Goal: Information Seeking & Learning: Learn about a topic

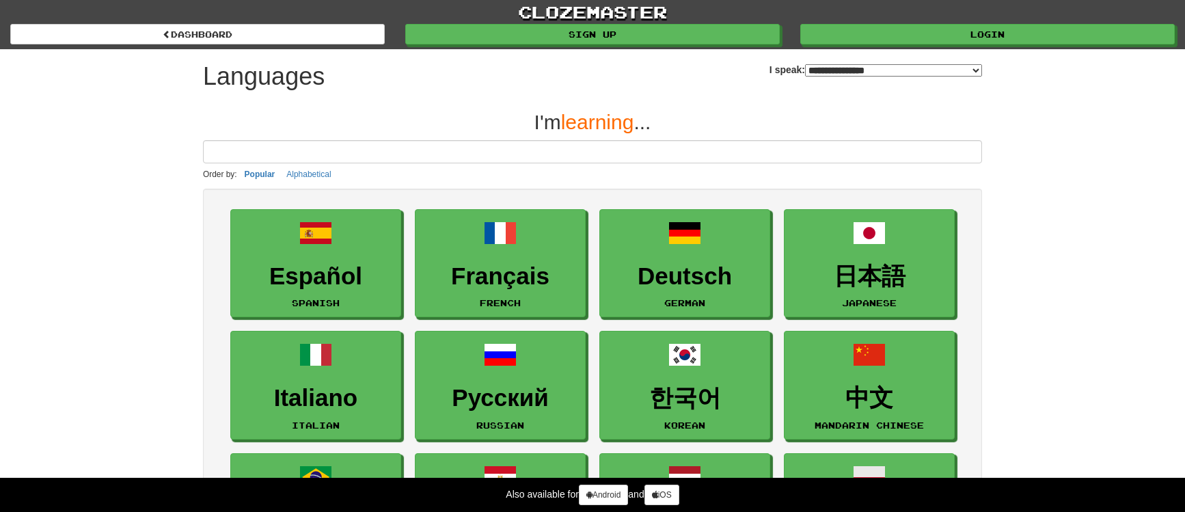
select select "*******"
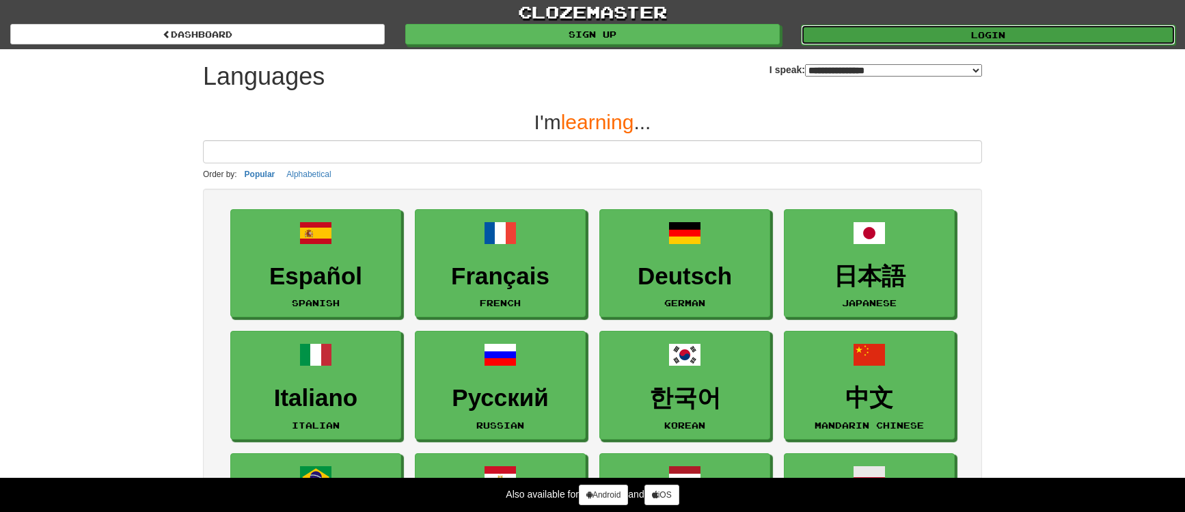
click at [909, 36] on link "Login" at bounding box center [988, 35] width 374 height 20
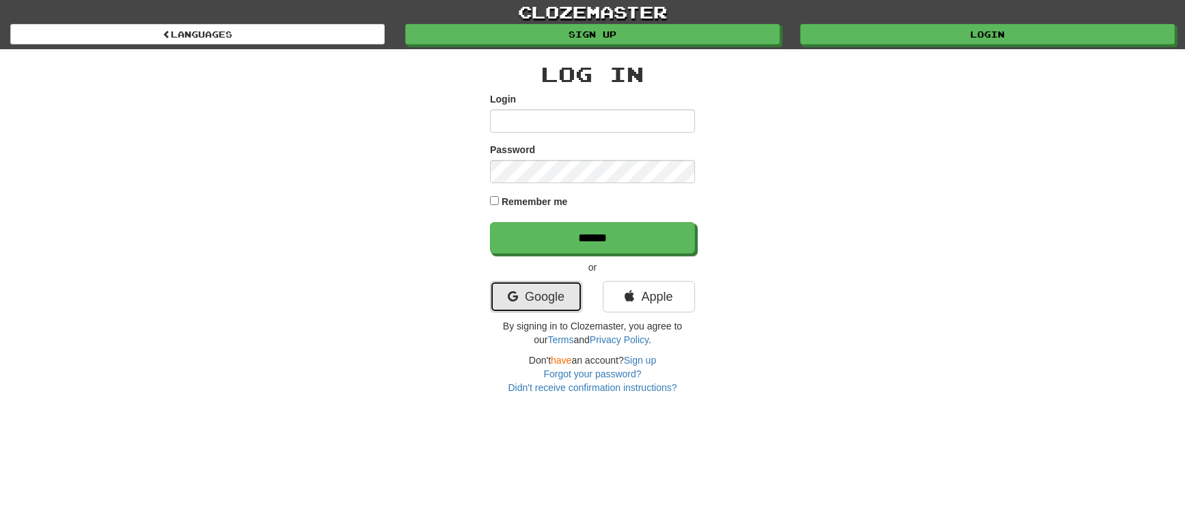
click at [548, 303] on link "Google" at bounding box center [536, 296] width 92 height 31
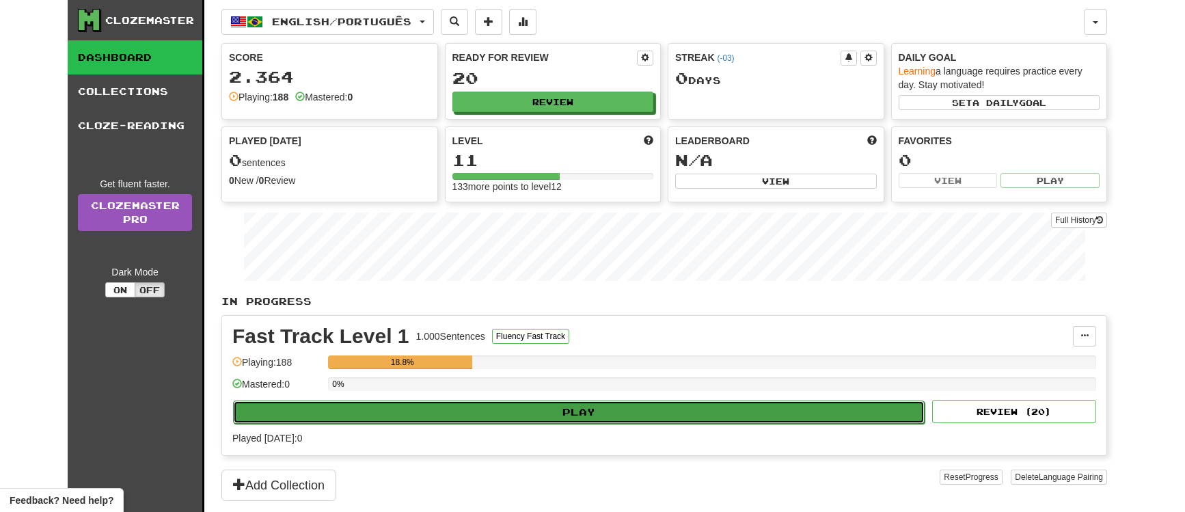
click at [570, 404] on button "Play" at bounding box center [578, 411] width 691 height 23
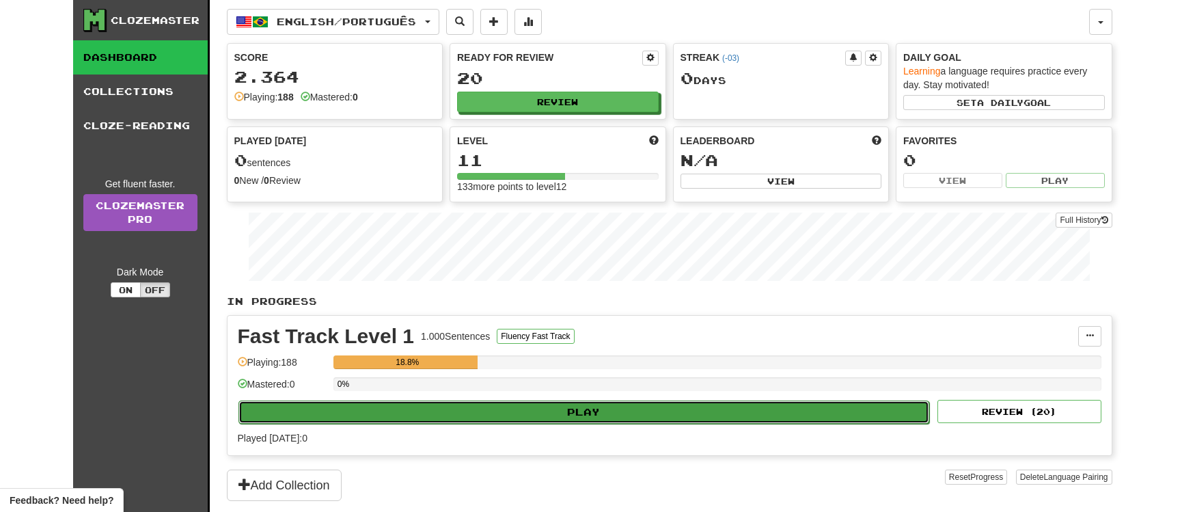
select select "**"
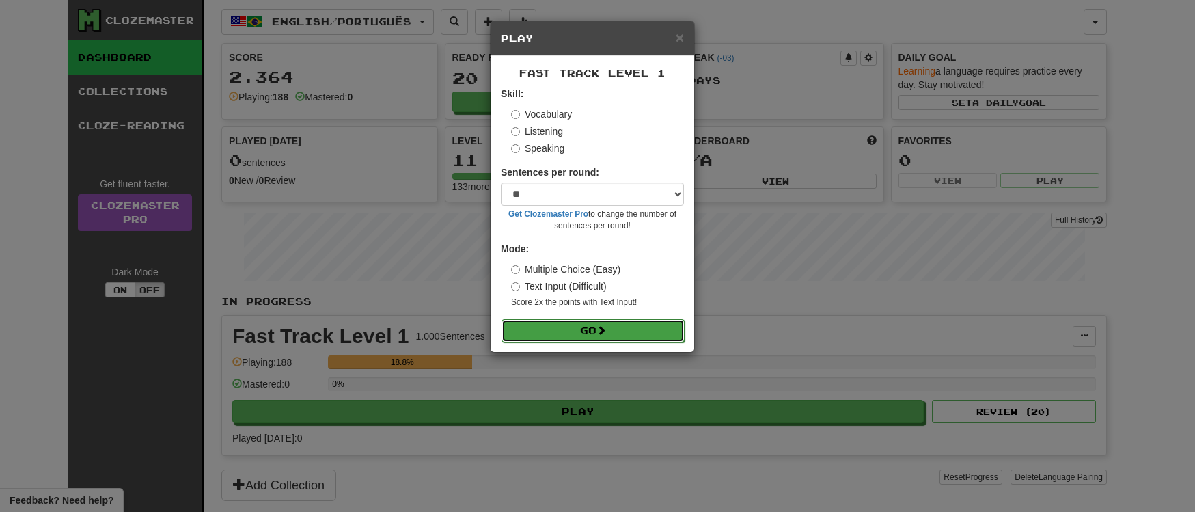
click at [598, 336] on button "Go" at bounding box center [592, 330] width 183 height 23
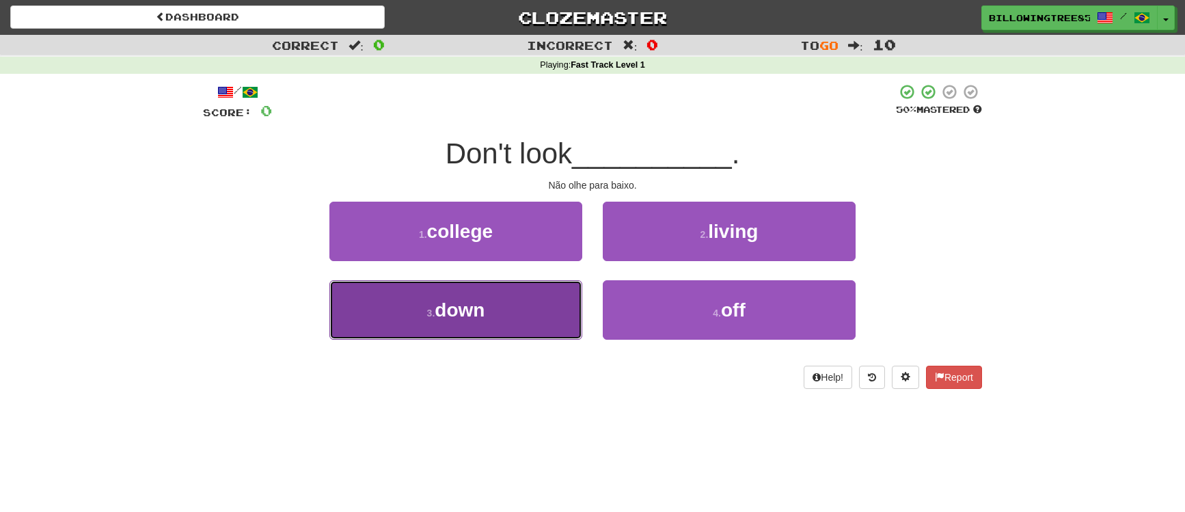
click at [536, 318] on button "3 . down" at bounding box center [455, 309] width 253 height 59
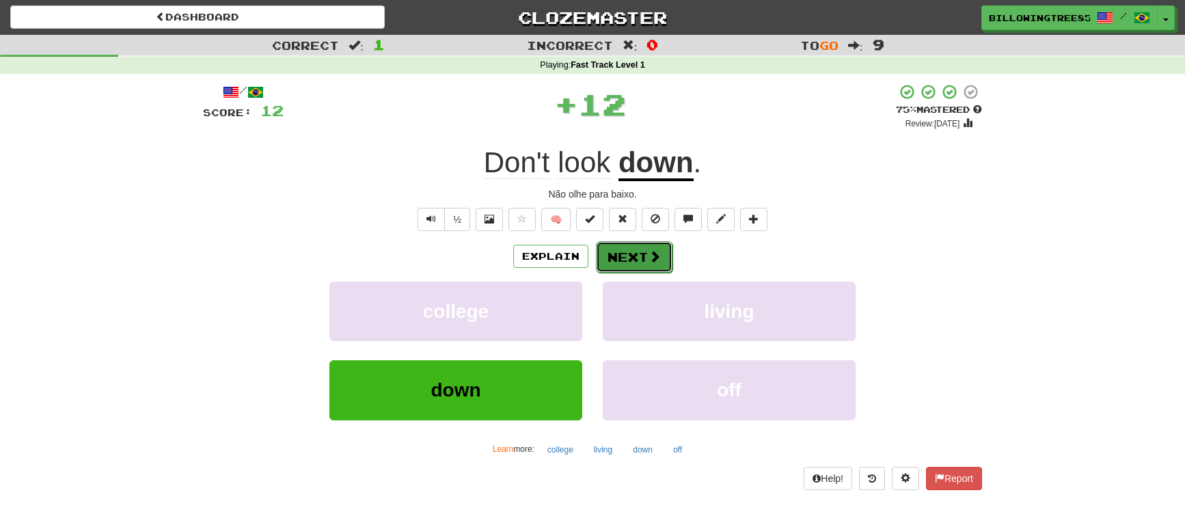
click at [646, 251] on button "Next" at bounding box center [634, 256] width 77 height 31
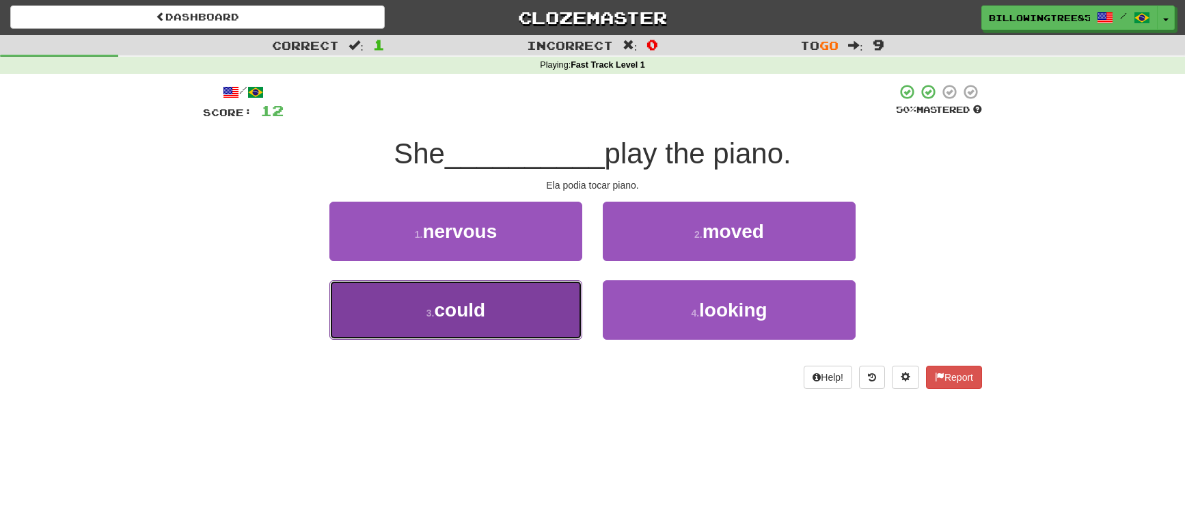
click at [506, 315] on button "3 . could" at bounding box center [455, 309] width 253 height 59
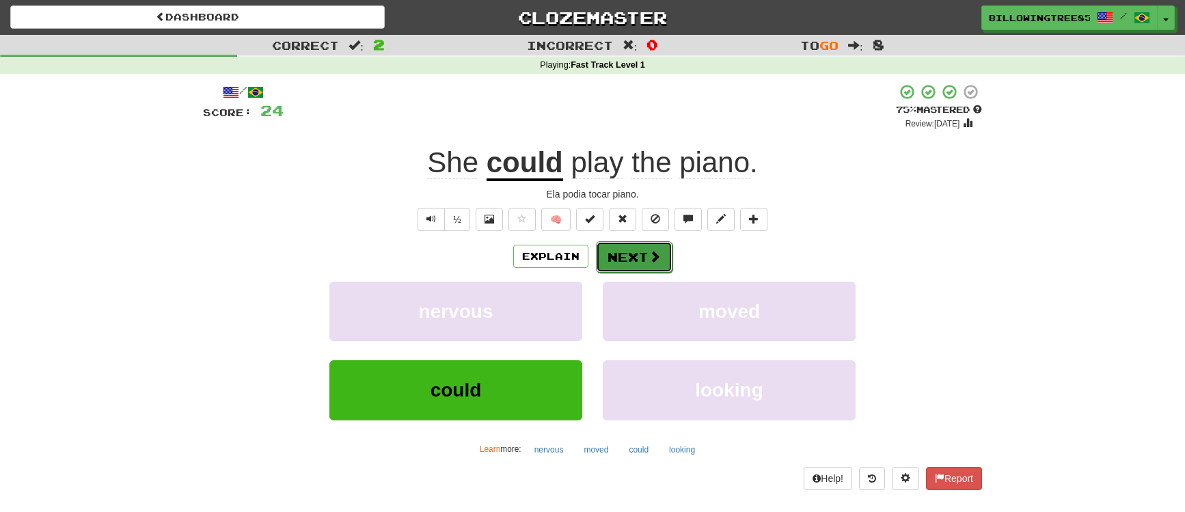
click at [639, 250] on button "Next" at bounding box center [634, 256] width 77 height 31
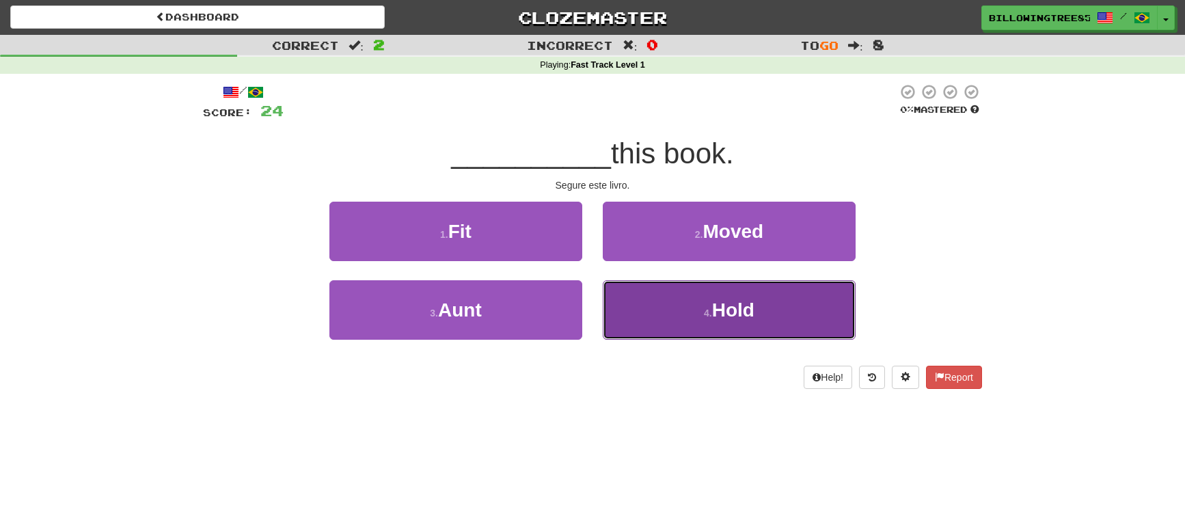
click at [762, 322] on button "4 . Hold" at bounding box center [729, 309] width 253 height 59
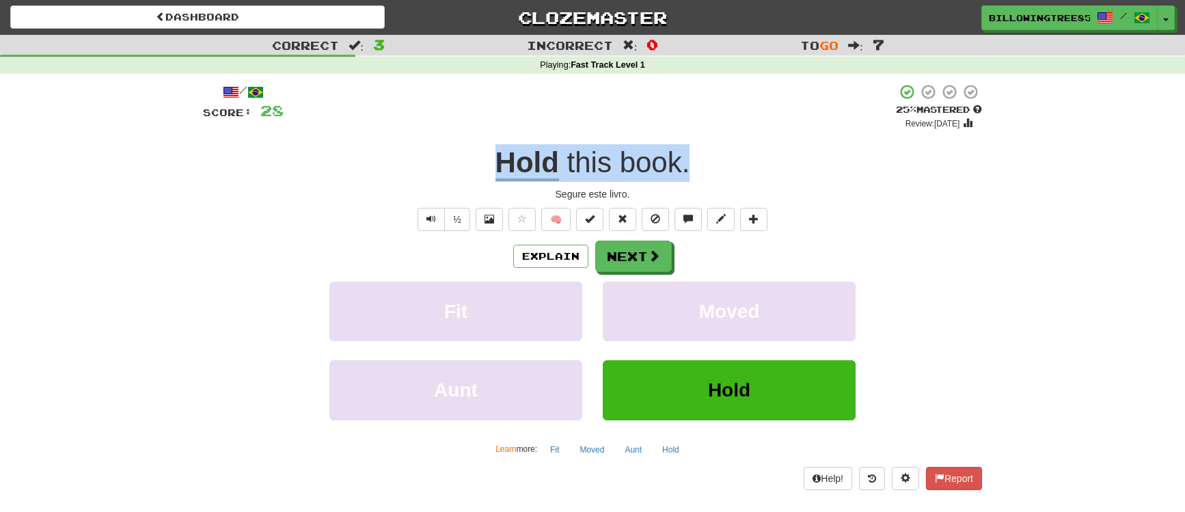
click at [754, 149] on div "Hold this book ." at bounding box center [592, 163] width 779 height 38
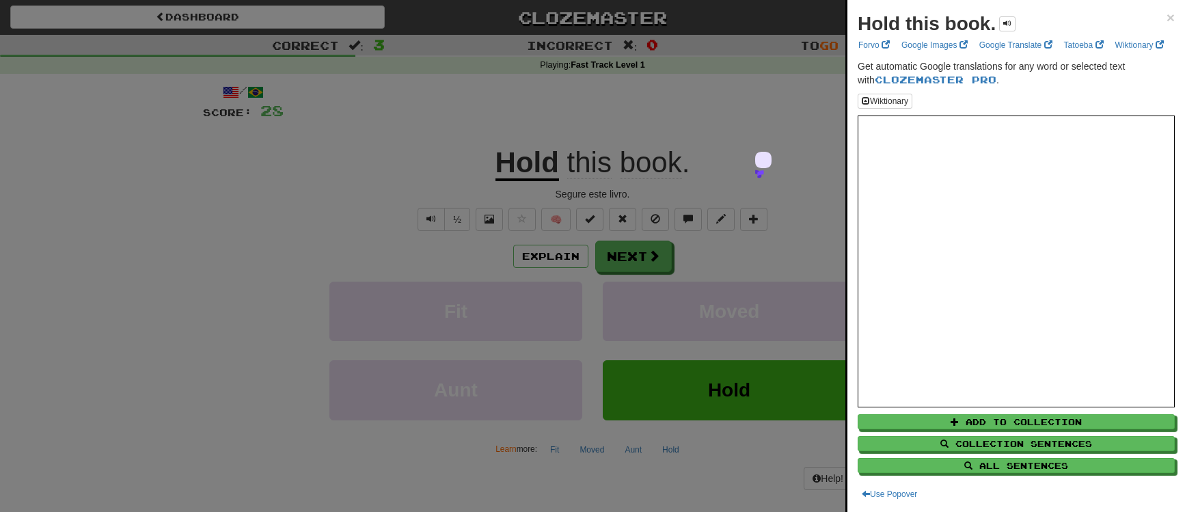
drag, startPoint x: 658, startPoint y: 160, endPoint x: 454, endPoint y: 156, distance: 203.6
click at [454, 156] on div at bounding box center [592, 256] width 1185 height 512
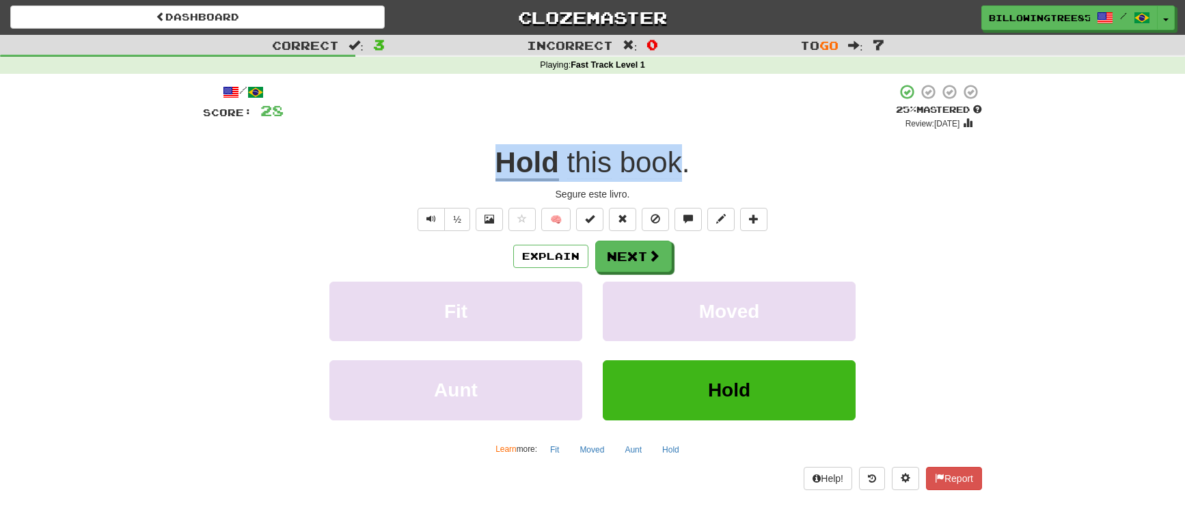
drag, startPoint x: 555, startPoint y: 166, endPoint x: 683, endPoint y: 161, distance: 127.2
click at [683, 161] on div "Hold this book ." at bounding box center [592, 163] width 779 height 38
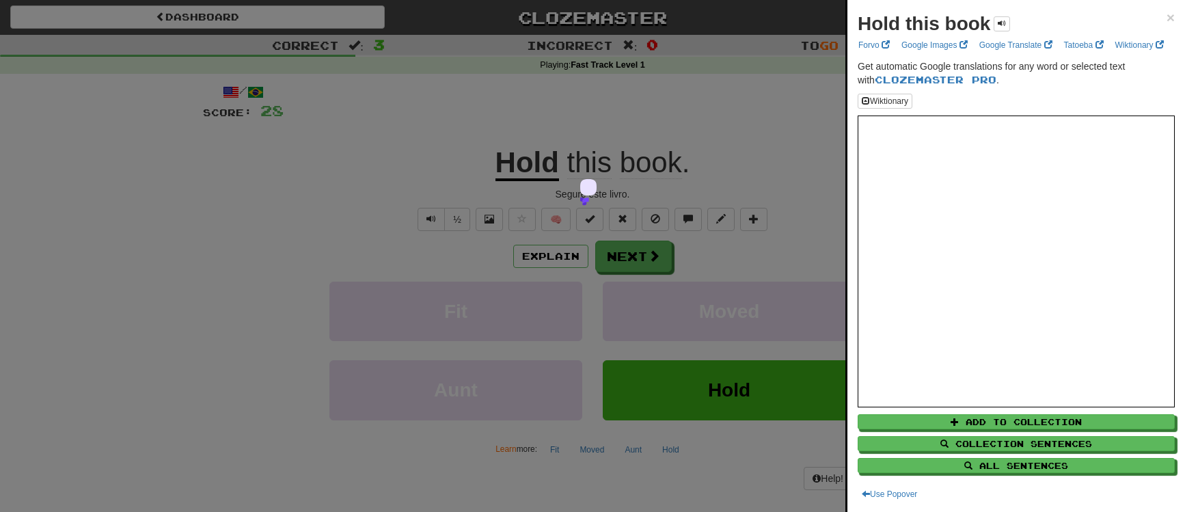
drag, startPoint x: 663, startPoint y: 161, endPoint x: 723, endPoint y: 135, distance: 65.8
click at [723, 135] on div at bounding box center [592, 256] width 1185 height 512
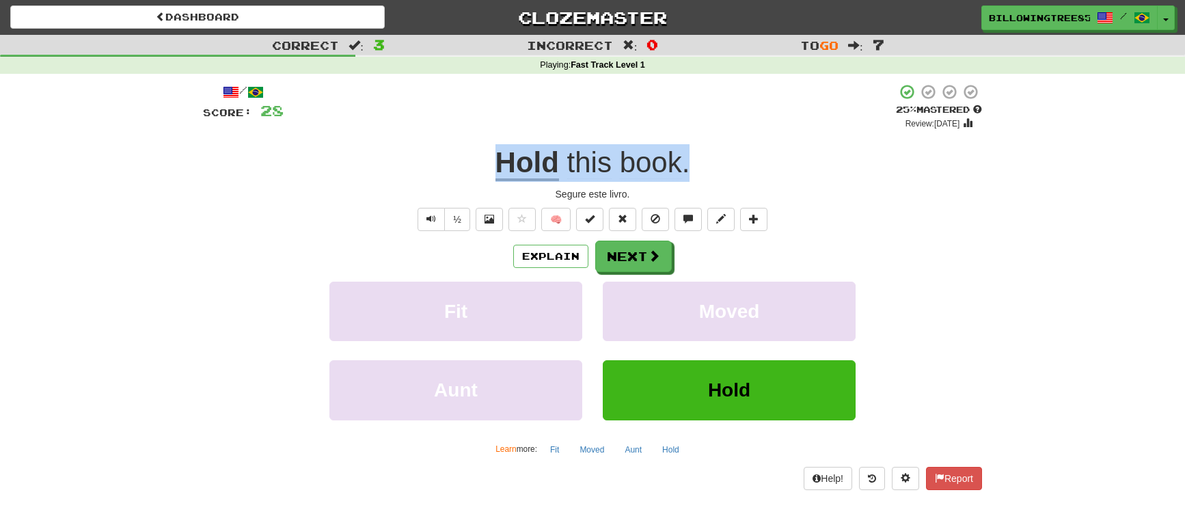
drag, startPoint x: 706, startPoint y: 150, endPoint x: 499, endPoint y: 163, distance: 207.4
click at [499, 163] on div "Hold this book ." at bounding box center [592, 163] width 779 height 38
copy div "Hold this book ."
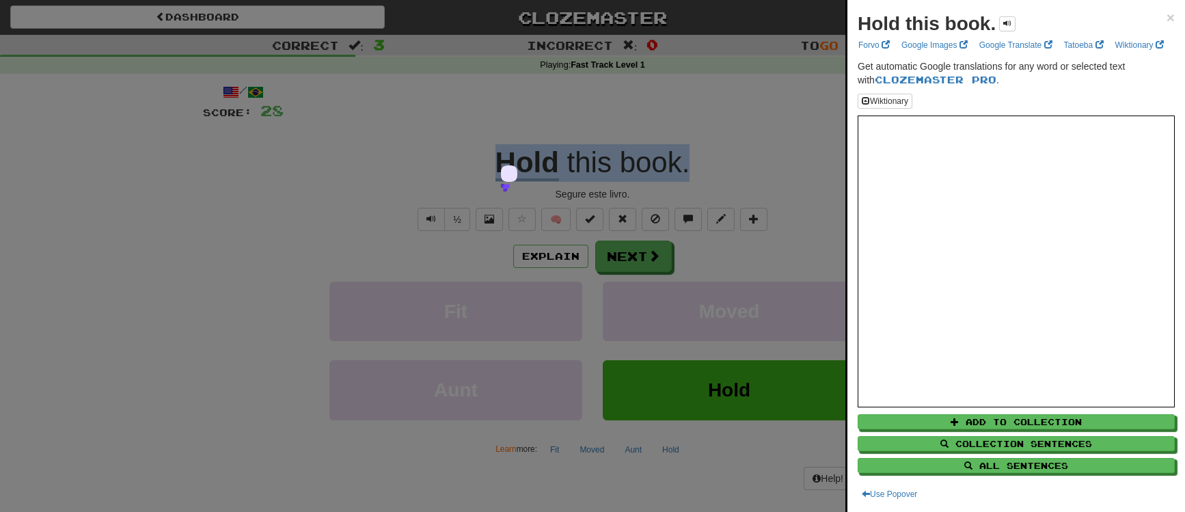
click at [698, 128] on div at bounding box center [592, 256] width 1185 height 512
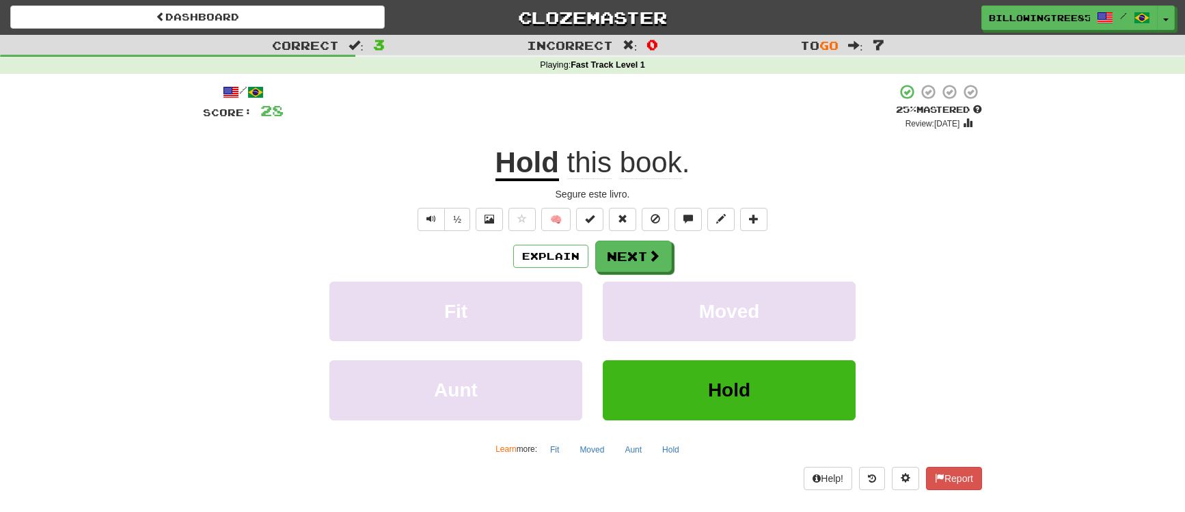
click at [487, 484] on div "Help! Report" at bounding box center [592, 478] width 779 height 23
click at [621, 250] on button "Next" at bounding box center [634, 256] width 77 height 31
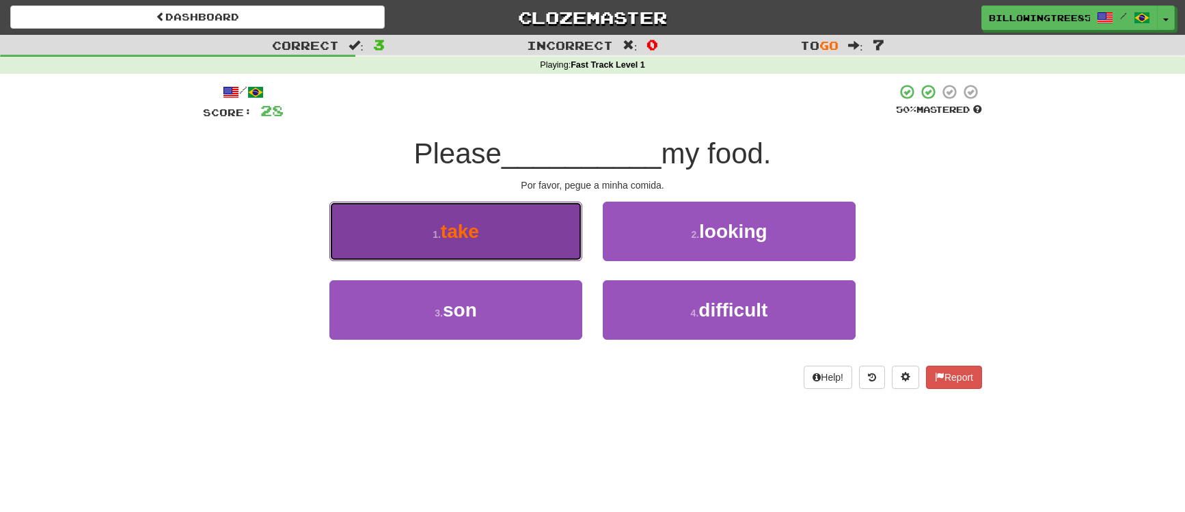
click at [442, 225] on xt-mark "take" at bounding box center [460, 231] width 38 height 21
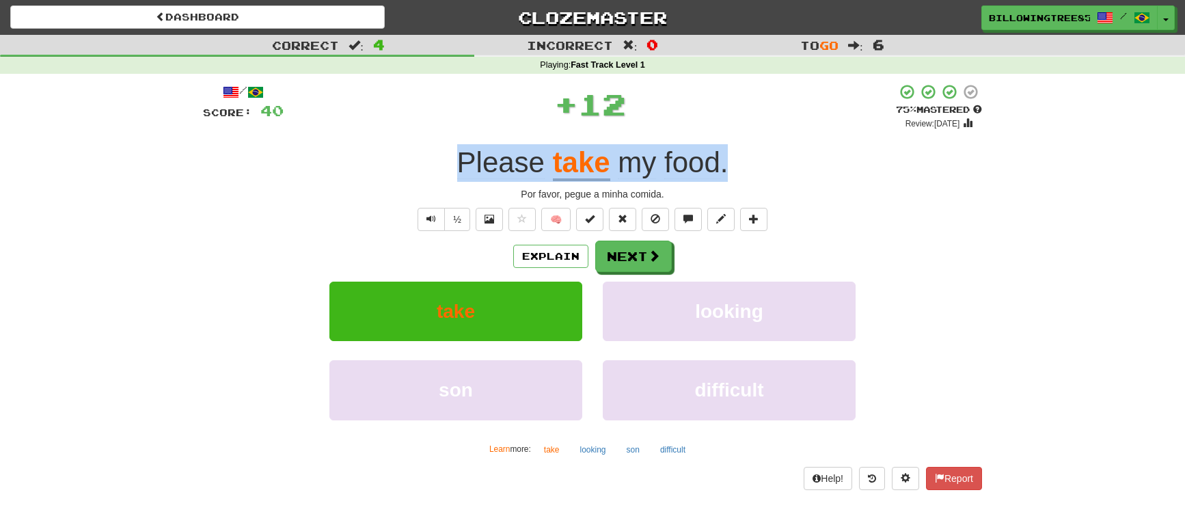
copy div "Please take my food ."
drag, startPoint x: 452, startPoint y: 149, endPoint x: 792, endPoint y: 161, distance: 341.1
click at [792, 161] on div "Please take my food ." at bounding box center [592, 163] width 779 height 38
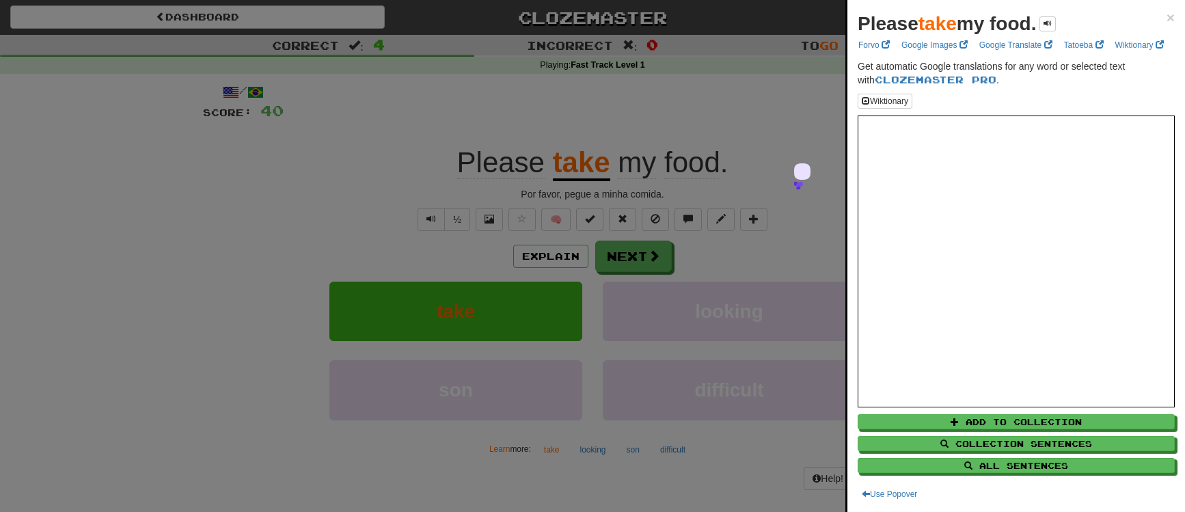
click at [493, 488] on div at bounding box center [592, 256] width 1185 height 512
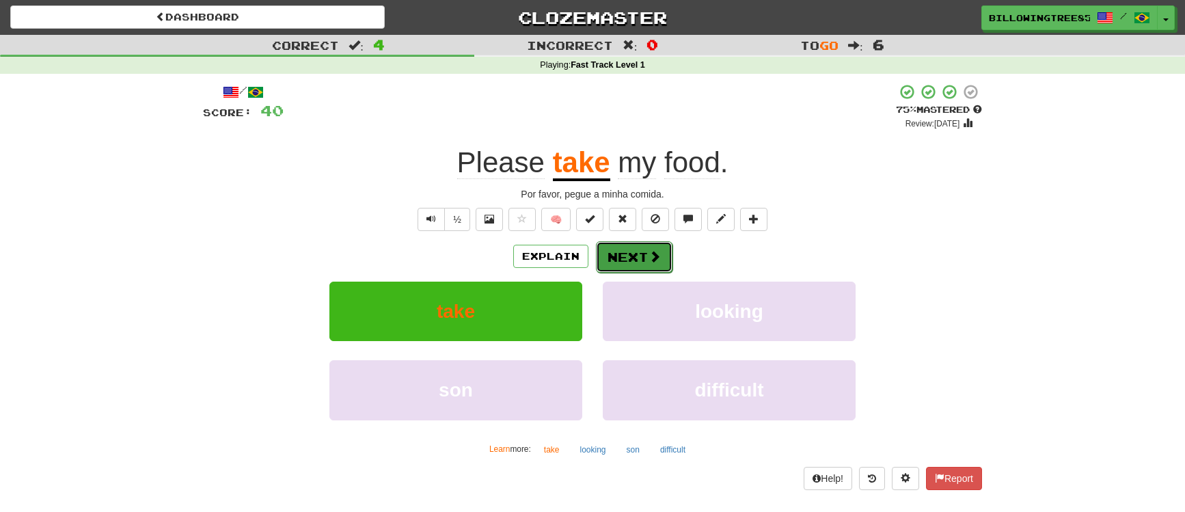
click at [620, 258] on button "Next" at bounding box center [634, 256] width 77 height 31
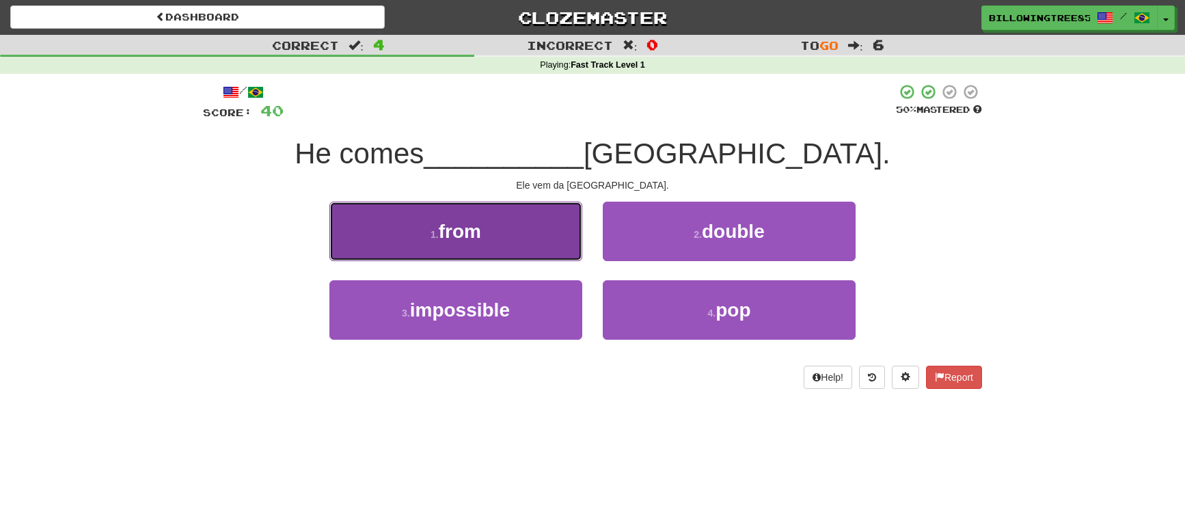
click at [497, 229] on button "1 . from" at bounding box center [455, 231] width 253 height 59
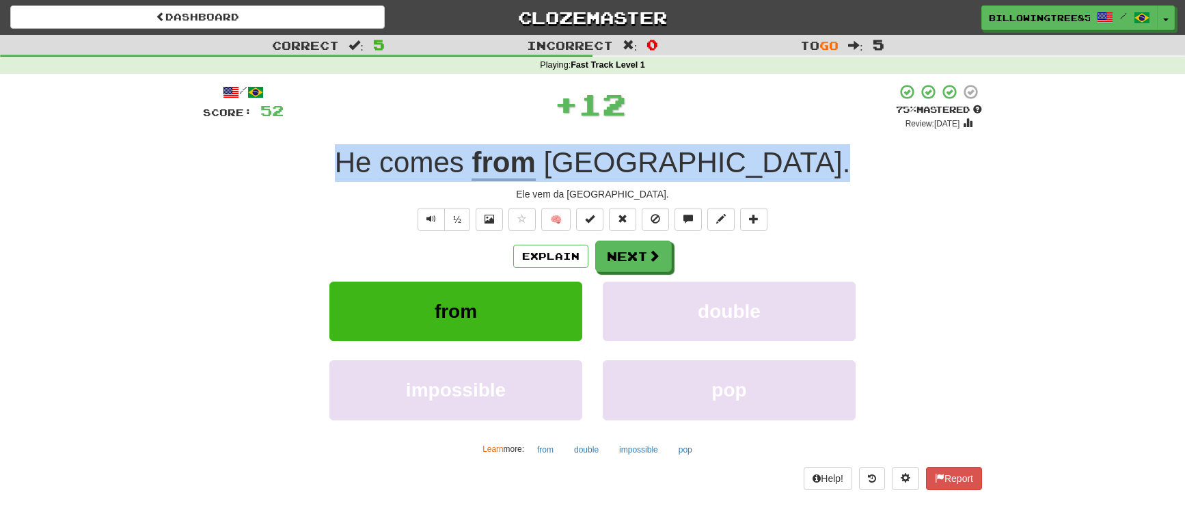
copy div "He comes from Ireland ."
drag, startPoint x: 454, startPoint y: 164, endPoint x: 739, endPoint y: 169, distance: 285.6
click at [752, 167] on div "He comes from Ireland ." at bounding box center [592, 163] width 779 height 38
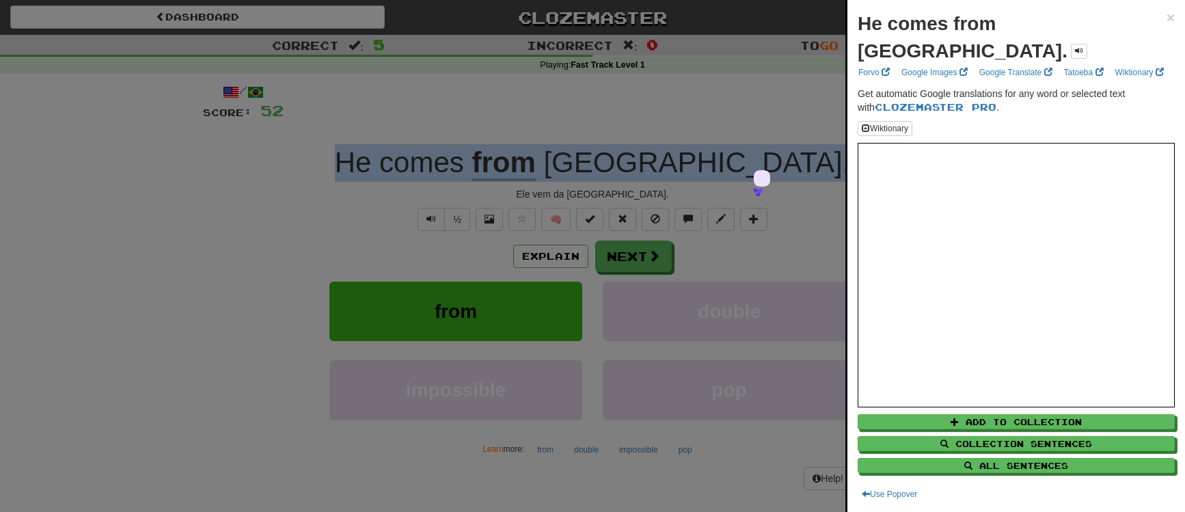
click at [553, 475] on div at bounding box center [592, 256] width 1185 height 512
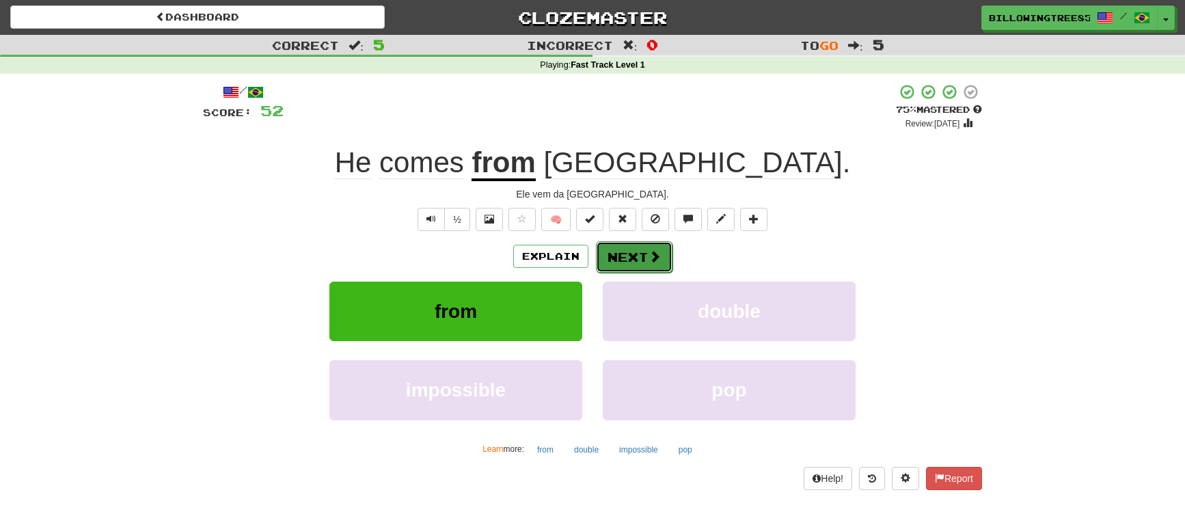
click at [618, 255] on button "Next" at bounding box center [634, 256] width 77 height 31
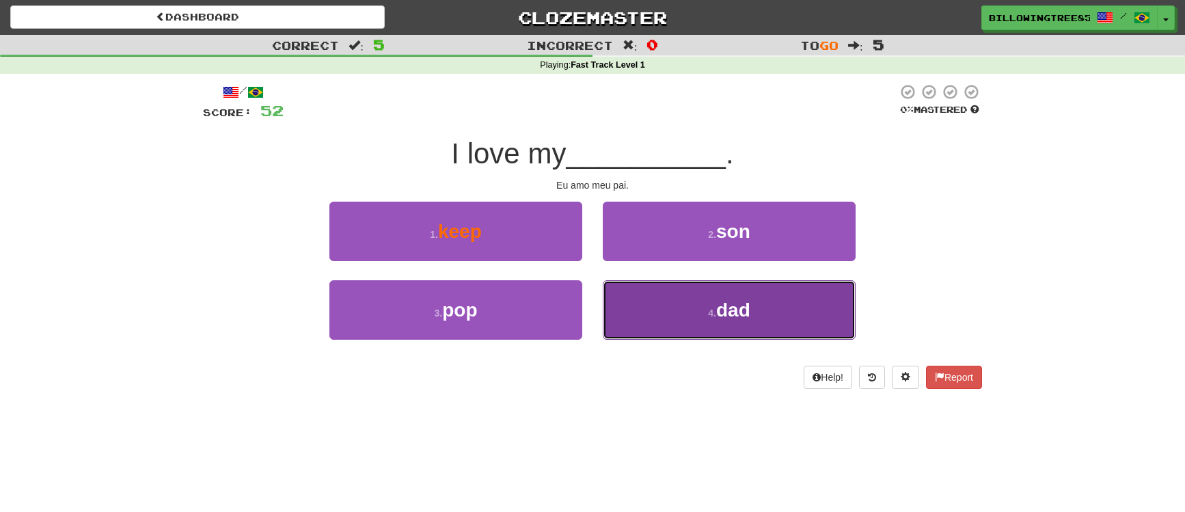
click at [704, 318] on button "4 . dad" at bounding box center [729, 309] width 253 height 59
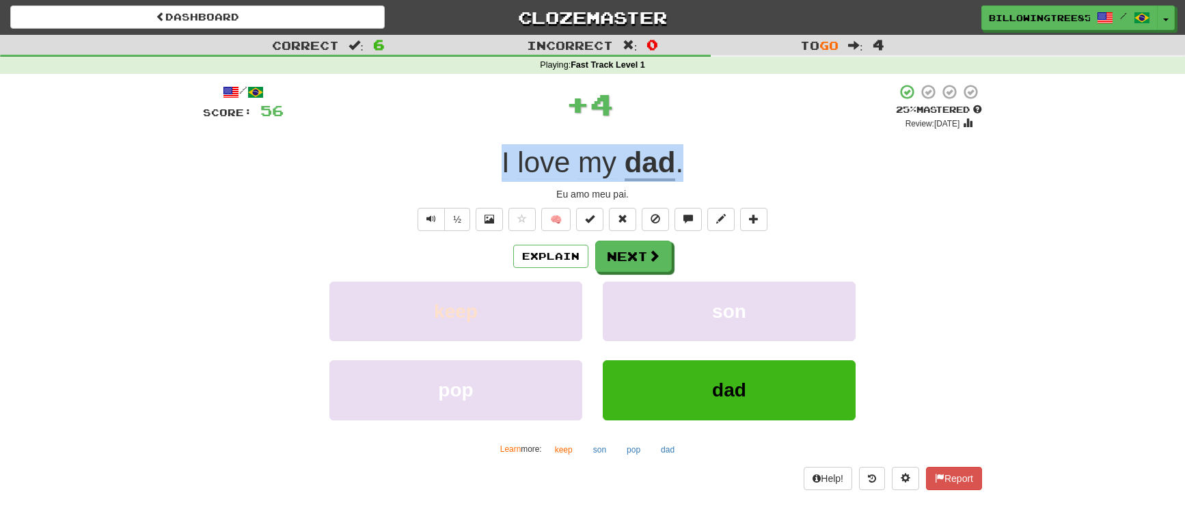
drag, startPoint x: 467, startPoint y: 147, endPoint x: 683, endPoint y: 147, distance: 215.2
click at [683, 147] on div "I love my dad ." at bounding box center [592, 163] width 779 height 38
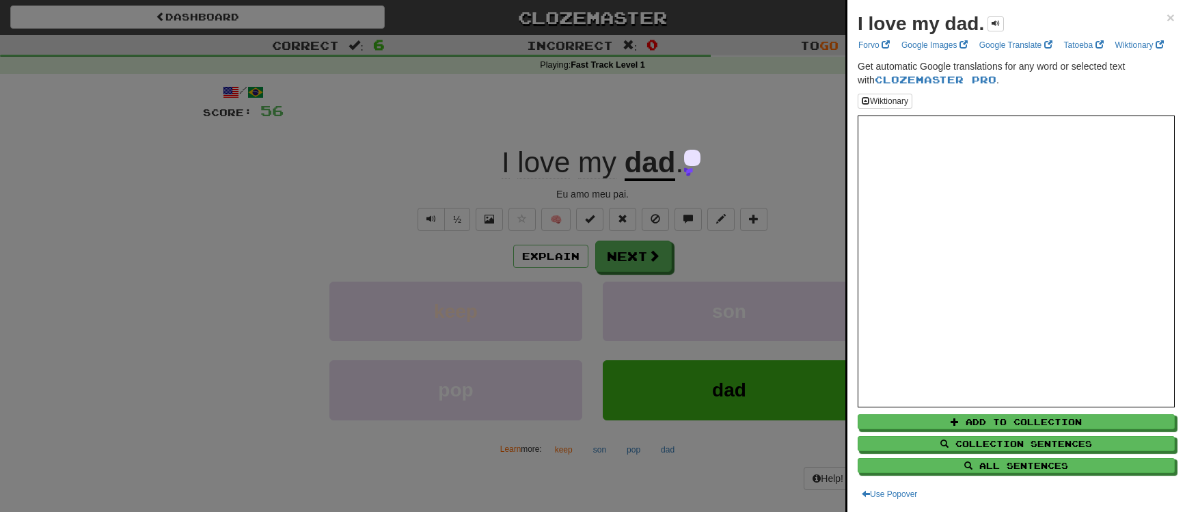
click at [747, 251] on div at bounding box center [592, 256] width 1185 height 512
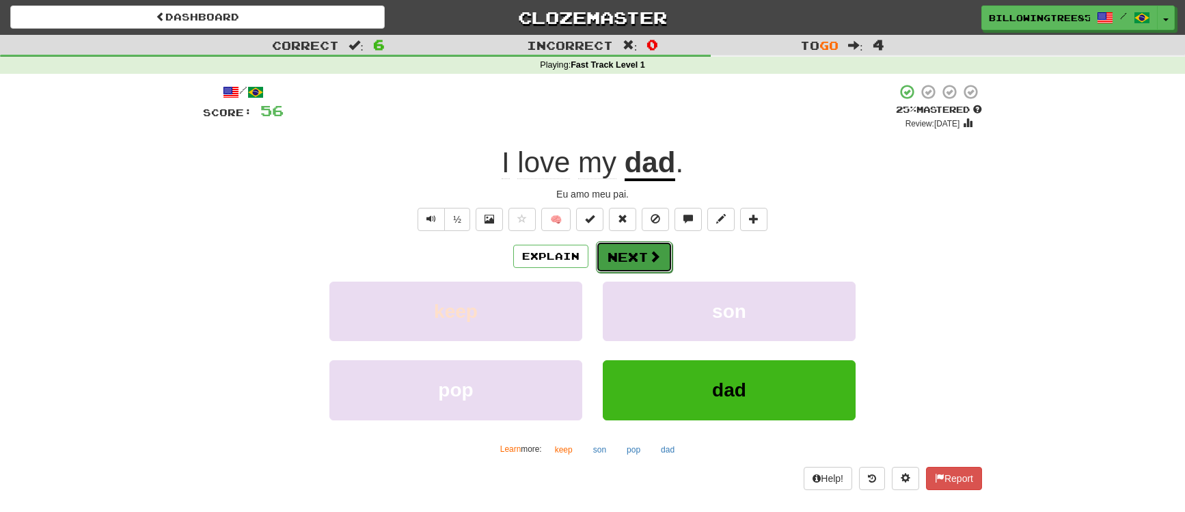
click at [646, 256] on button "Next" at bounding box center [634, 256] width 77 height 31
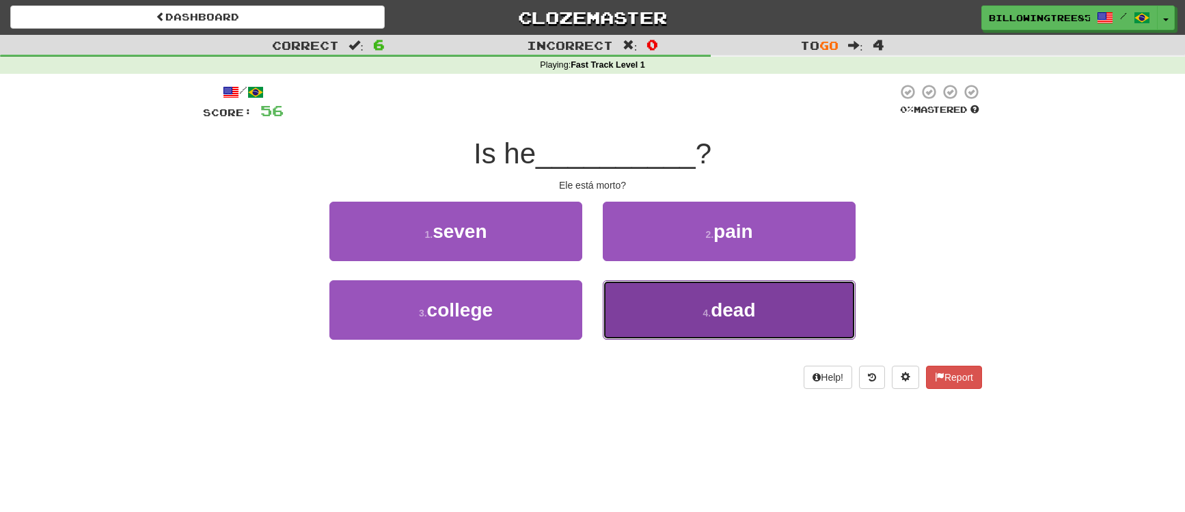
click at [670, 320] on button "4 . dead" at bounding box center [729, 309] width 253 height 59
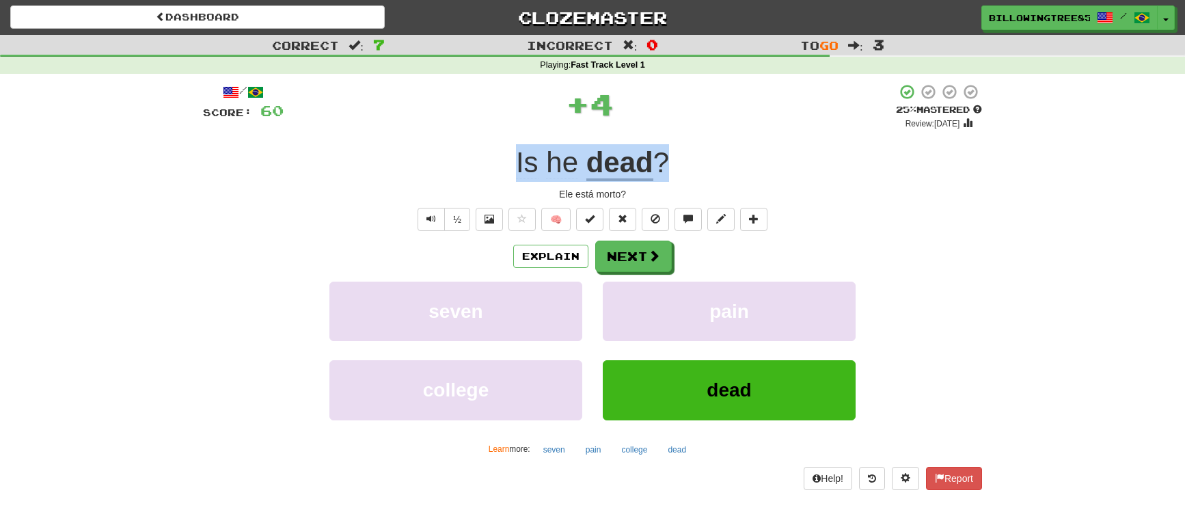
drag, startPoint x: 490, startPoint y: 158, endPoint x: 682, endPoint y: 152, distance: 192.1
click at [682, 152] on div "Is he dead ?" at bounding box center [592, 163] width 779 height 38
copy div "Is he dead ?"
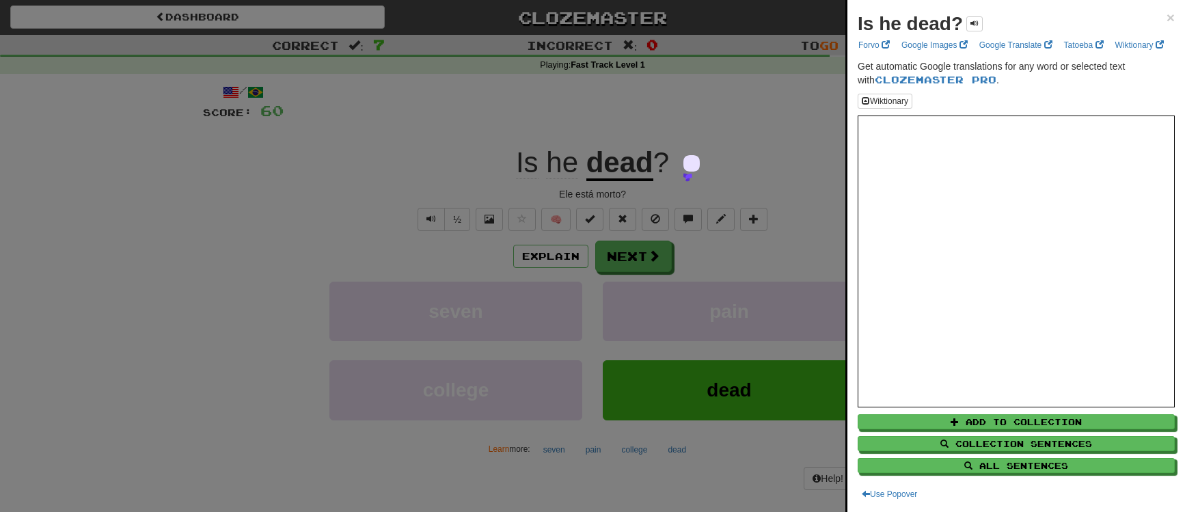
click at [341, 496] on div at bounding box center [592, 256] width 1185 height 512
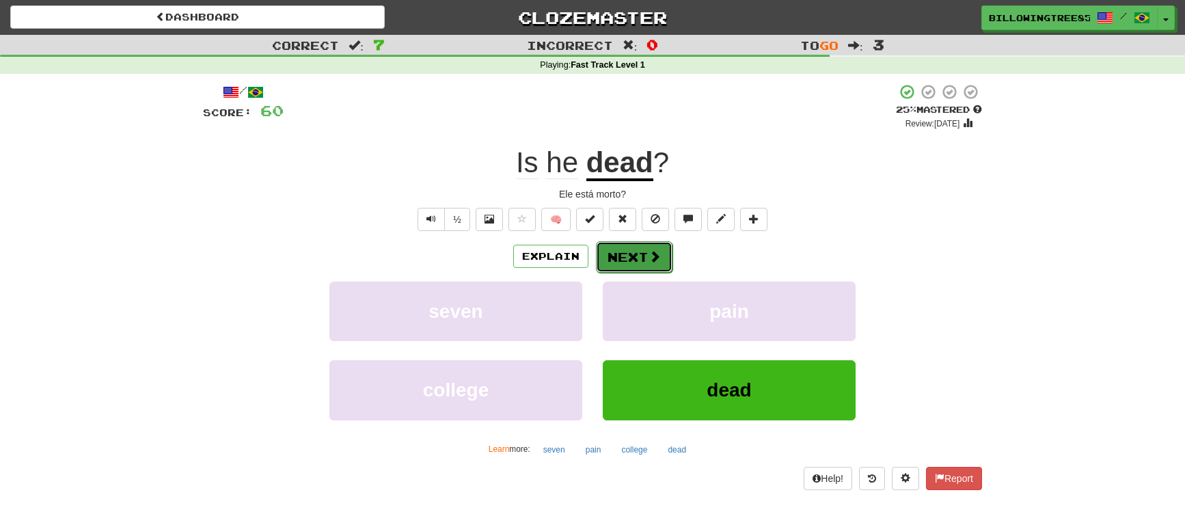
click at [634, 253] on button "Next" at bounding box center [634, 256] width 77 height 31
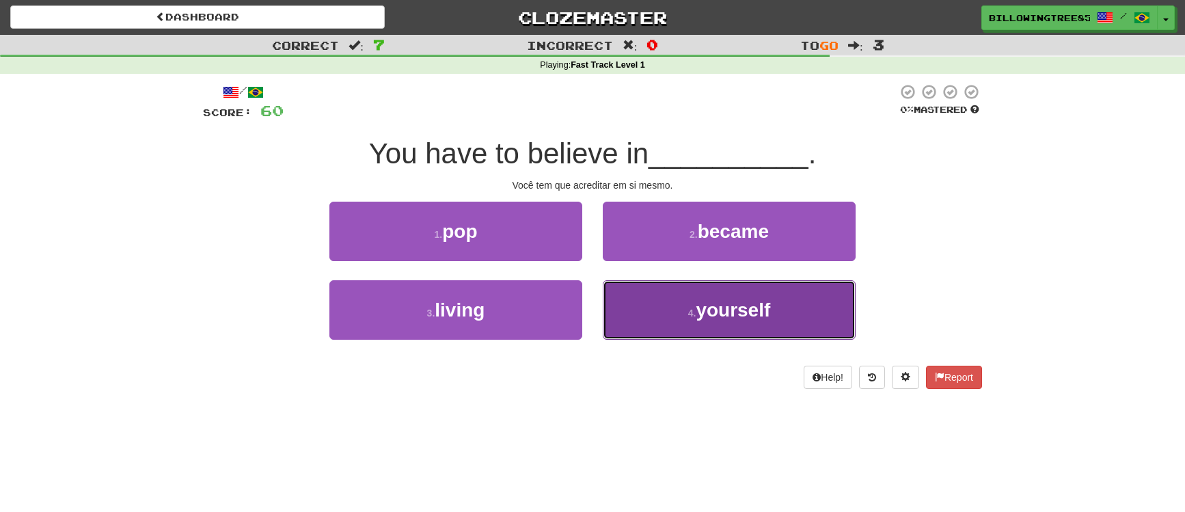
click at [707, 312] on span "yourself" at bounding box center [732, 309] width 74 height 21
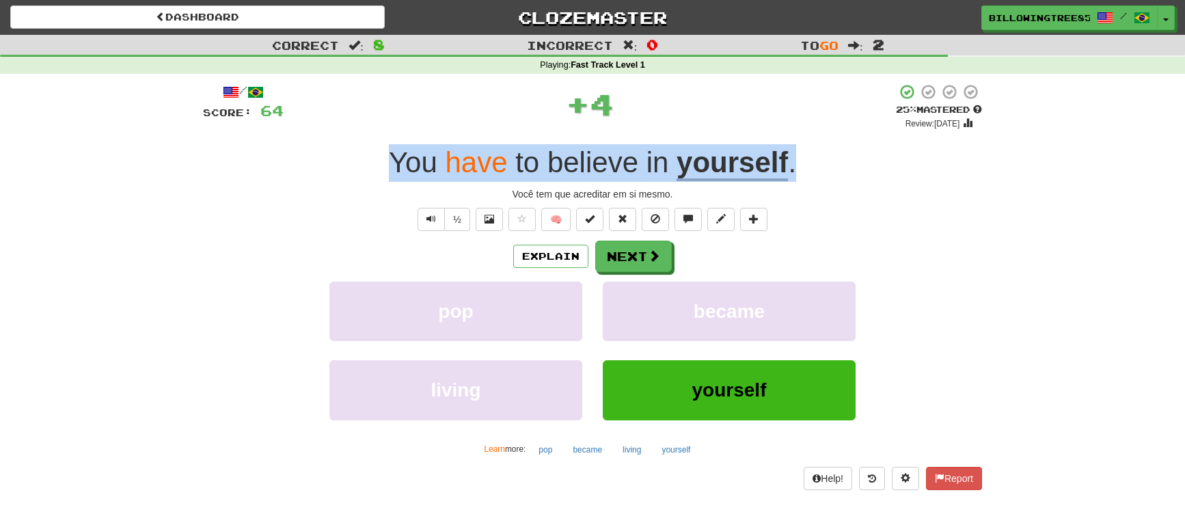
drag, startPoint x: 376, startPoint y: 152, endPoint x: 790, endPoint y: 182, distance: 415.1
click at [842, 171] on div "You have to believe in yourself ." at bounding box center [592, 163] width 779 height 38
copy div "You have to believe in yourself ."
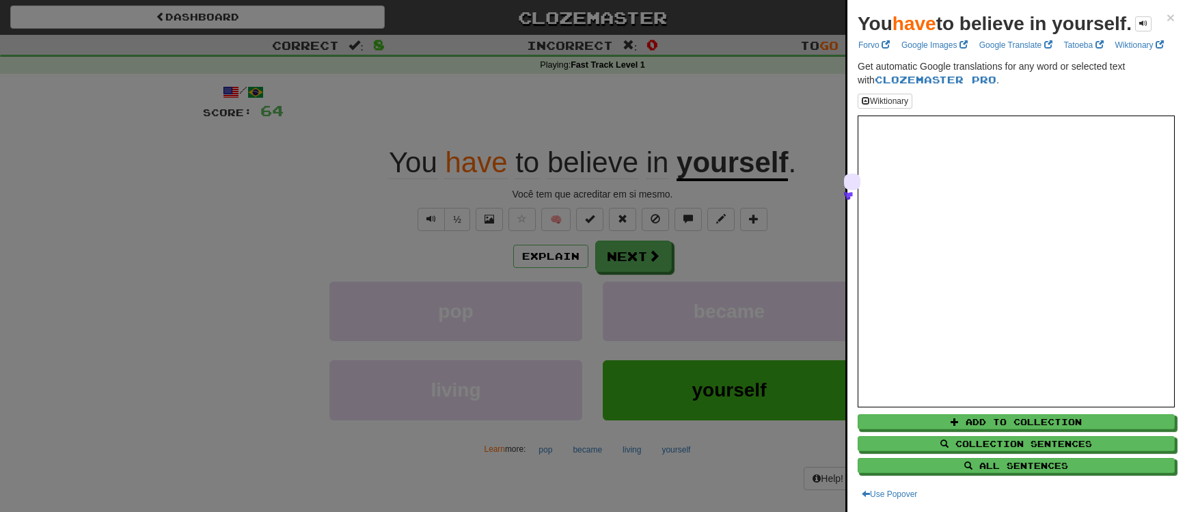
click at [430, 474] on div at bounding box center [592, 256] width 1185 height 512
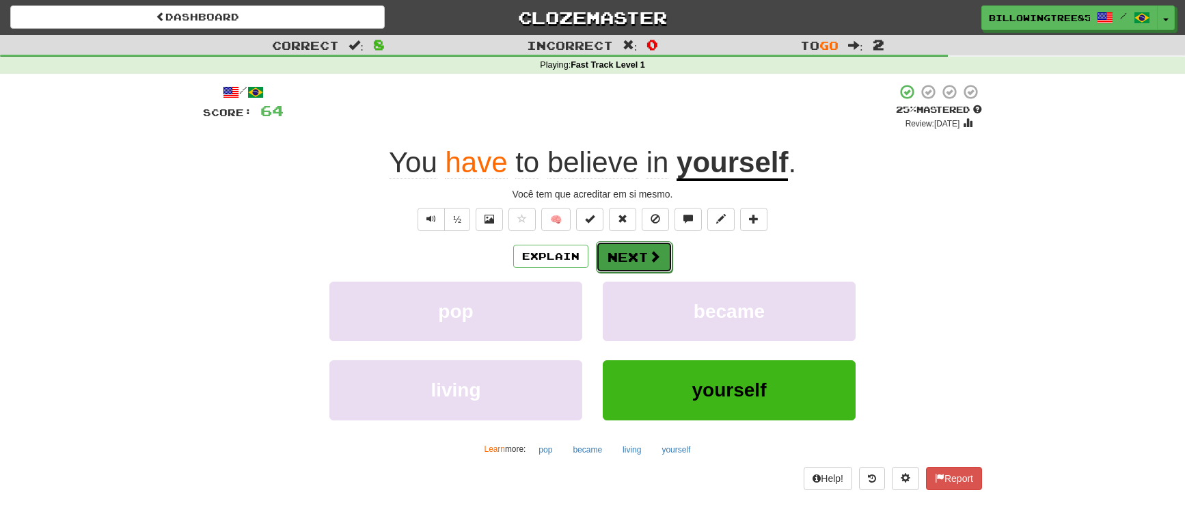
click at [635, 256] on button "Next" at bounding box center [634, 256] width 77 height 31
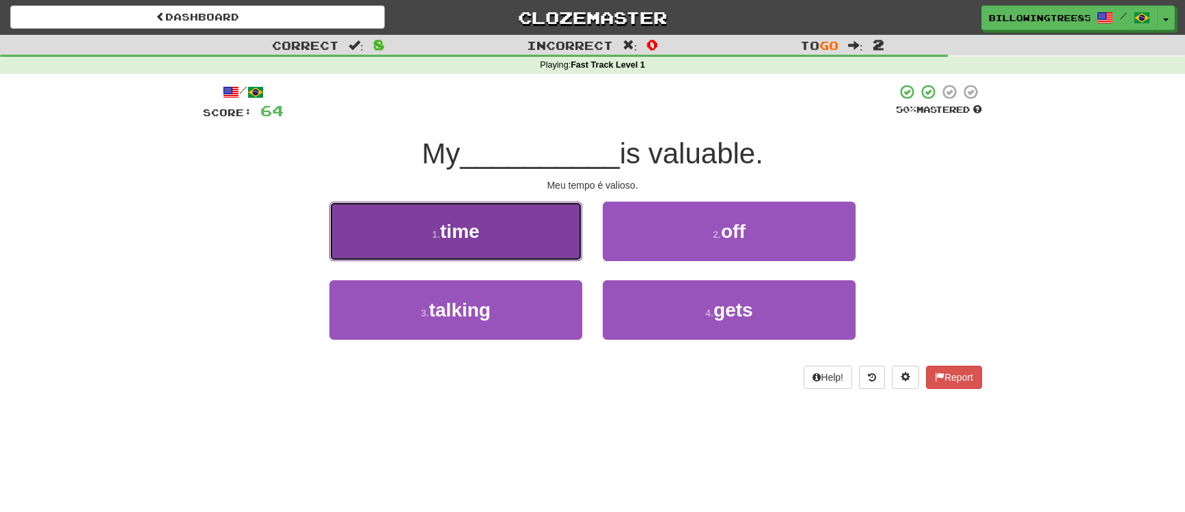
click at [547, 236] on button "1 . time" at bounding box center [455, 231] width 253 height 59
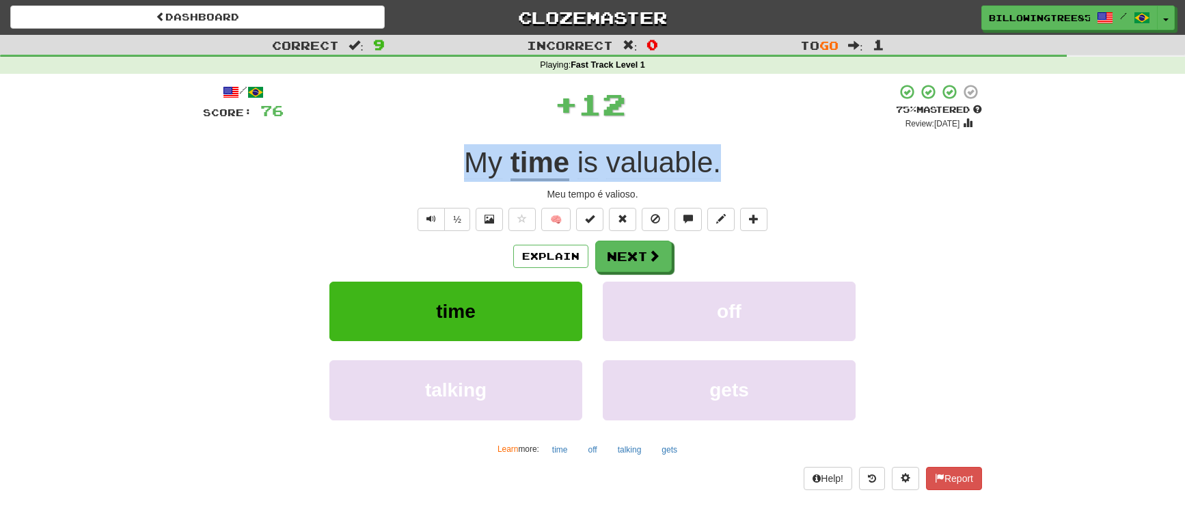
drag, startPoint x: 462, startPoint y: 168, endPoint x: 747, endPoint y: 169, distance: 284.9
click at [747, 169] on div "My time is valuable ." at bounding box center [592, 163] width 779 height 38
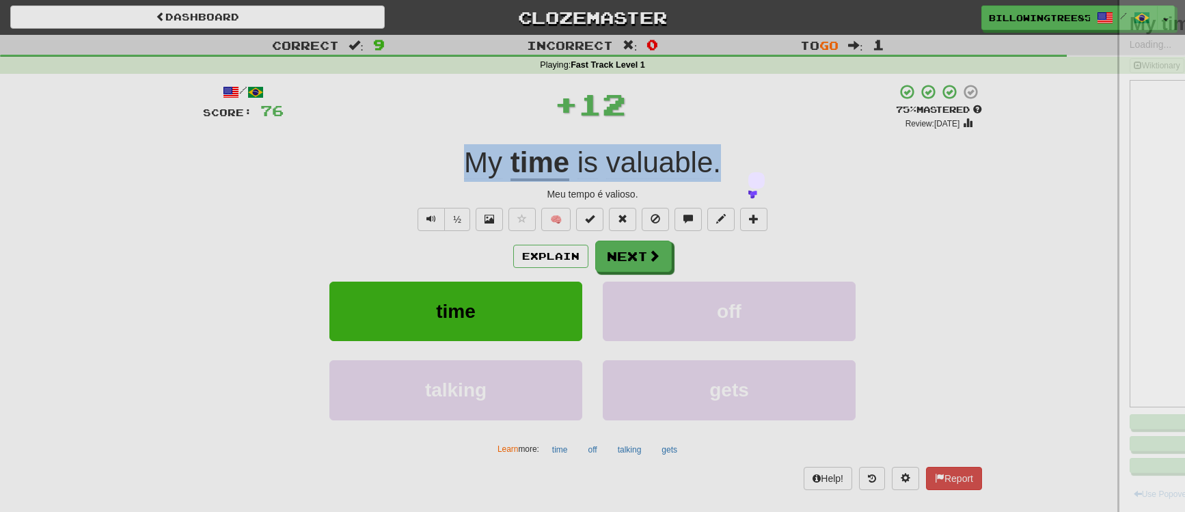
copy div "My time is valuable ."
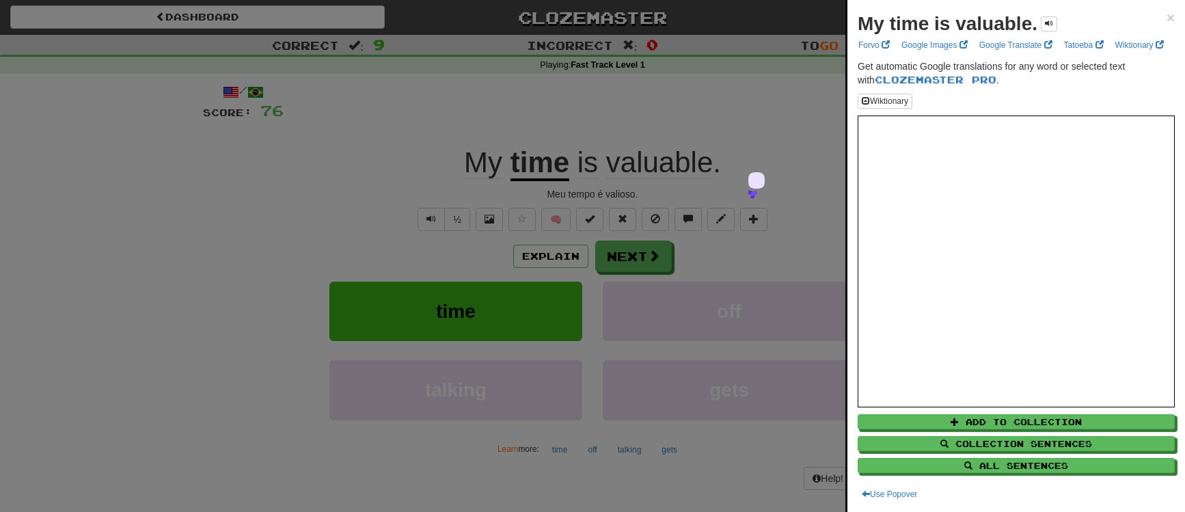
click at [385, 495] on div at bounding box center [592, 256] width 1185 height 512
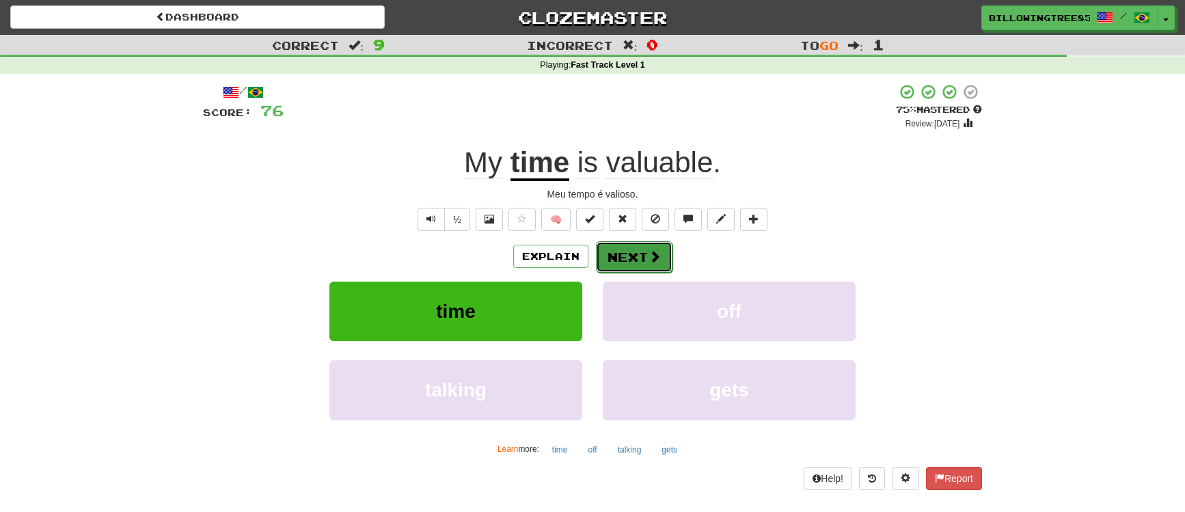
click at [634, 252] on button "Next" at bounding box center [634, 256] width 77 height 31
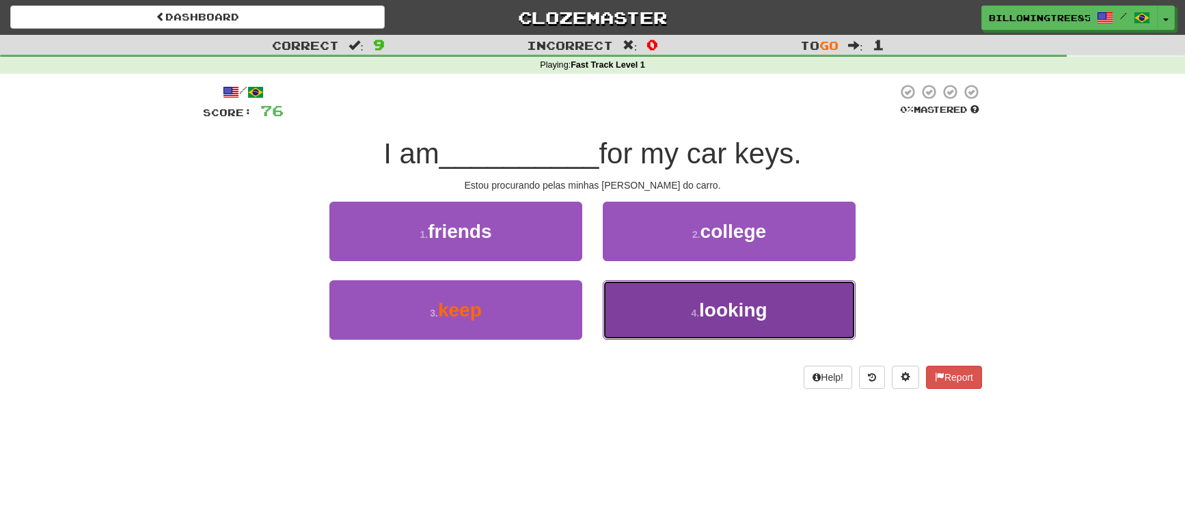
click at [718, 305] on span "looking" at bounding box center [733, 309] width 68 height 21
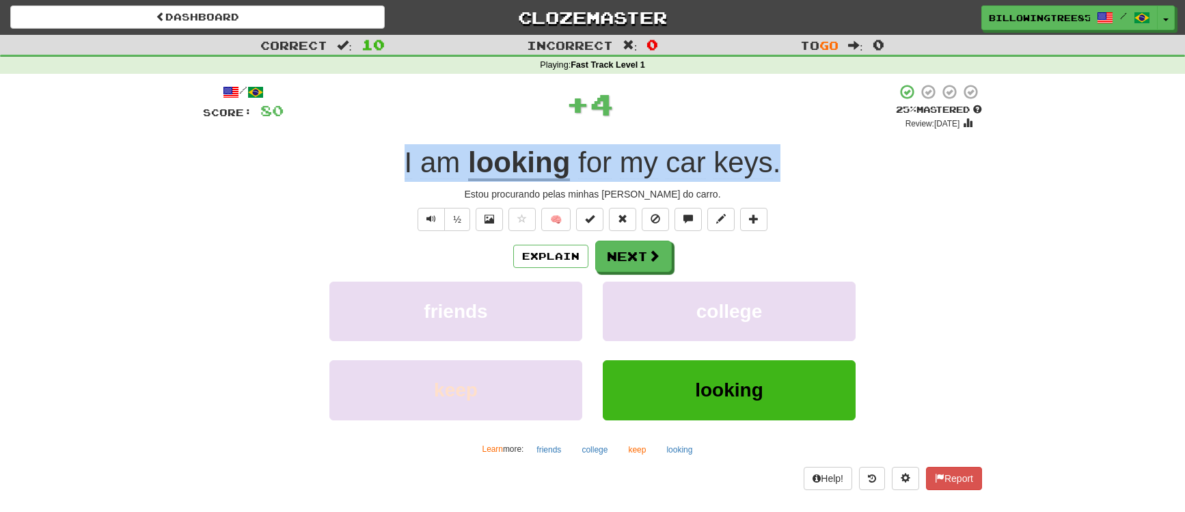
drag, startPoint x: 400, startPoint y: 162, endPoint x: 777, endPoint y: 161, distance: 377.8
click at [777, 161] on div "I am looking for my car keys ." at bounding box center [592, 163] width 779 height 38
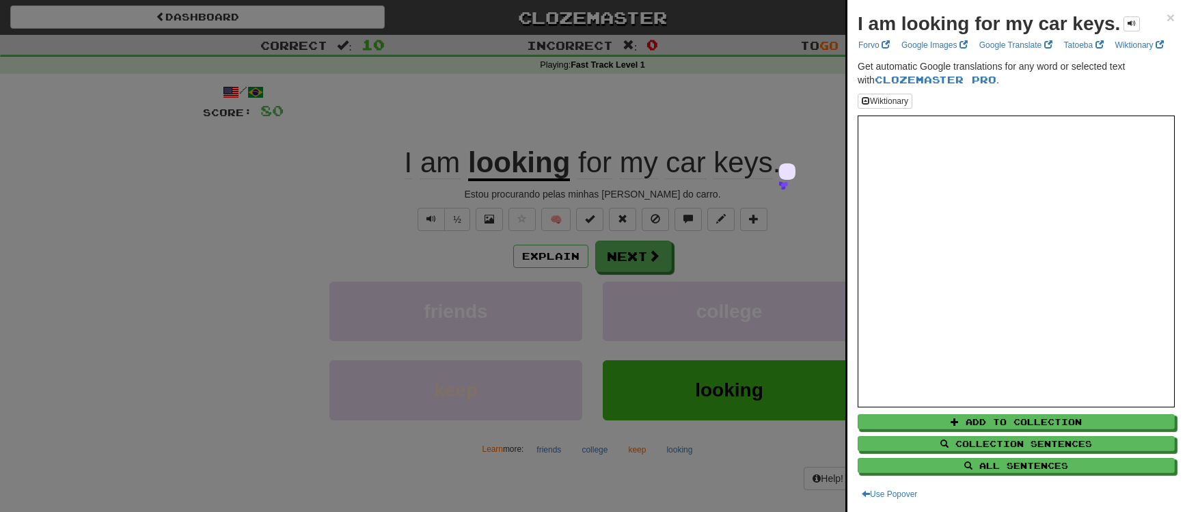
drag, startPoint x: 400, startPoint y: 495, endPoint x: 426, endPoint y: 475, distance: 31.7
click at [400, 495] on div at bounding box center [592, 256] width 1185 height 512
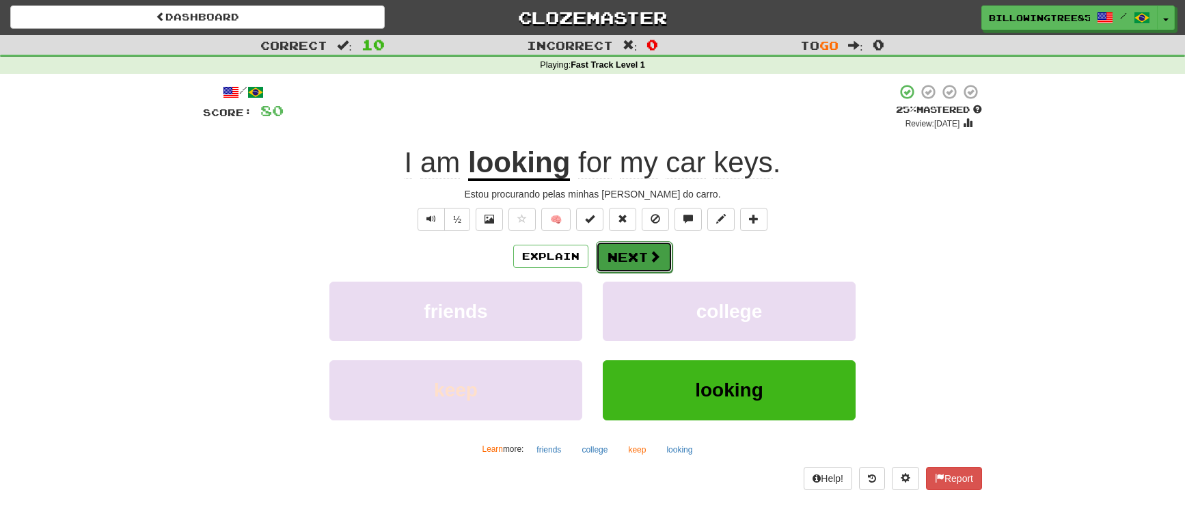
click at [635, 245] on button "Next" at bounding box center [634, 256] width 77 height 31
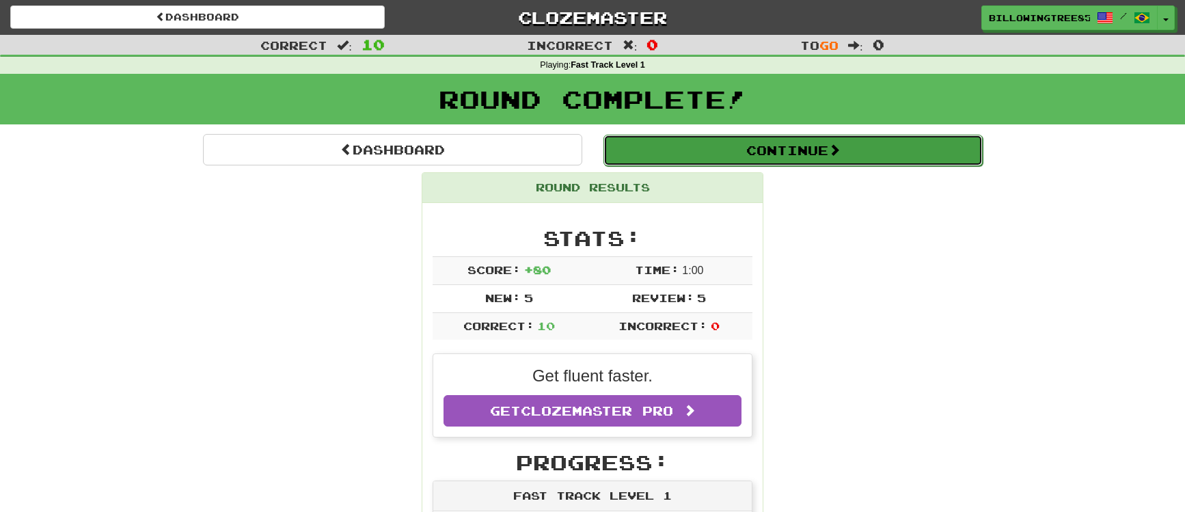
click at [781, 153] on button "Continue" at bounding box center [792, 150] width 379 height 31
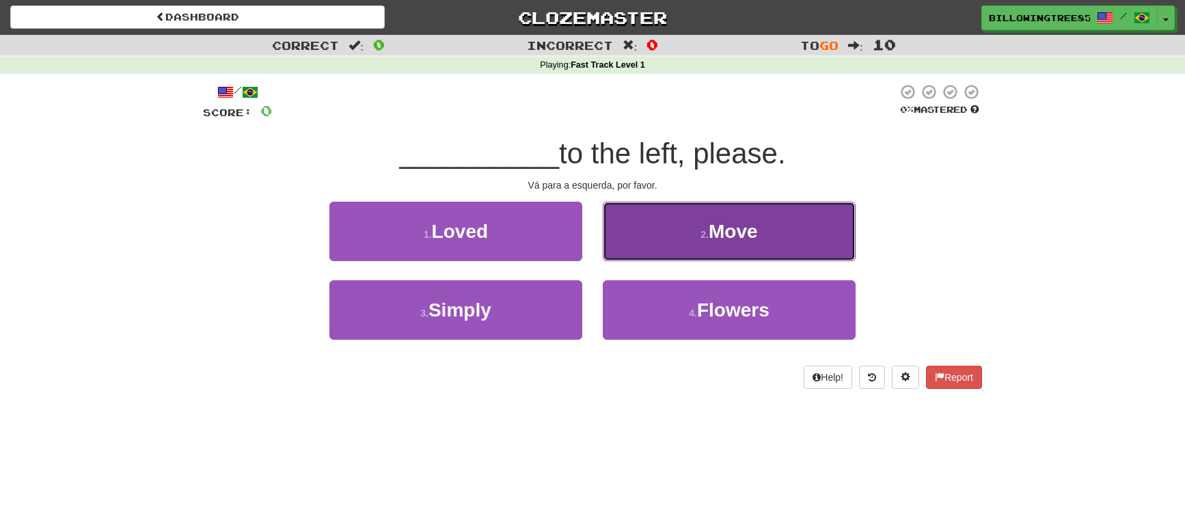
click at [712, 245] on button "2 . Move" at bounding box center [729, 231] width 253 height 59
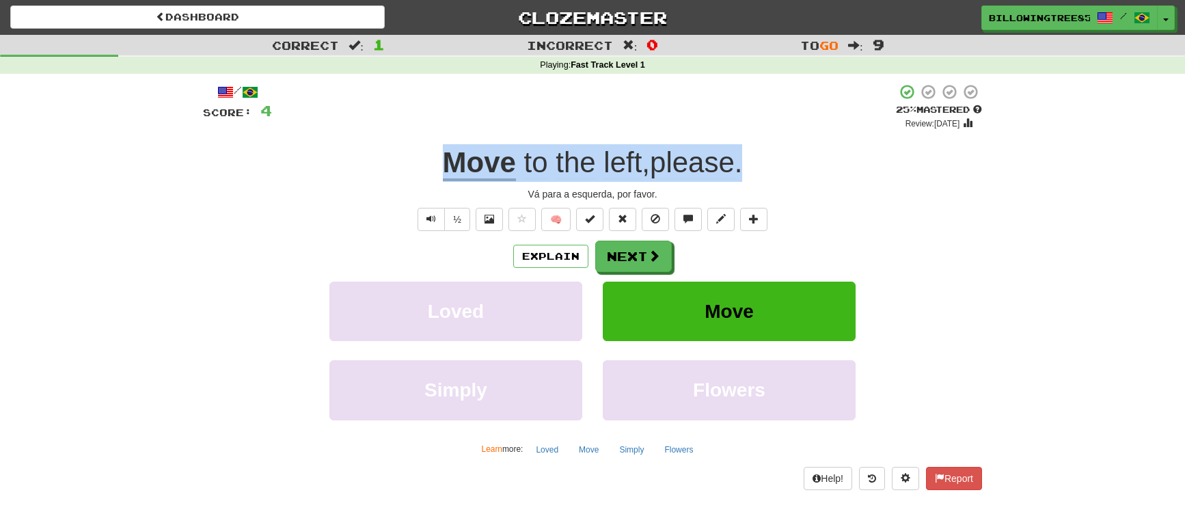
drag, startPoint x: 428, startPoint y: 163, endPoint x: 764, endPoint y: 164, distance: 336.8
click at [764, 164] on div "Move to the left , please ." at bounding box center [592, 163] width 779 height 38
copy div "Move to the left , please ."
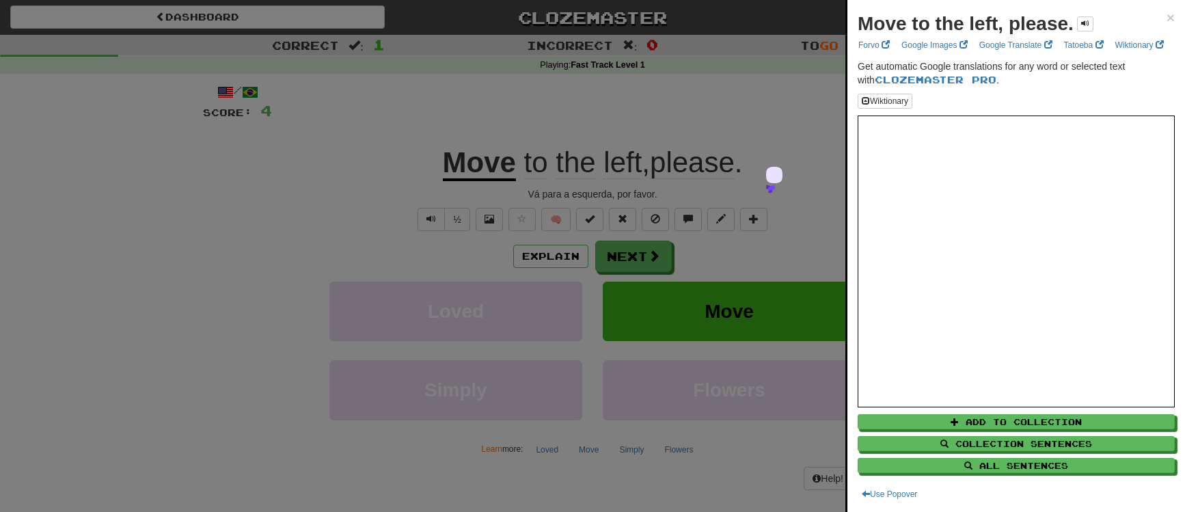
click at [333, 485] on div at bounding box center [592, 256] width 1185 height 512
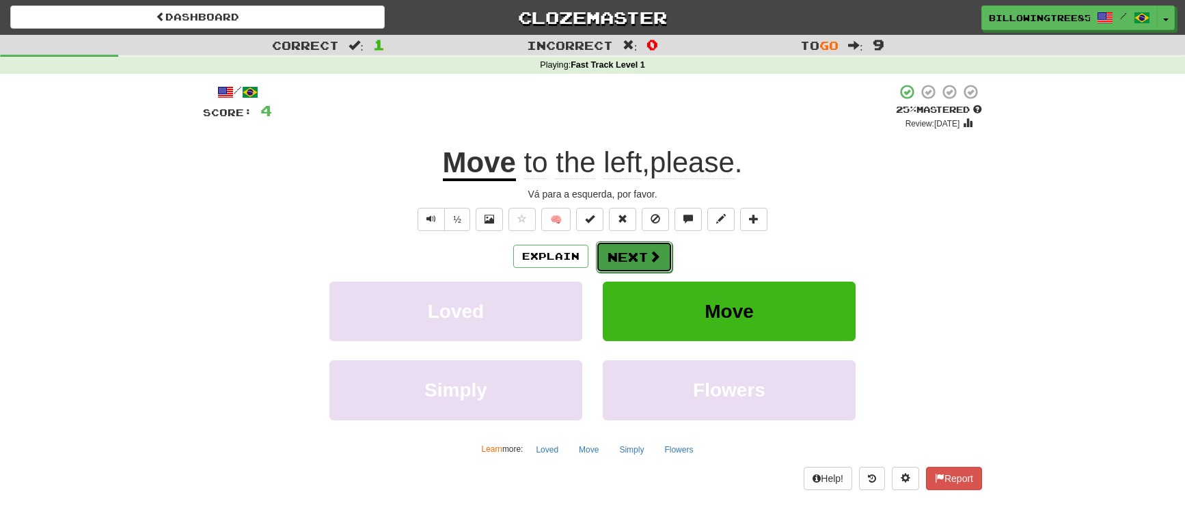
click at [629, 249] on button "Next" at bounding box center [634, 256] width 77 height 31
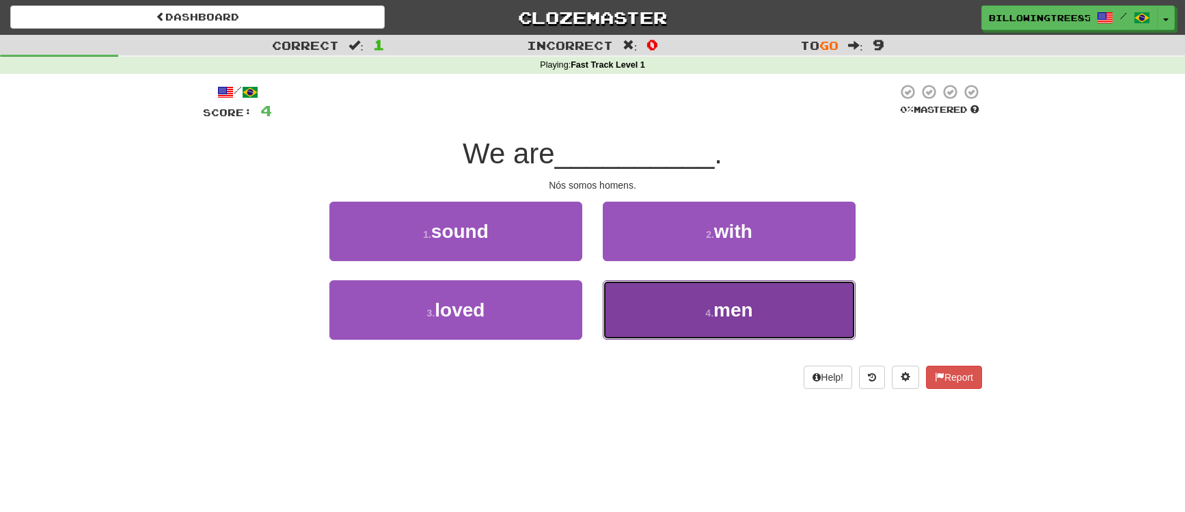
click at [723, 316] on span "men" at bounding box center [733, 309] width 40 height 21
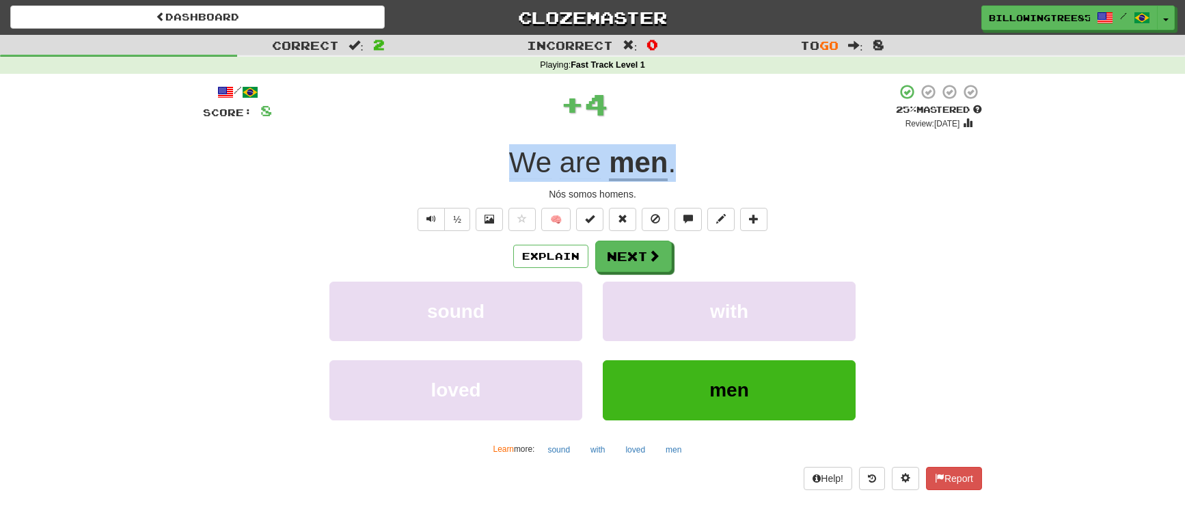
drag, startPoint x: 507, startPoint y: 164, endPoint x: 693, endPoint y: 167, distance: 186.5
click at [693, 167] on div "We are men ." at bounding box center [592, 163] width 779 height 38
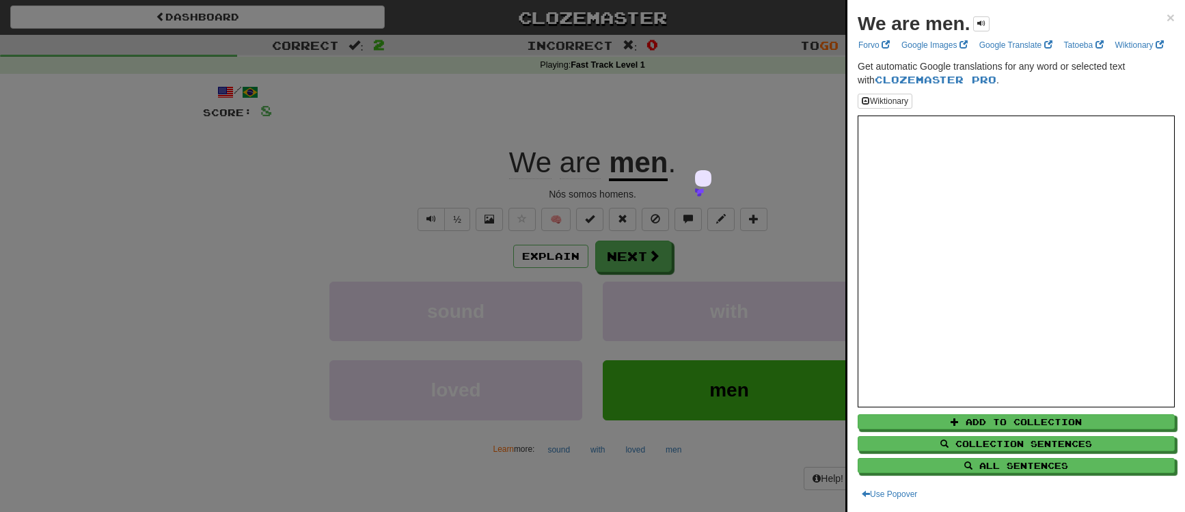
click at [521, 491] on div at bounding box center [592, 256] width 1185 height 512
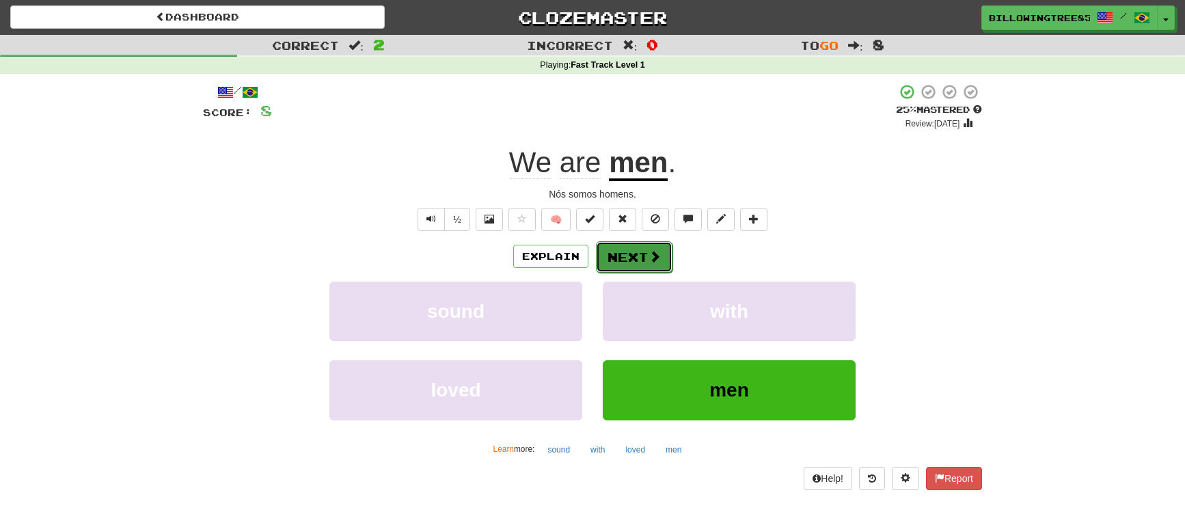
click at [620, 255] on button "Next" at bounding box center [634, 256] width 77 height 31
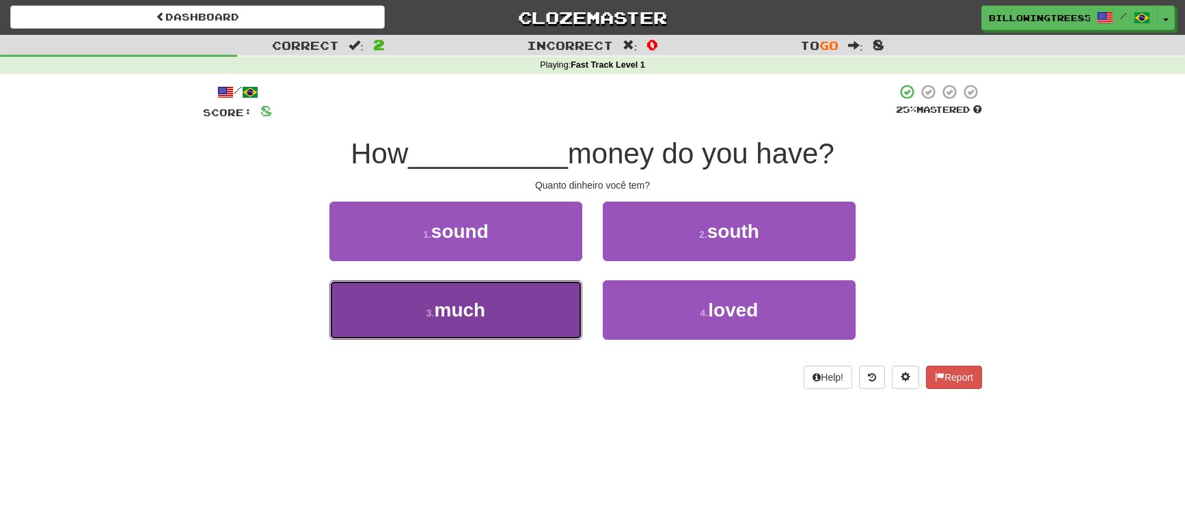
click at [524, 312] on button "3 . much" at bounding box center [455, 309] width 253 height 59
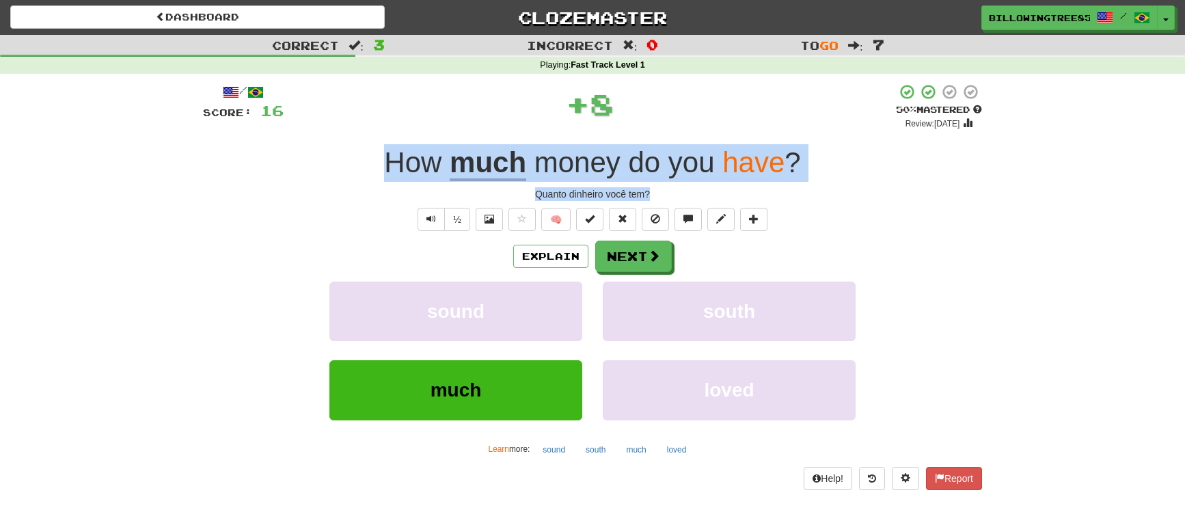
drag, startPoint x: 380, startPoint y: 159, endPoint x: 810, endPoint y: 187, distance: 431.3
click at [810, 187] on div "/ Score: 16 + 8 50 % Mastered Review: 2025-09-25 How much money do you have ? Q…" at bounding box center [592, 286] width 779 height 406
copy div "How much money do you have ? Quanto dinheiro você tem?"
click at [447, 163] on span "How" at bounding box center [417, 162] width 66 height 32
drag, startPoint x: 385, startPoint y: 156, endPoint x: 868, endPoint y: 180, distance: 483.6
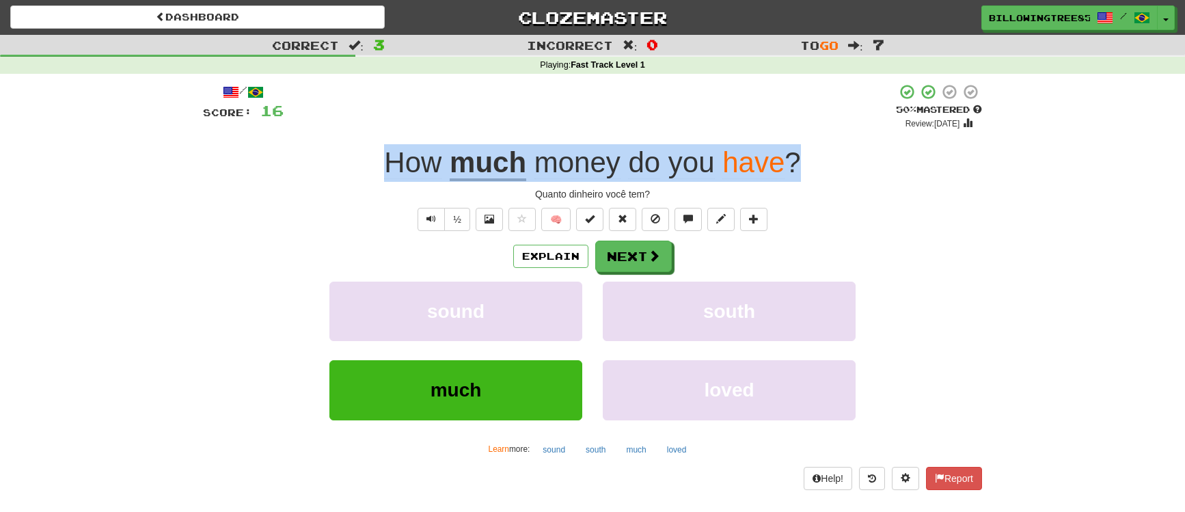
click at [878, 177] on div "How much money do you have ?" at bounding box center [592, 163] width 779 height 38
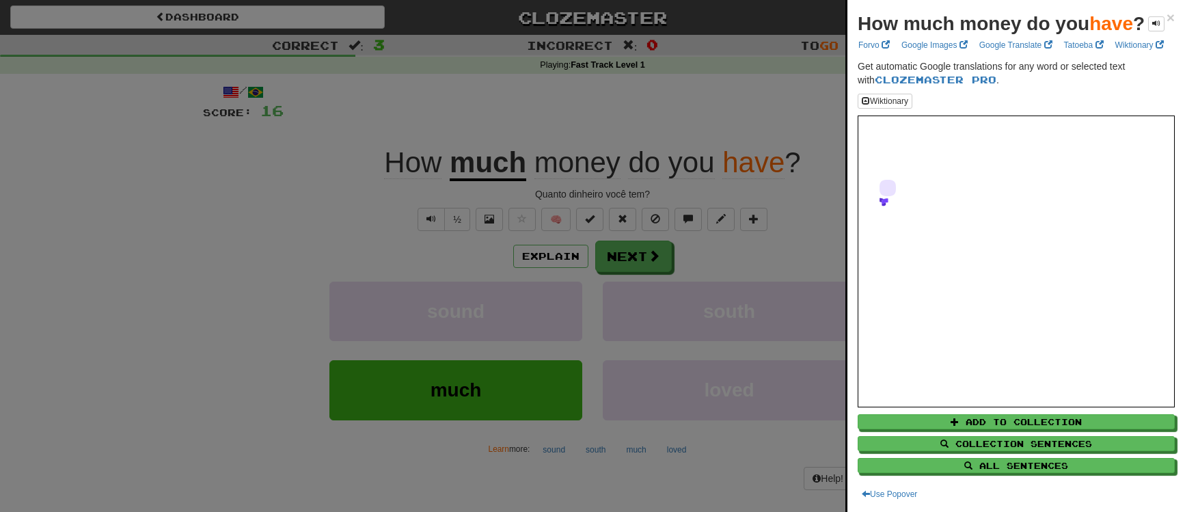
drag, startPoint x: 805, startPoint y: 204, endPoint x: 649, endPoint y: 226, distance: 158.0
click at [805, 205] on div at bounding box center [592, 256] width 1185 height 512
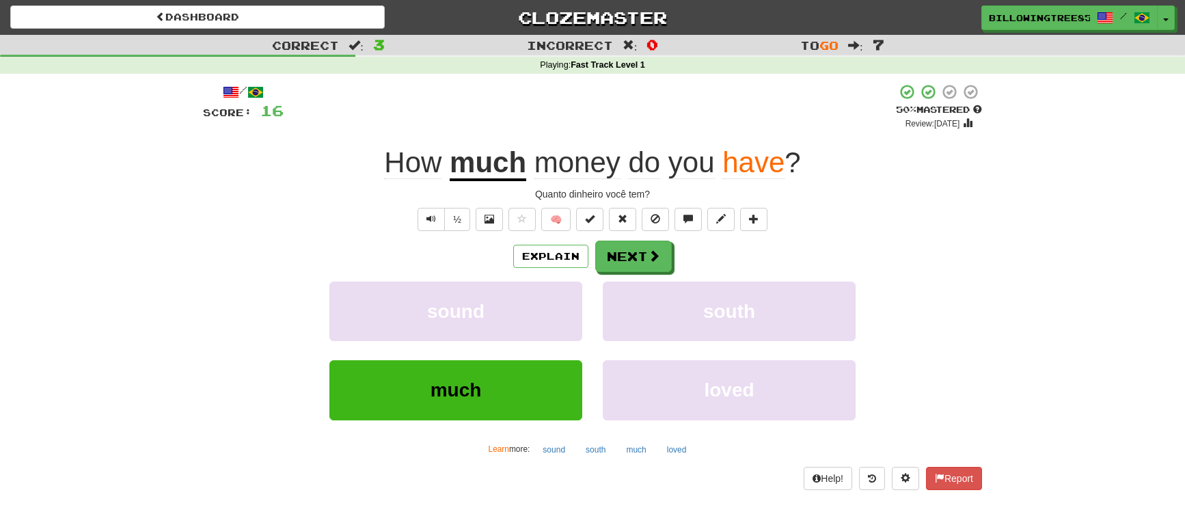
click at [446, 469] on div "Help! Report" at bounding box center [592, 478] width 779 height 23
click at [650, 250] on span at bounding box center [654, 256] width 12 height 12
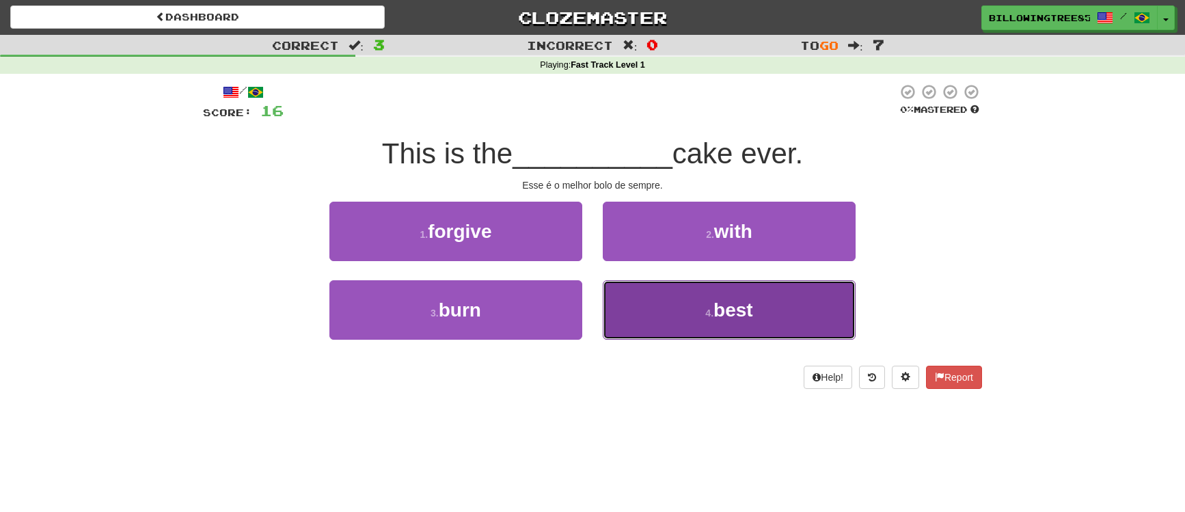
click at [693, 300] on button "4 . best" at bounding box center [729, 309] width 253 height 59
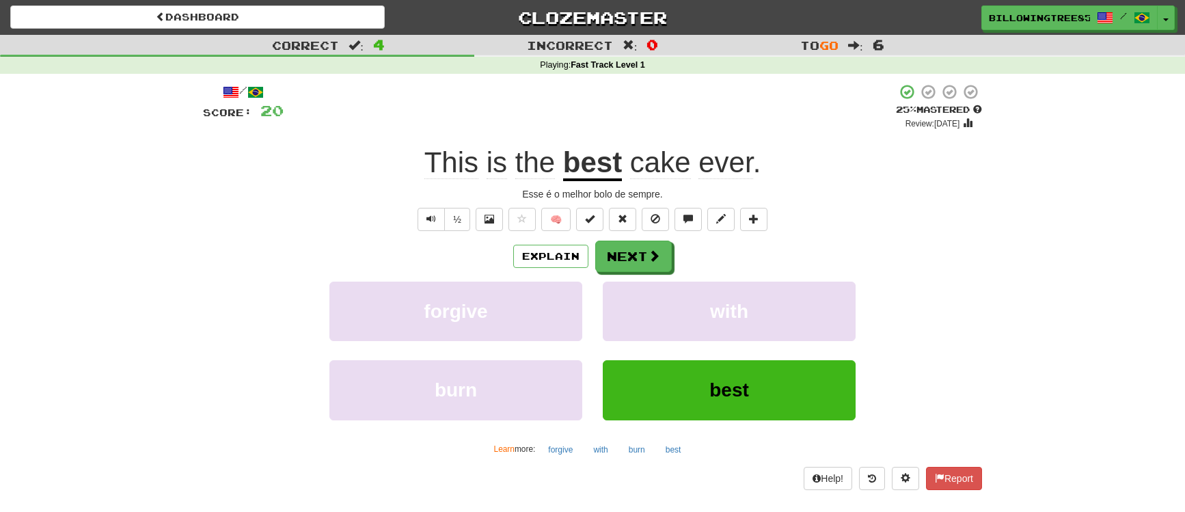
click at [731, 169] on span "ever" at bounding box center [725, 162] width 54 height 33
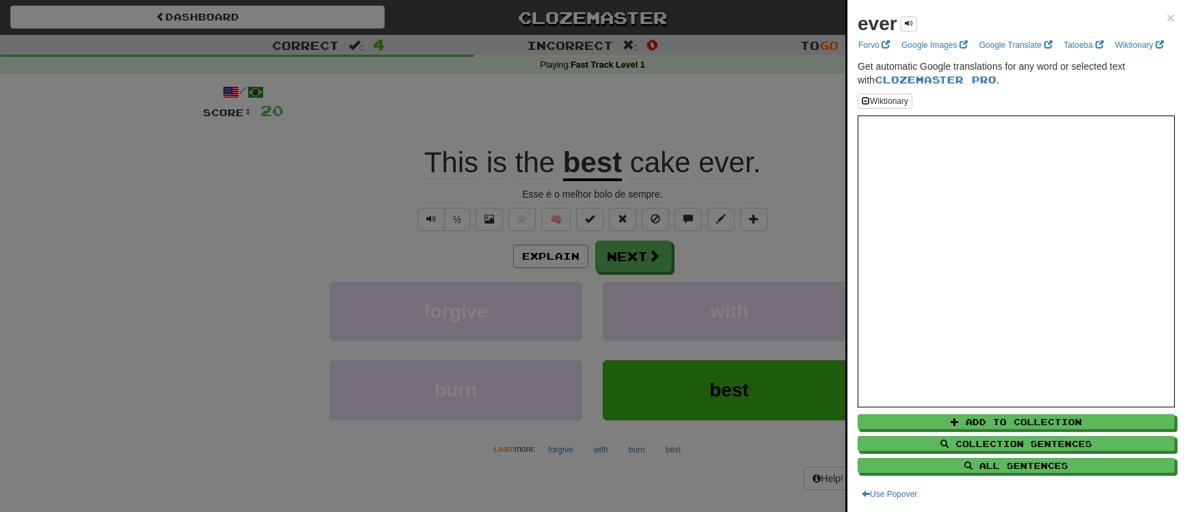
click at [778, 141] on div at bounding box center [592, 256] width 1185 height 512
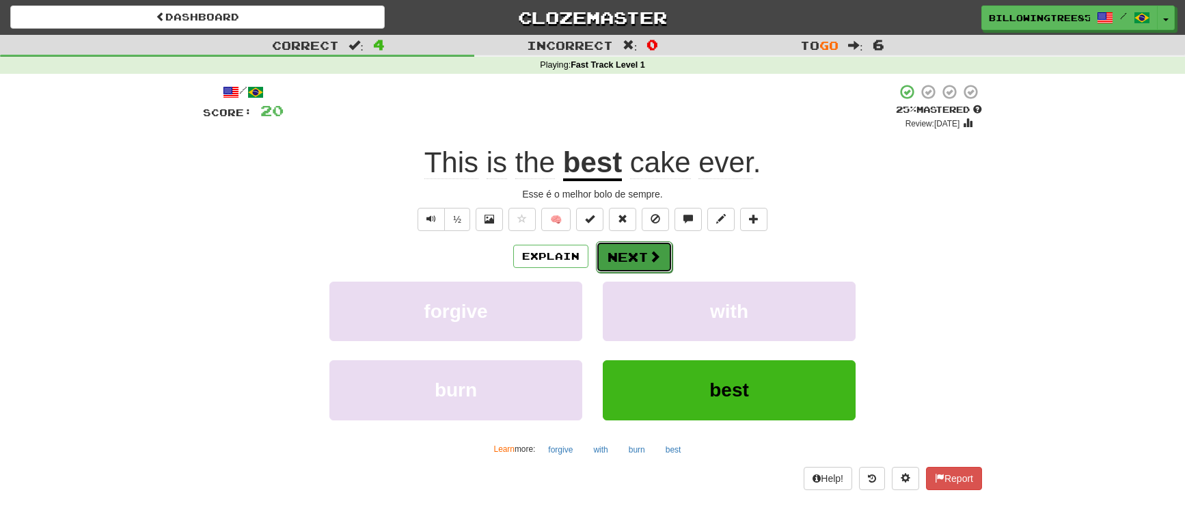
click at [652, 252] on span at bounding box center [654, 256] width 12 height 12
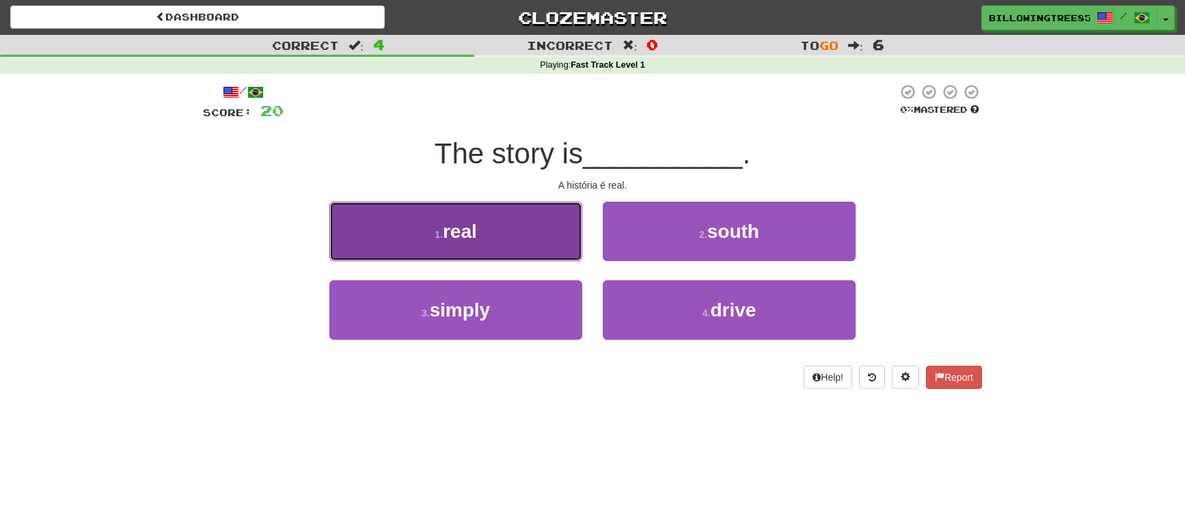
click at [471, 237] on span "real" at bounding box center [460, 231] width 34 height 21
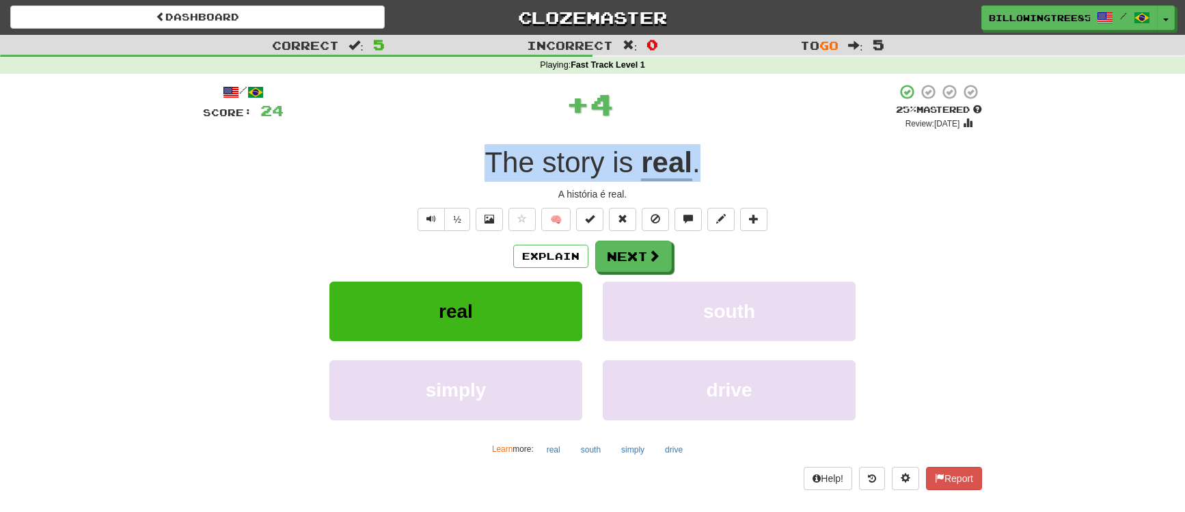
drag, startPoint x: 486, startPoint y: 156, endPoint x: 727, endPoint y: 158, distance: 240.5
click at [727, 158] on div "The story is real ." at bounding box center [592, 163] width 779 height 38
copy div "The story is real ."
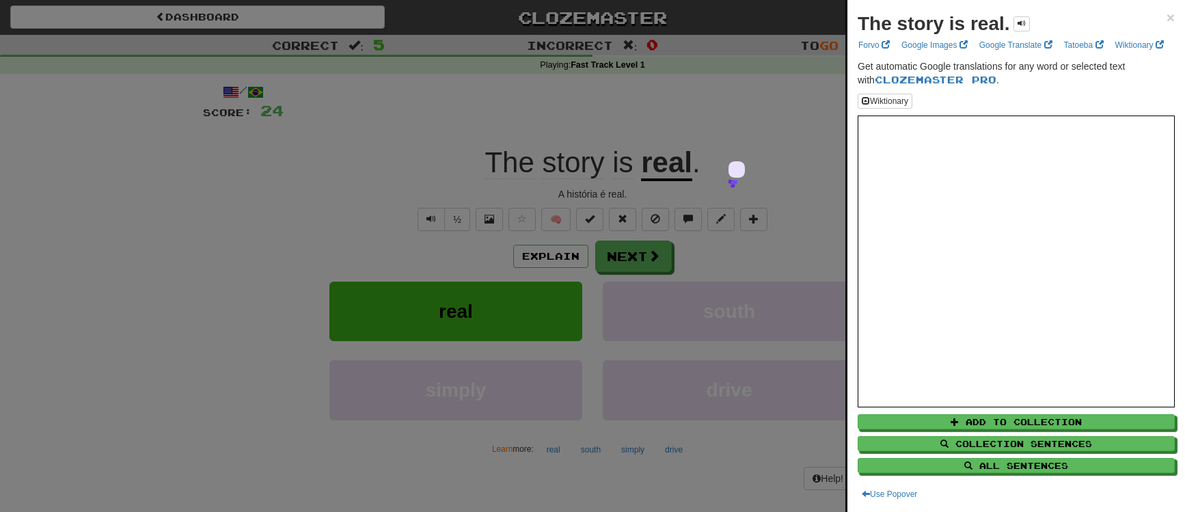
click at [386, 478] on div at bounding box center [592, 256] width 1185 height 512
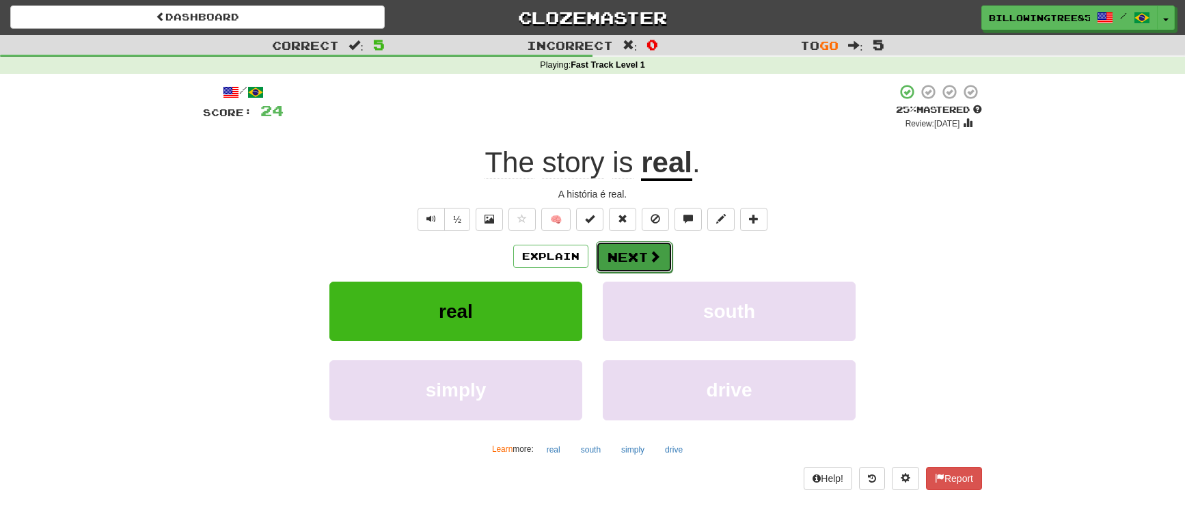
click at [654, 250] on span at bounding box center [654, 256] width 12 height 12
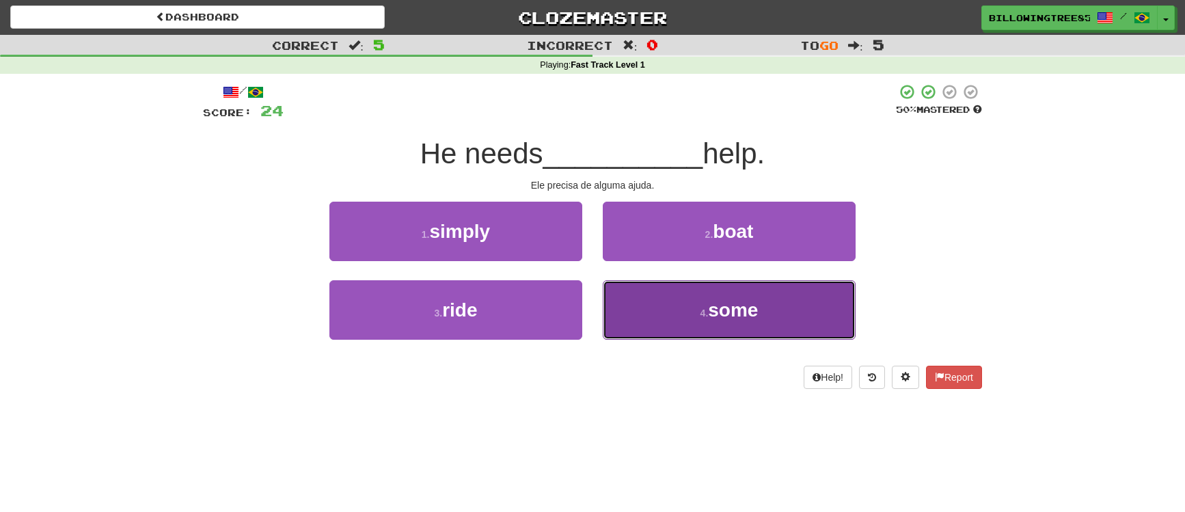
click at [750, 325] on button "4 . some" at bounding box center [729, 309] width 253 height 59
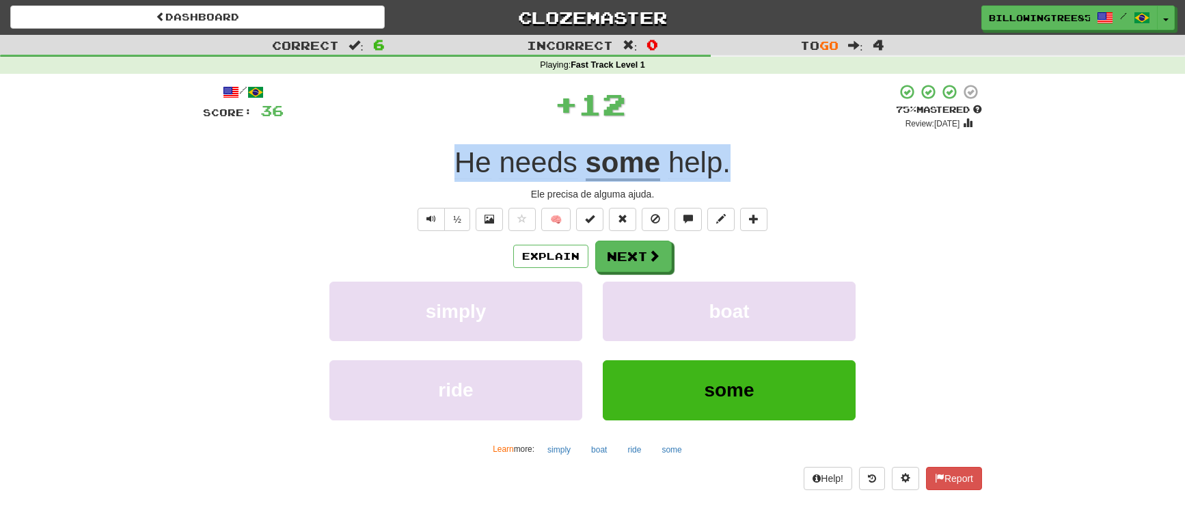
drag, startPoint x: 473, startPoint y: 156, endPoint x: 742, endPoint y: 171, distance: 268.9
click at [742, 171] on div "He needs some help ." at bounding box center [592, 163] width 779 height 38
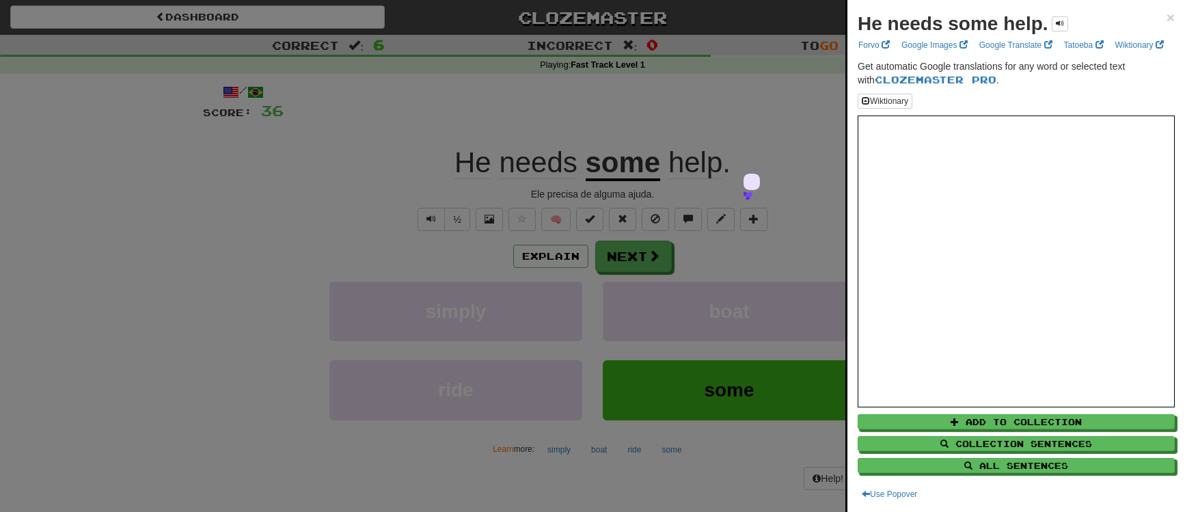
drag, startPoint x: 402, startPoint y: 484, endPoint x: 408, endPoint y: 473, distance: 12.2
click at [403, 484] on div at bounding box center [592, 256] width 1185 height 512
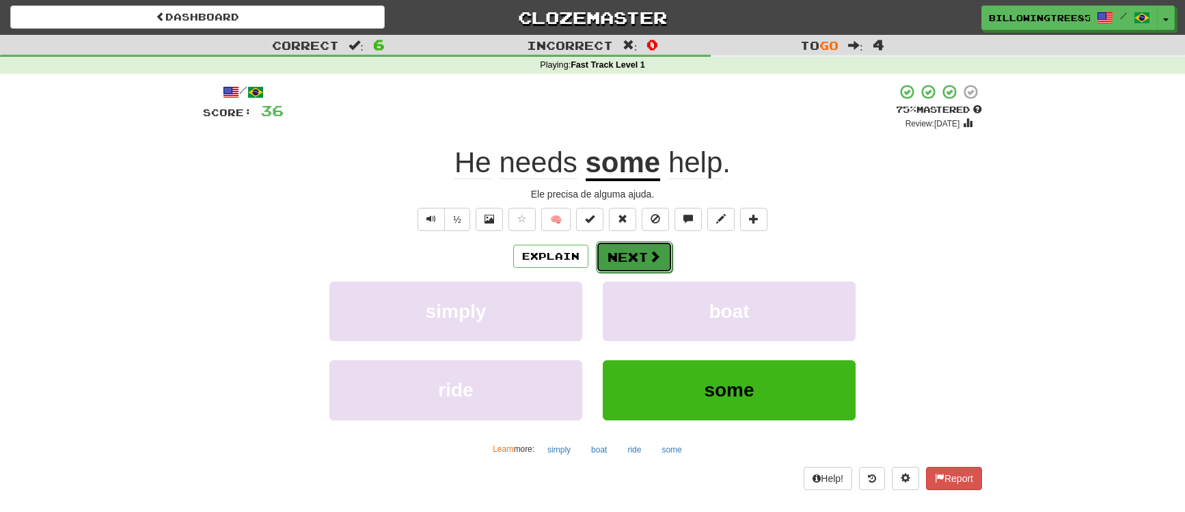
click at [654, 245] on button "Next" at bounding box center [634, 256] width 77 height 31
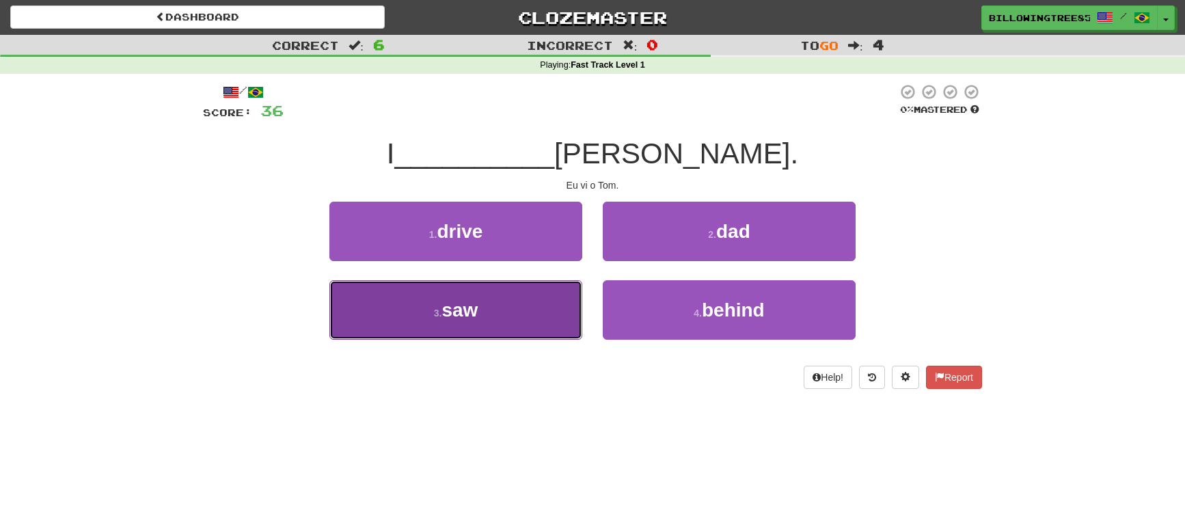
click at [432, 320] on button "3 . saw" at bounding box center [455, 309] width 253 height 59
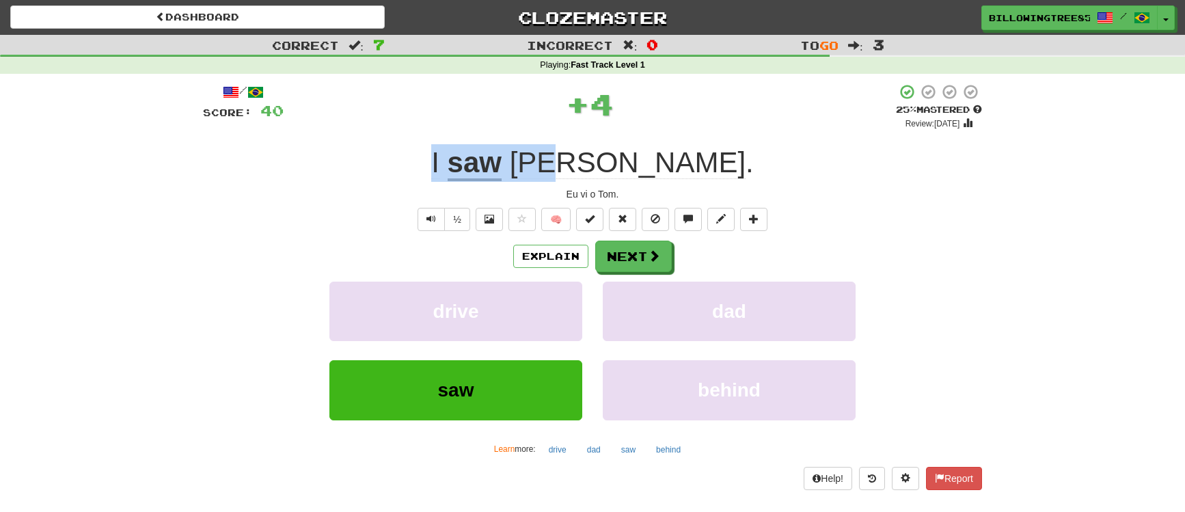
drag, startPoint x: 516, startPoint y: 156, endPoint x: 654, endPoint y: 154, distance: 138.0
click at [654, 154] on div "I saw Tom ." at bounding box center [592, 163] width 779 height 38
copy div "I saw Tom"
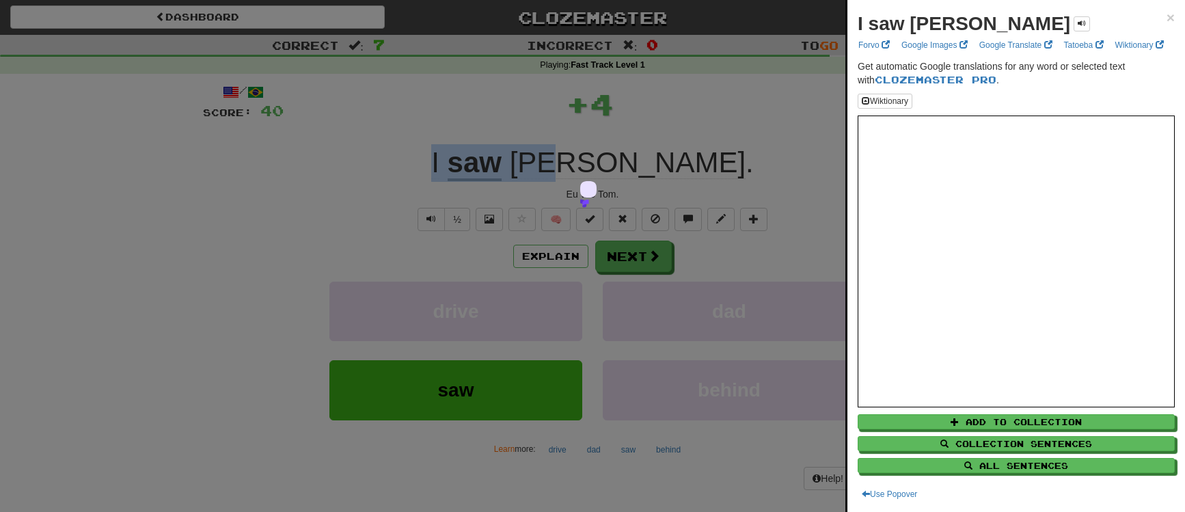
click at [288, 457] on div at bounding box center [592, 256] width 1185 height 512
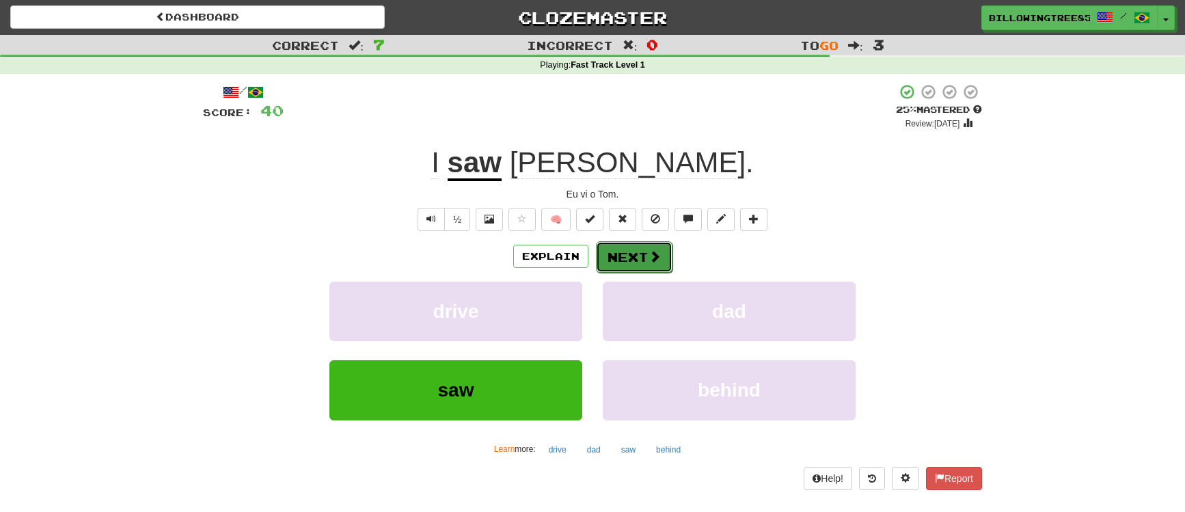
click at [665, 250] on button "Next" at bounding box center [634, 256] width 77 height 31
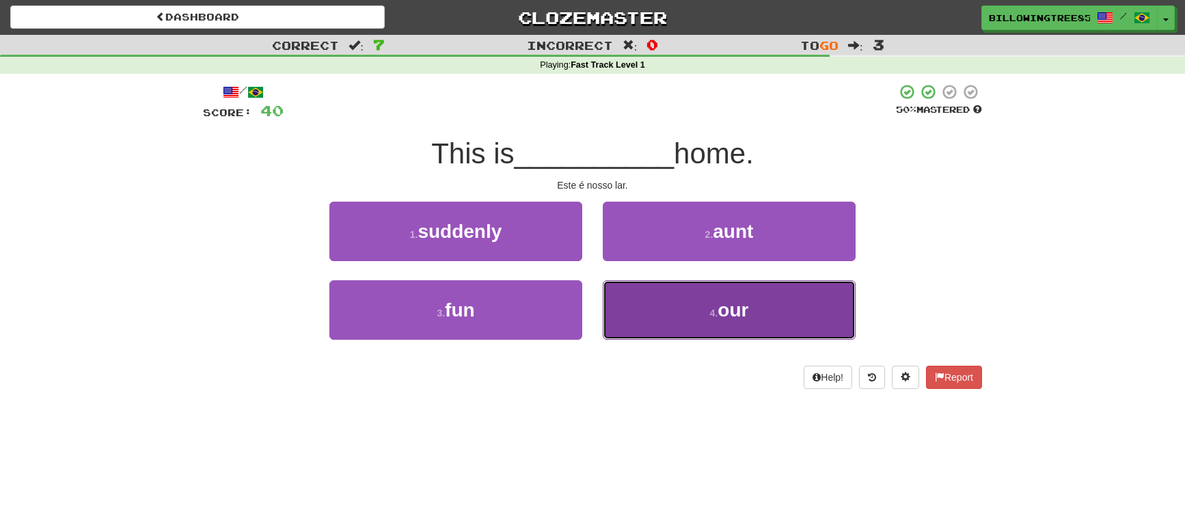
click at [667, 305] on button "4 . our" at bounding box center [729, 309] width 253 height 59
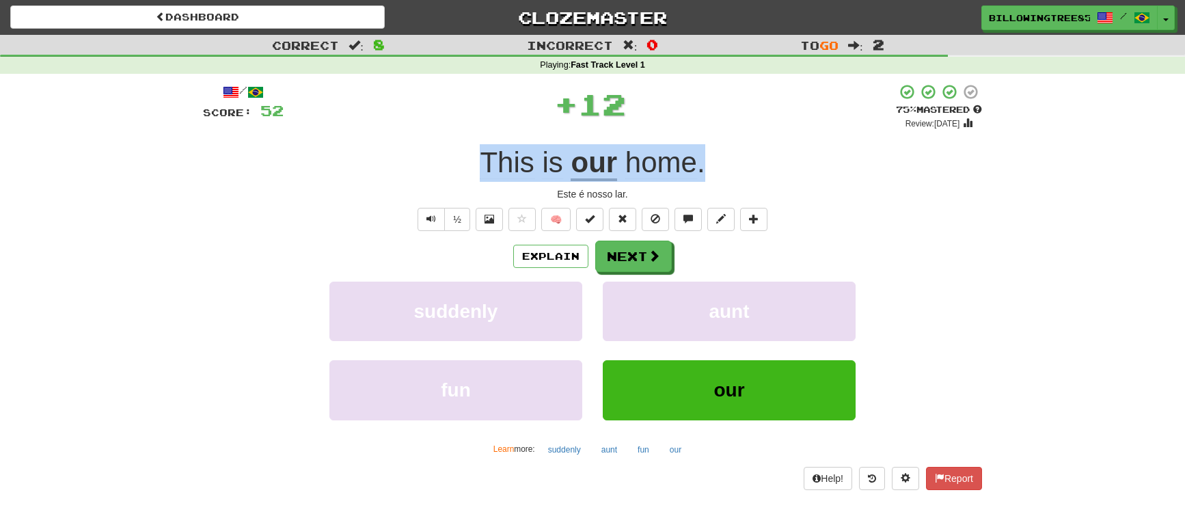
drag, startPoint x: 467, startPoint y: 152, endPoint x: 706, endPoint y: 159, distance: 239.9
click at [706, 159] on div "This is our home ." at bounding box center [592, 163] width 779 height 38
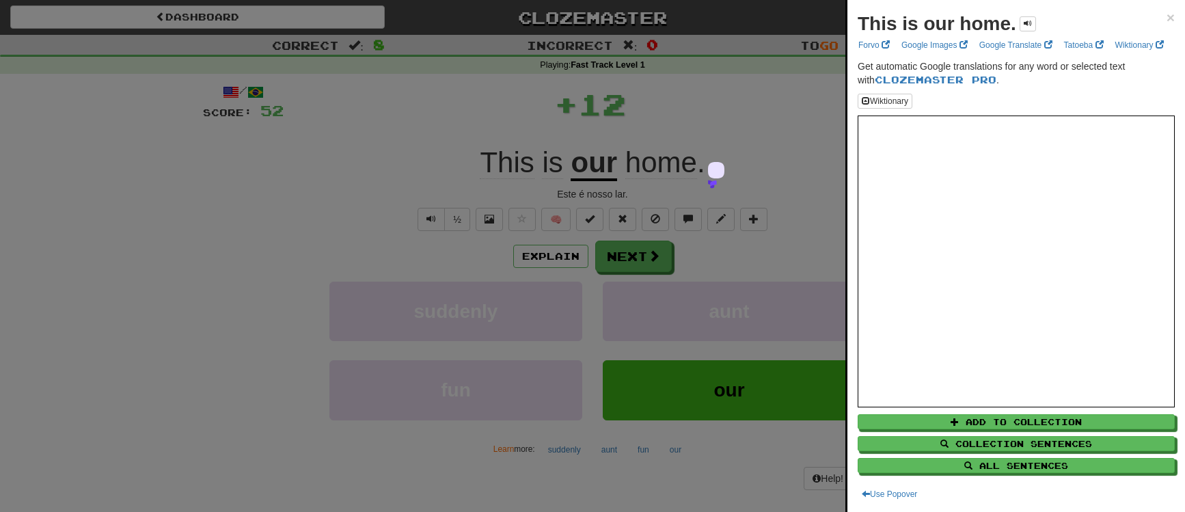
drag, startPoint x: 290, startPoint y: 493, endPoint x: 316, endPoint y: 475, distance: 32.4
click at [290, 493] on div at bounding box center [592, 256] width 1185 height 512
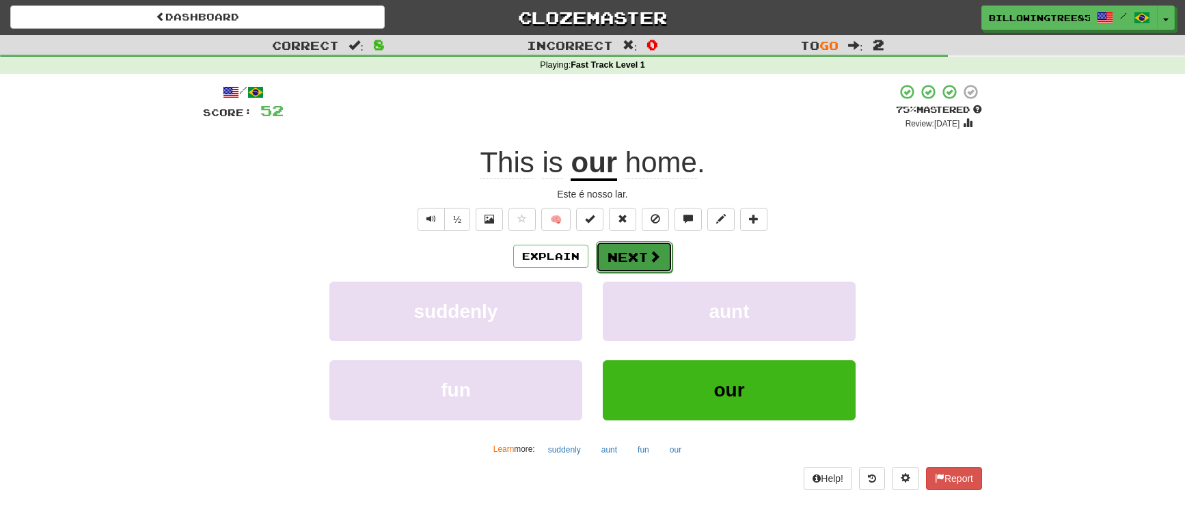
click at [633, 254] on button "Next" at bounding box center [634, 256] width 77 height 31
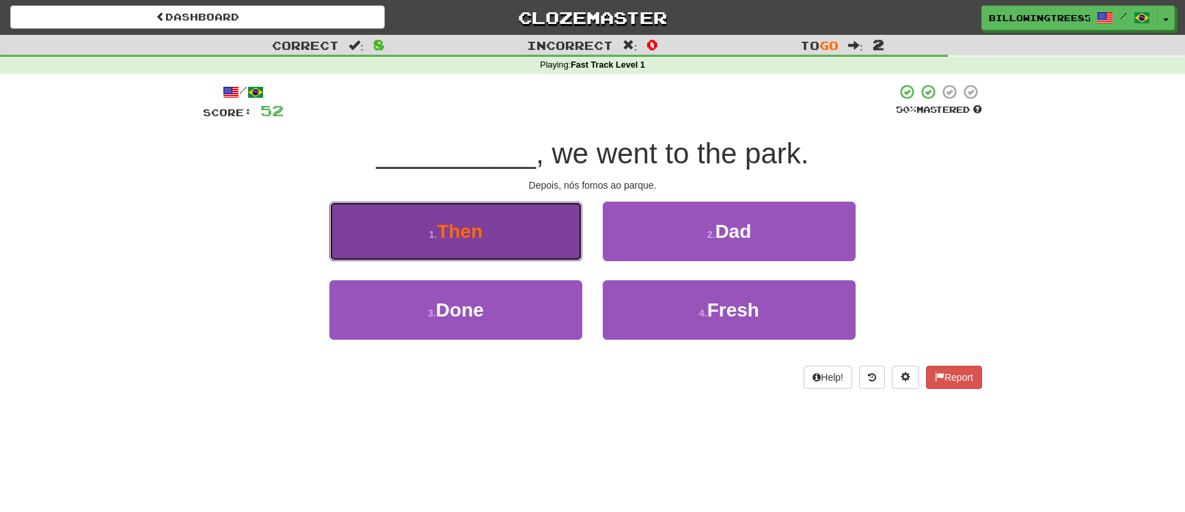
click at [461, 225] on xt-mark "Then" at bounding box center [460, 231] width 46 height 21
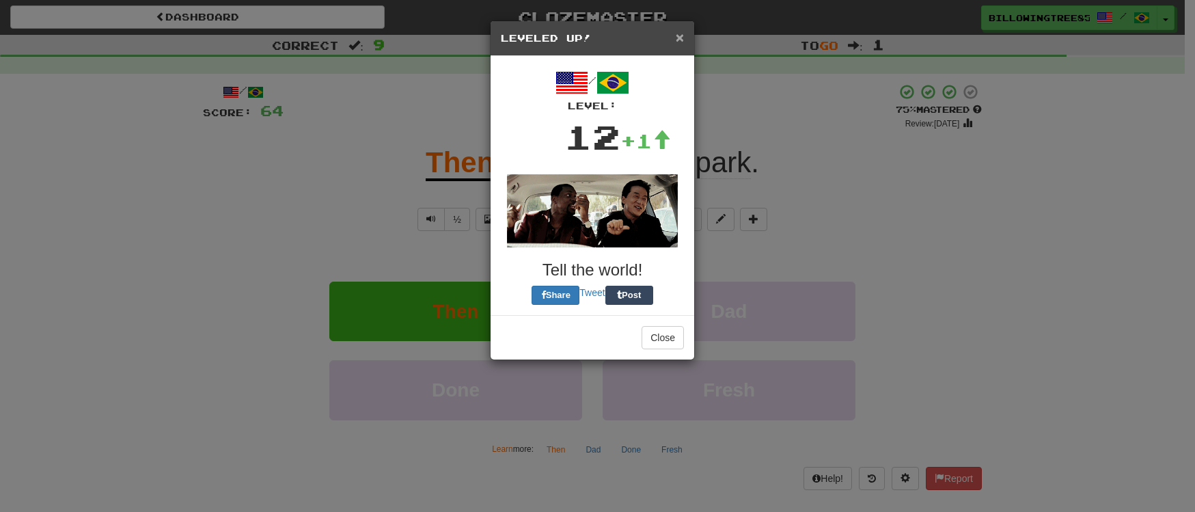
click at [679, 38] on span "×" at bounding box center [680, 37] width 8 height 16
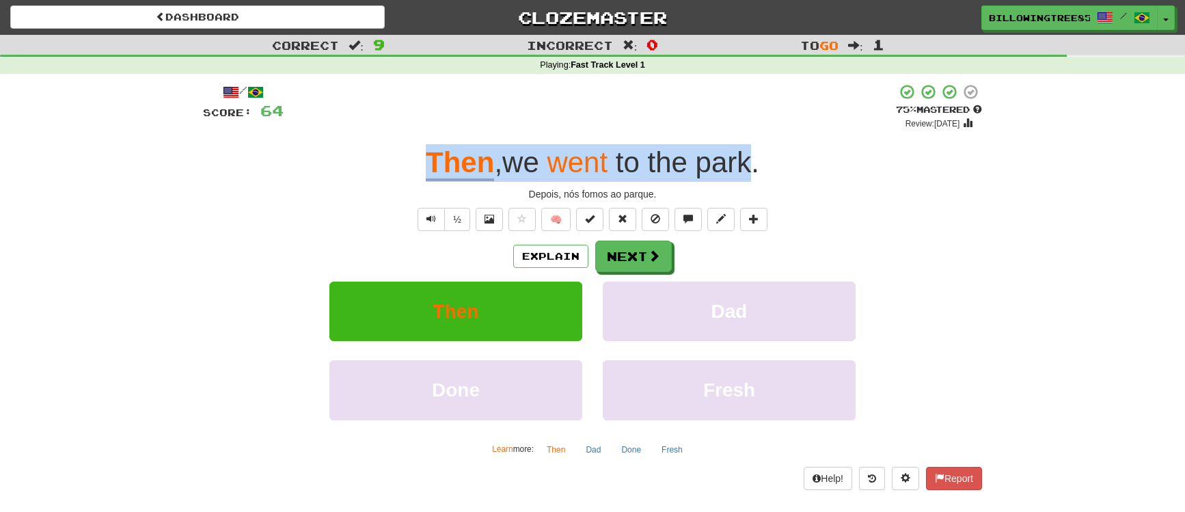
drag, startPoint x: 423, startPoint y: 169, endPoint x: 750, endPoint y: 158, distance: 327.4
click at [750, 158] on div "Then , we went to the park ." at bounding box center [592, 163] width 779 height 38
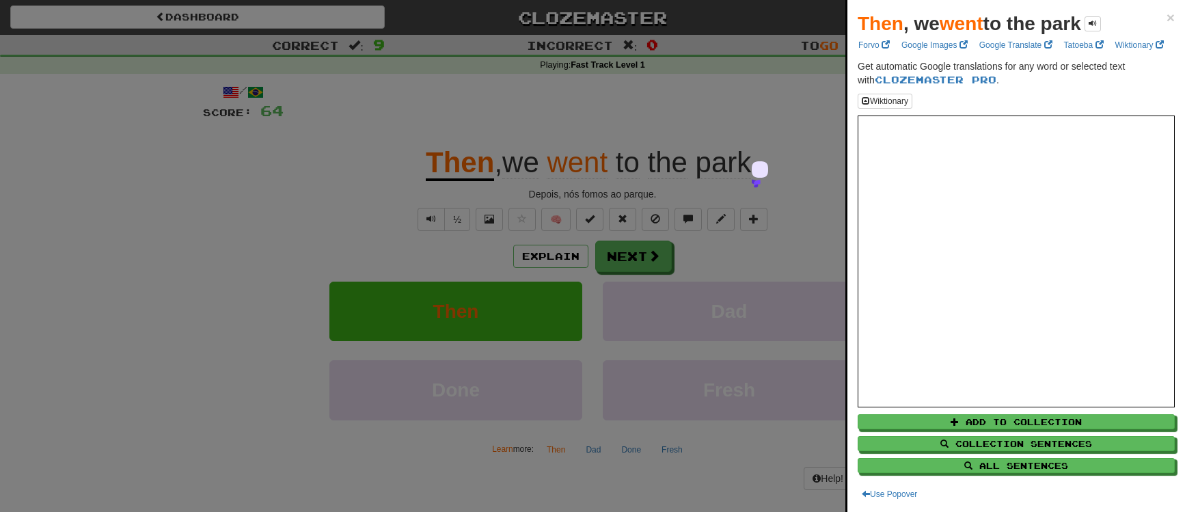
drag, startPoint x: 374, startPoint y: 499, endPoint x: 456, endPoint y: 475, distance: 85.6
click at [374, 499] on div at bounding box center [592, 256] width 1185 height 512
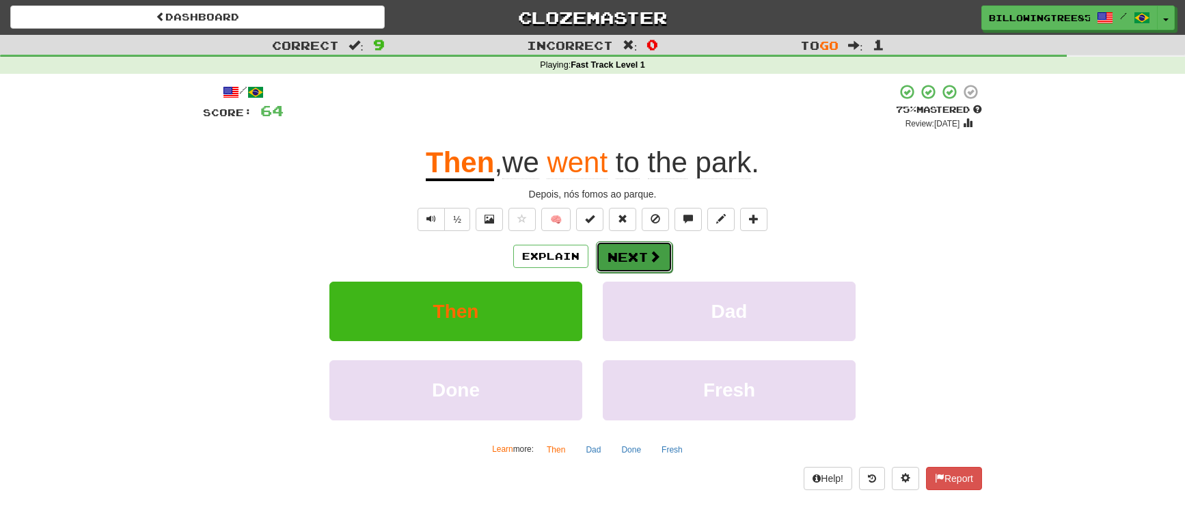
click at [648, 265] on button "Next" at bounding box center [634, 256] width 77 height 31
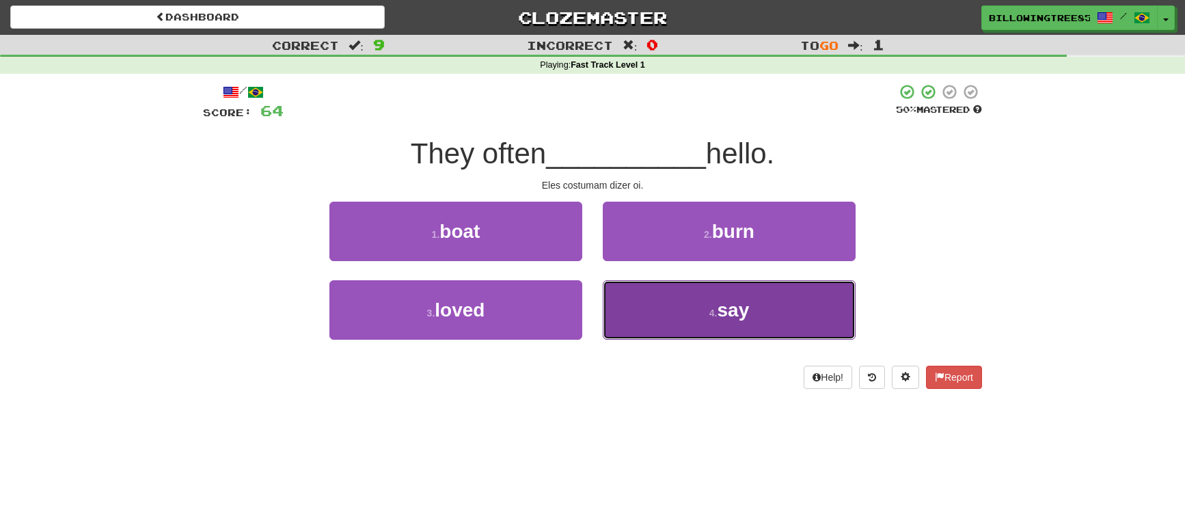
click at [706, 297] on button "4 . say" at bounding box center [729, 309] width 253 height 59
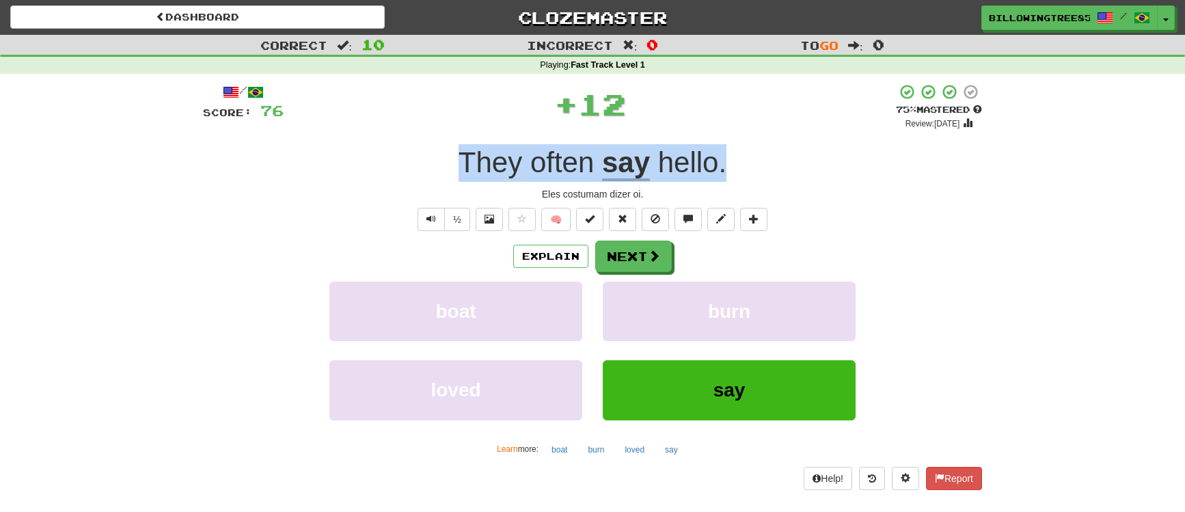
drag, startPoint x: 484, startPoint y: 152, endPoint x: 747, endPoint y: 164, distance: 262.6
click at [747, 164] on div "They often say hello ." at bounding box center [592, 163] width 779 height 38
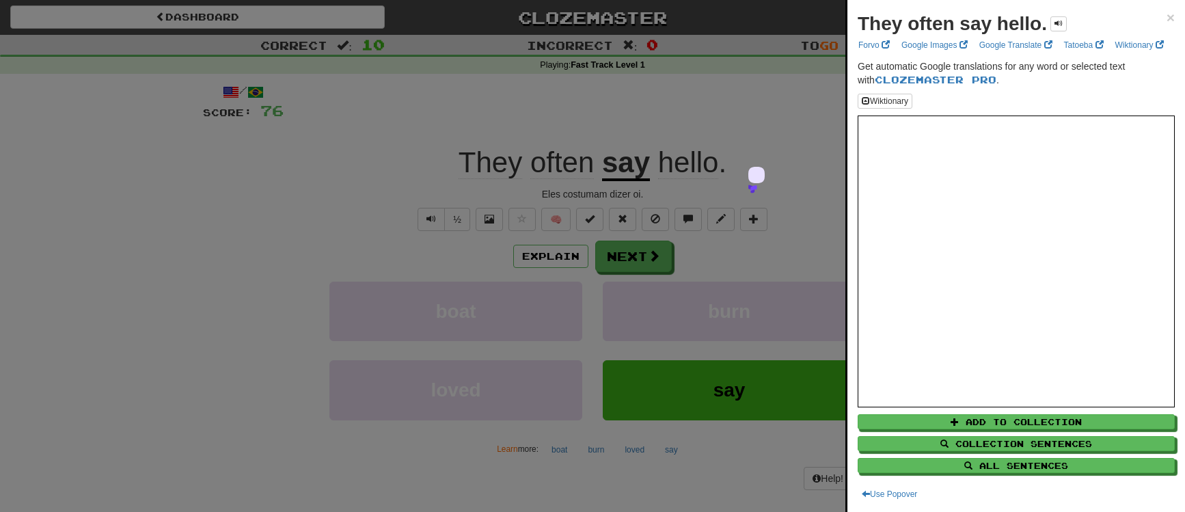
drag, startPoint x: 424, startPoint y: 467, endPoint x: 441, endPoint y: 454, distance: 20.9
click at [424, 467] on div at bounding box center [592, 256] width 1185 height 512
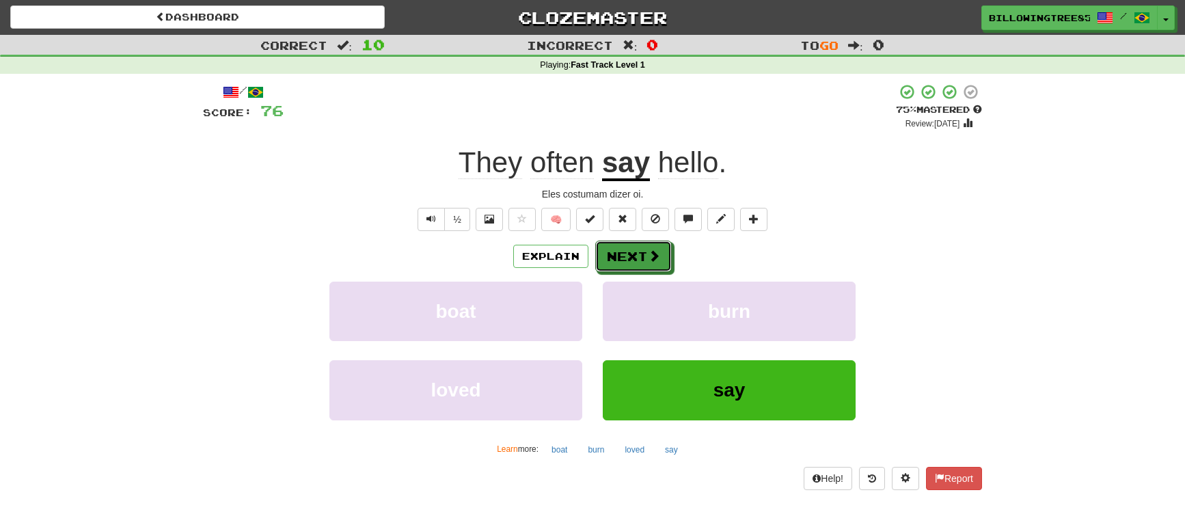
click at [661, 251] on button "Next" at bounding box center [633, 255] width 77 height 31
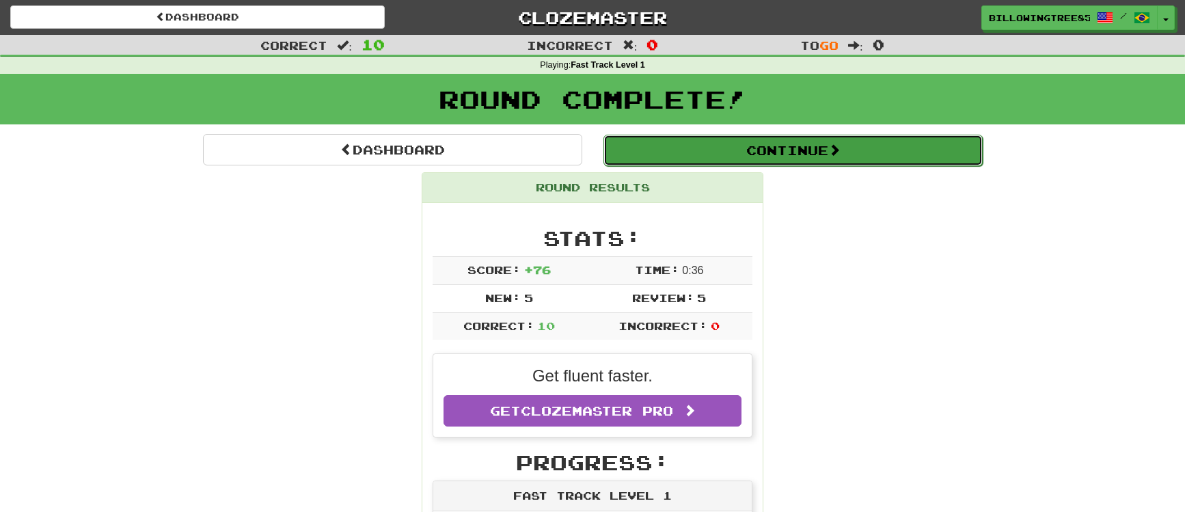
click at [797, 147] on button "Continue" at bounding box center [792, 150] width 379 height 31
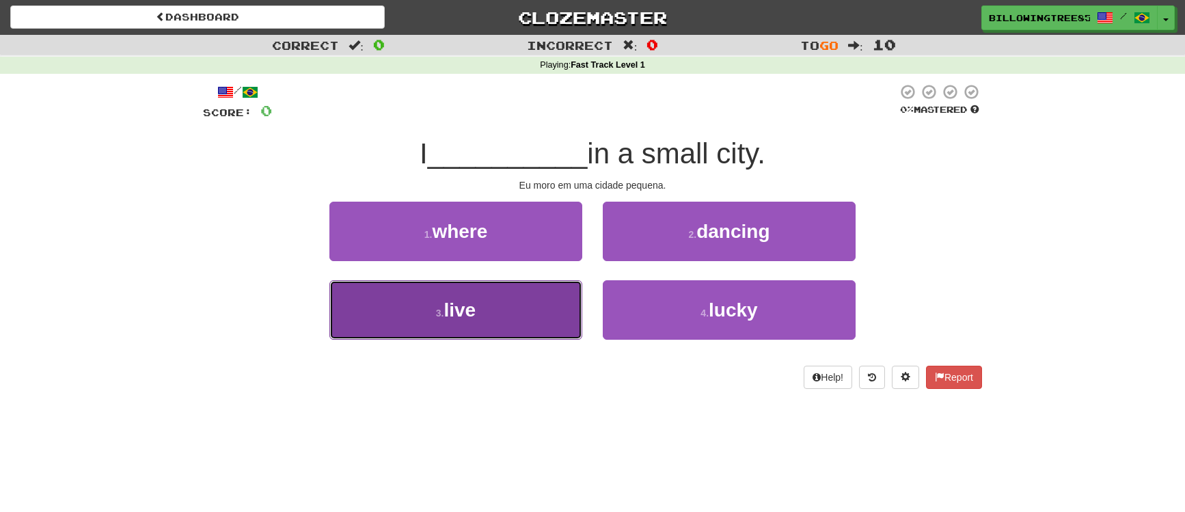
click at [437, 297] on button "3 . live" at bounding box center [455, 309] width 253 height 59
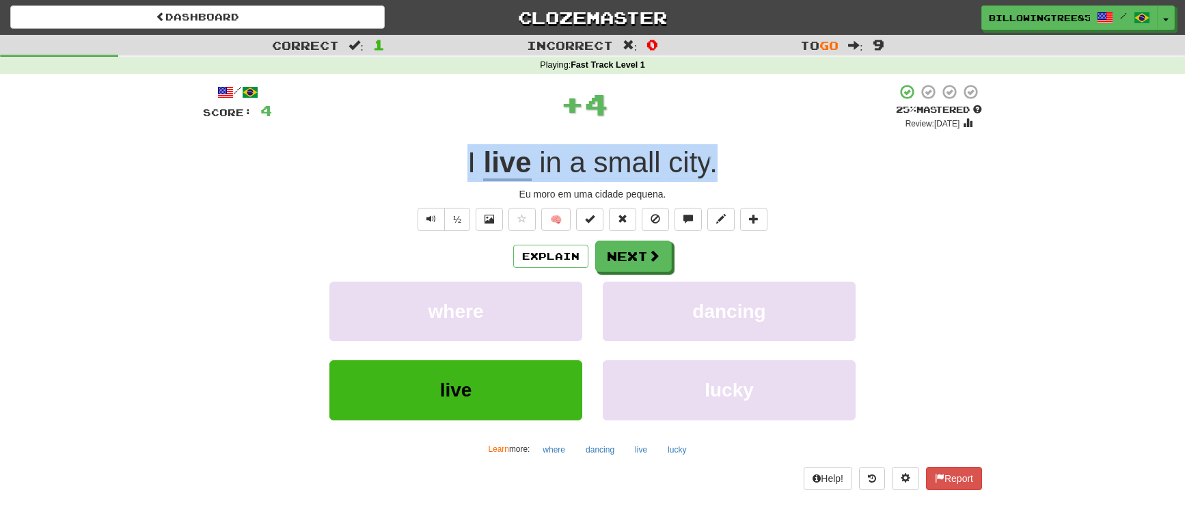
drag, startPoint x: 435, startPoint y: 169, endPoint x: 762, endPoint y: 180, distance: 326.8
click at [762, 180] on div "I live in a small city ." at bounding box center [592, 163] width 779 height 38
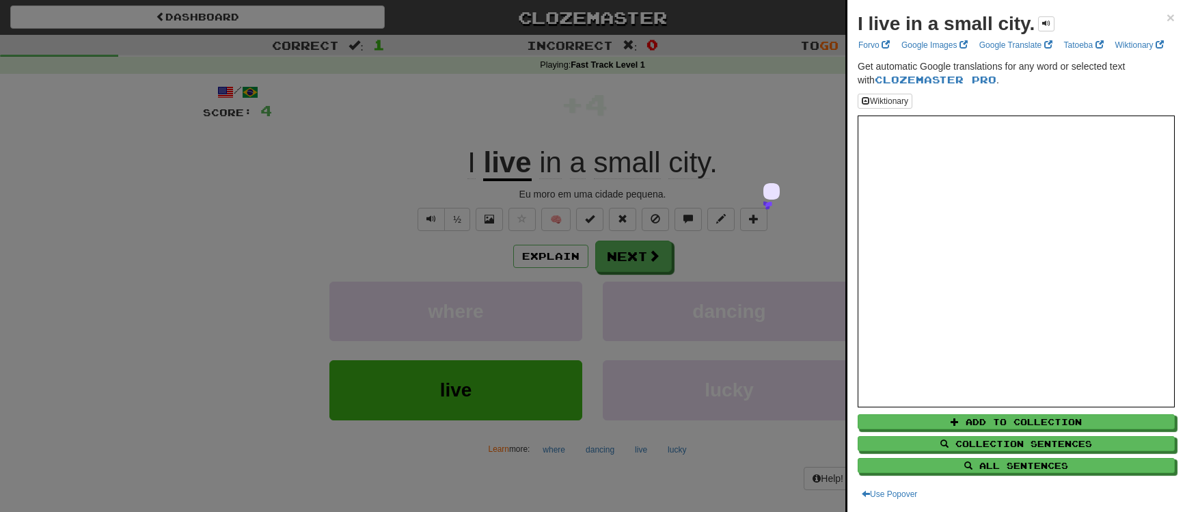
click at [361, 478] on div at bounding box center [592, 256] width 1185 height 512
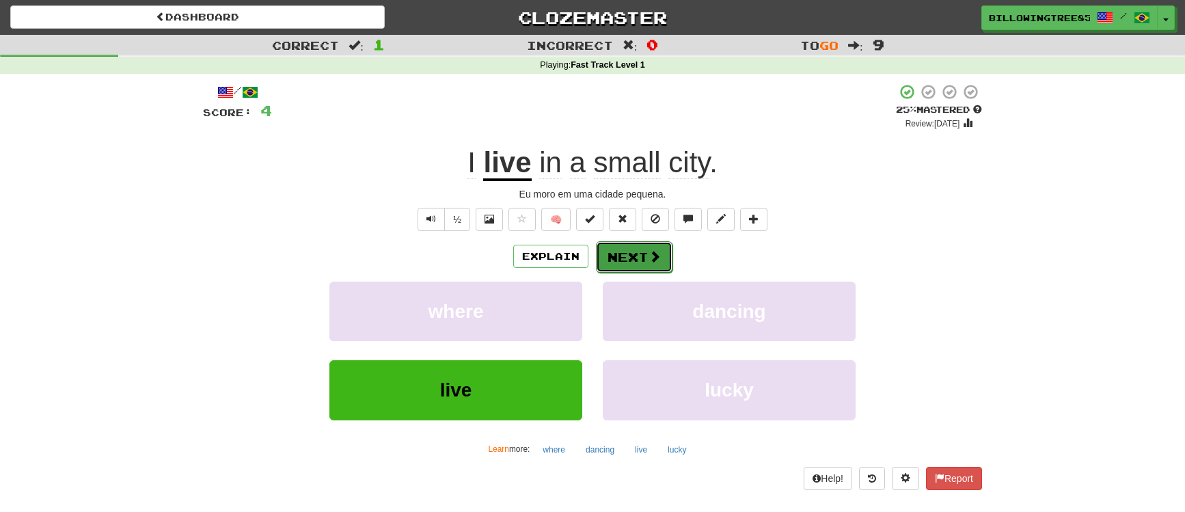
click at [642, 261] on button "Next" at bounding box center [634, 256] width 77 height 31
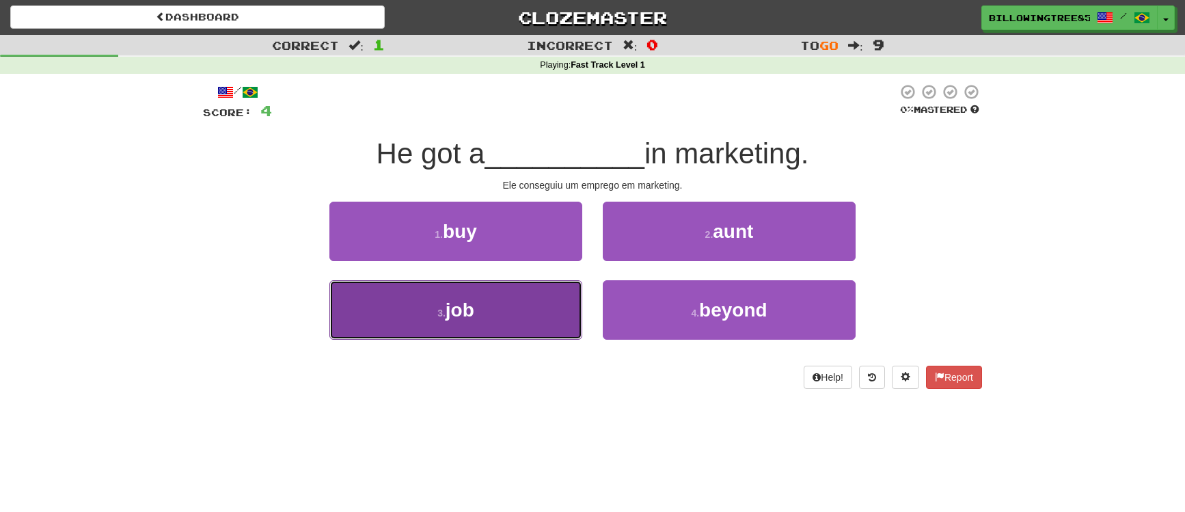
click at [540, 303] on button "3 . job" at bounding box center [455, 309] width 253 height 59
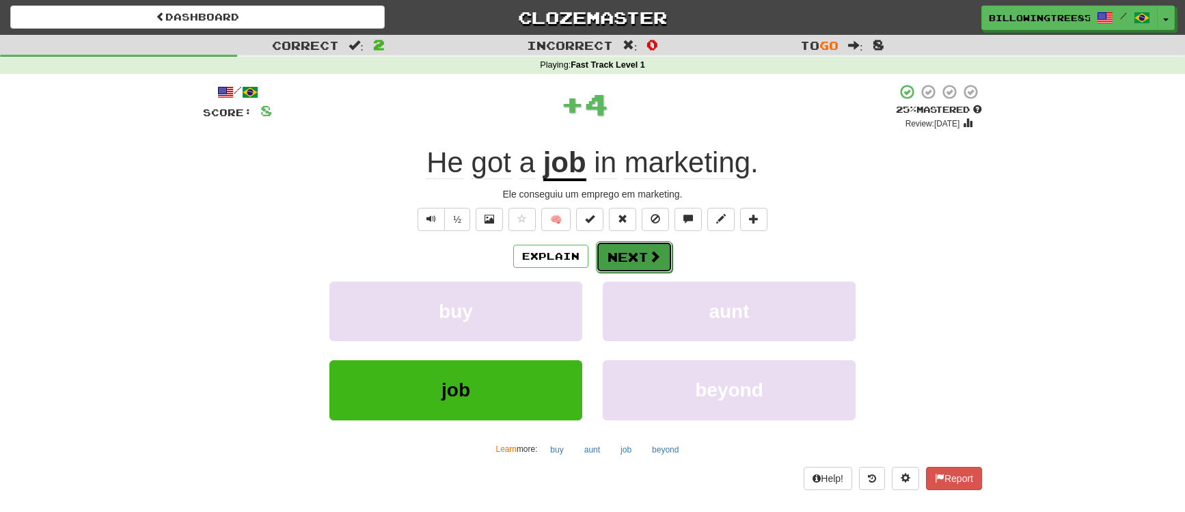
click at [620, 264] on button "Next" at bounding box center [634, 256] width 77 height 31
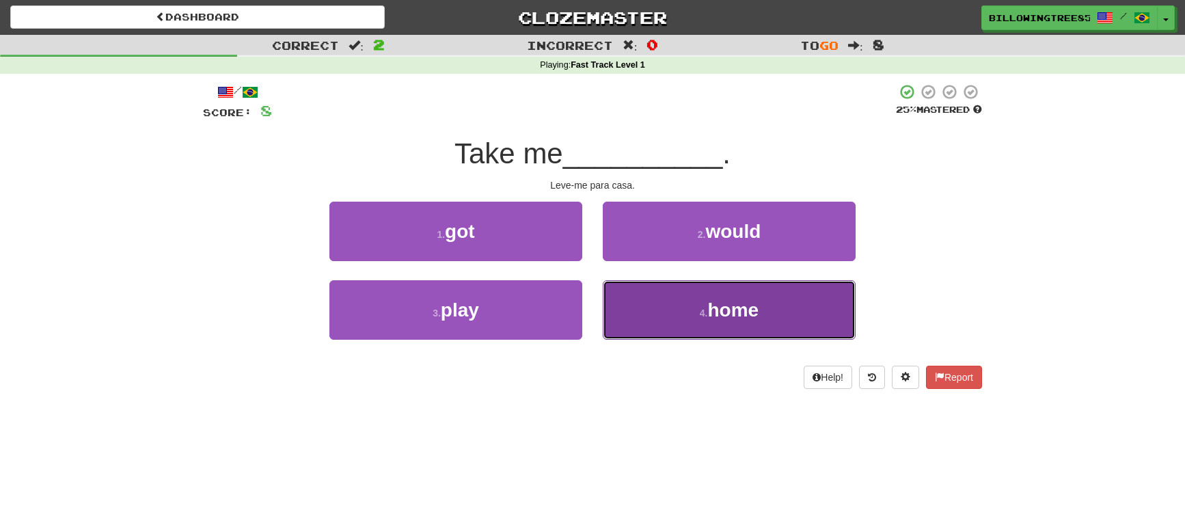
click at [680, 303] on button "4 . home" at bounding box center [729, 309] width 253 height 59
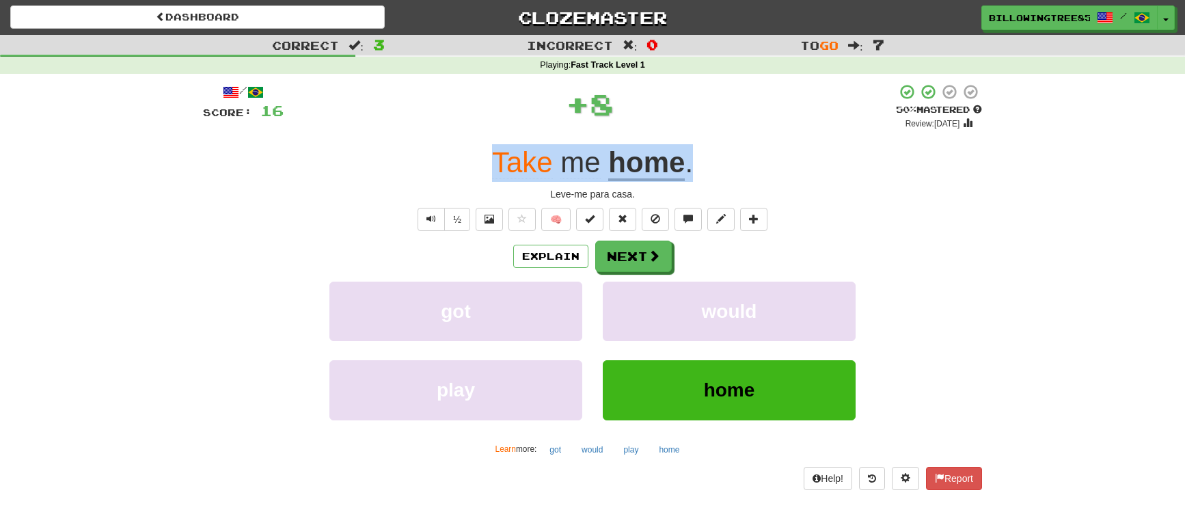
drag, startPoint x: 489, startPoint y: 161, endPoint x: 685, endPoint y: 169, distance: 196.2
click at [703, 163] on div "Take me home ." at bounding box center [592, 163] width 779 height 38
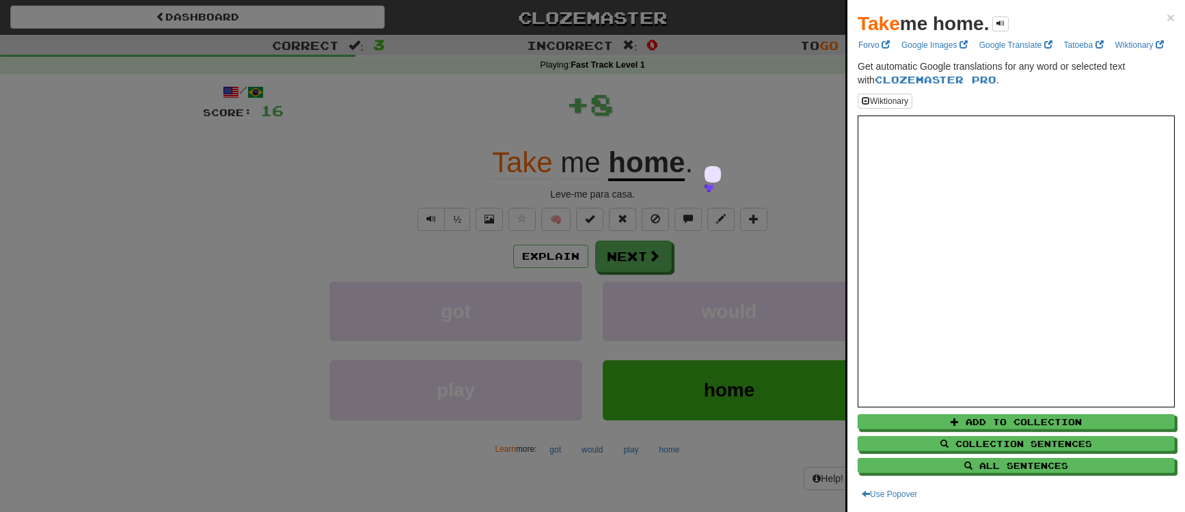
click at [0, 375] on div at bounding box center [592, 256] width 1185 height 512
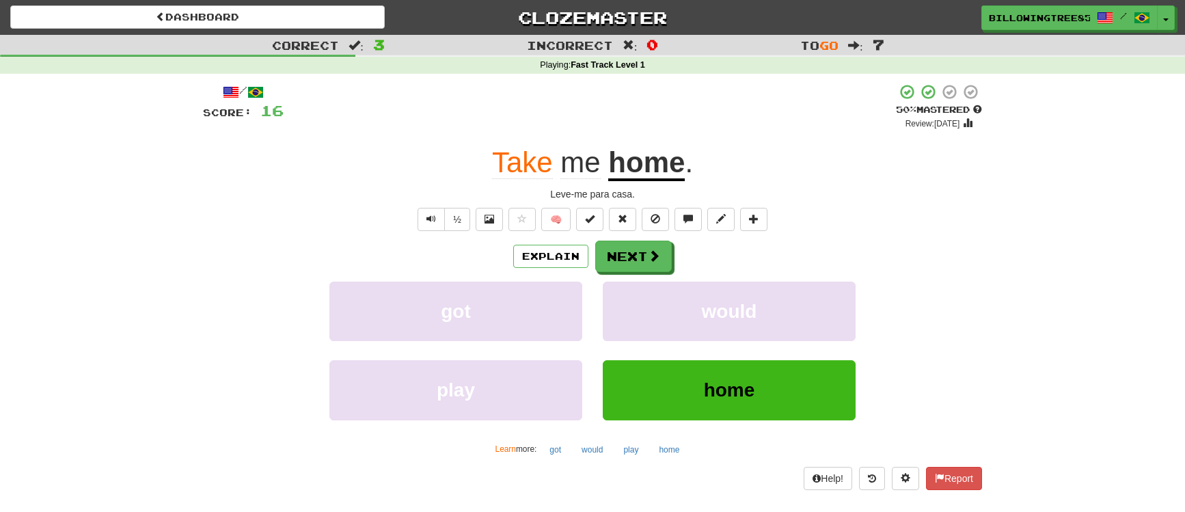
click at [442, 475] on div "Help! Report" at bounding box center [592, 478] width 779 height 23
click at [642, 253] on button "Next" at bounding box center [634, 256] width 77 height 31
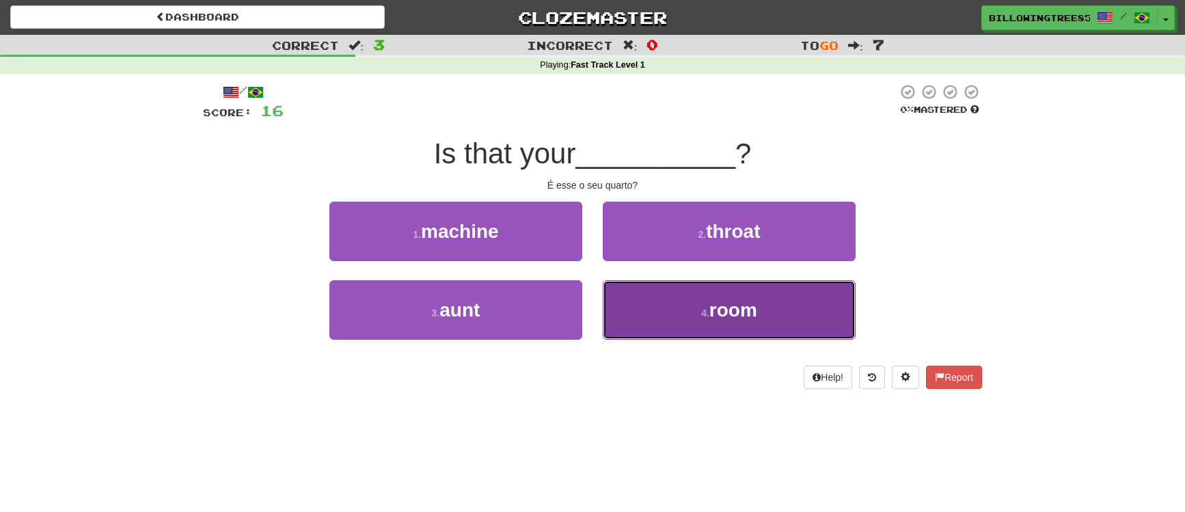
click at [657, 315] on button "4 . room" at bounding box center [729, 309] width 253 height 59
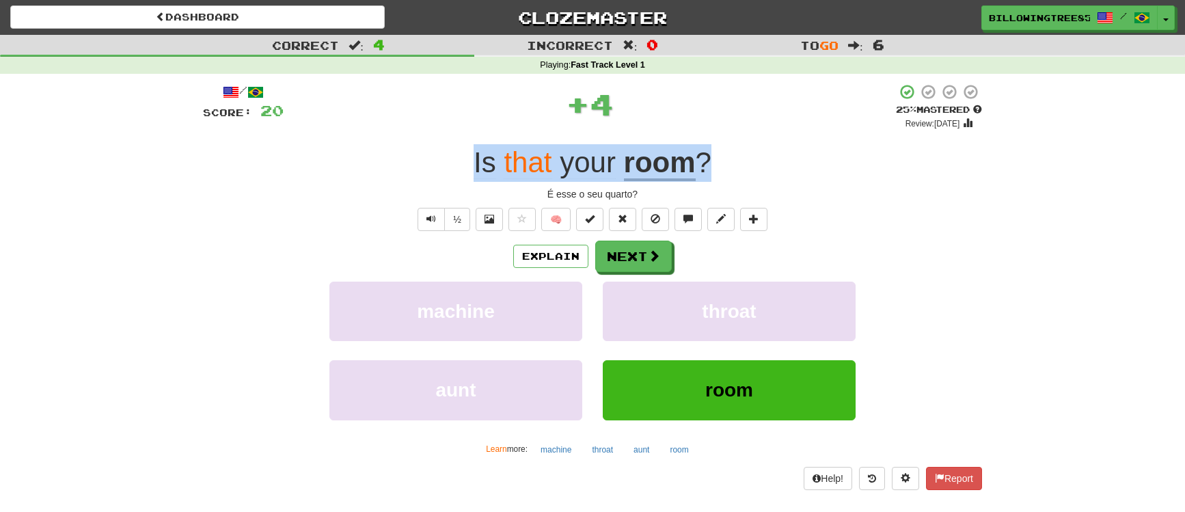
drag, startPoint x: 460, startPoint y: 158, endPoint x: 705, endPoint y: 165, distance: 245.4
click at [705, 165] on div "Is that your room ?" at bounding box center [592, 163] width 779 height 38
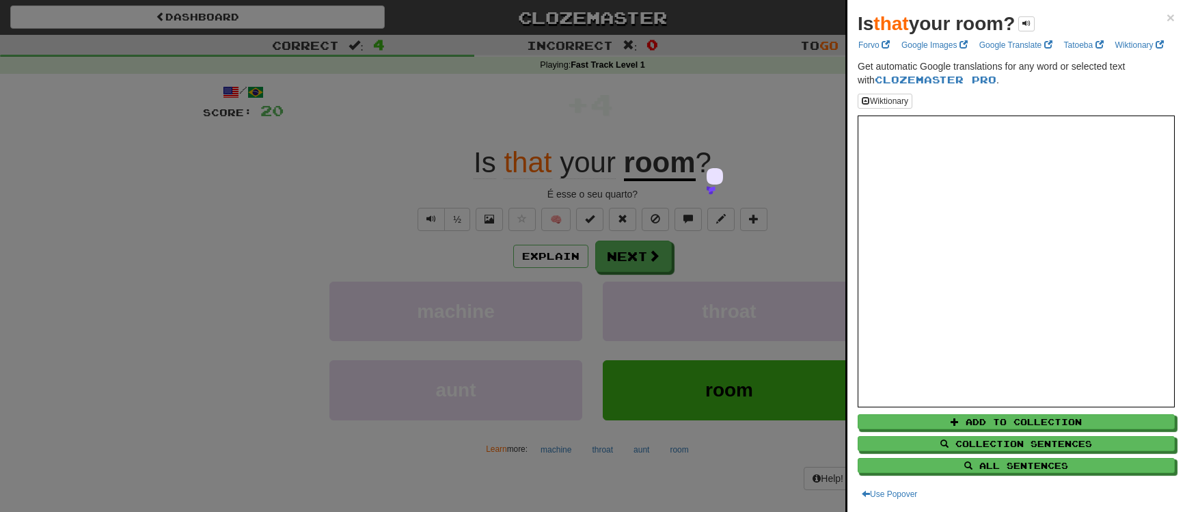
click at [477, 474] on div at bounding box center [592, 256] width 1185 height 512
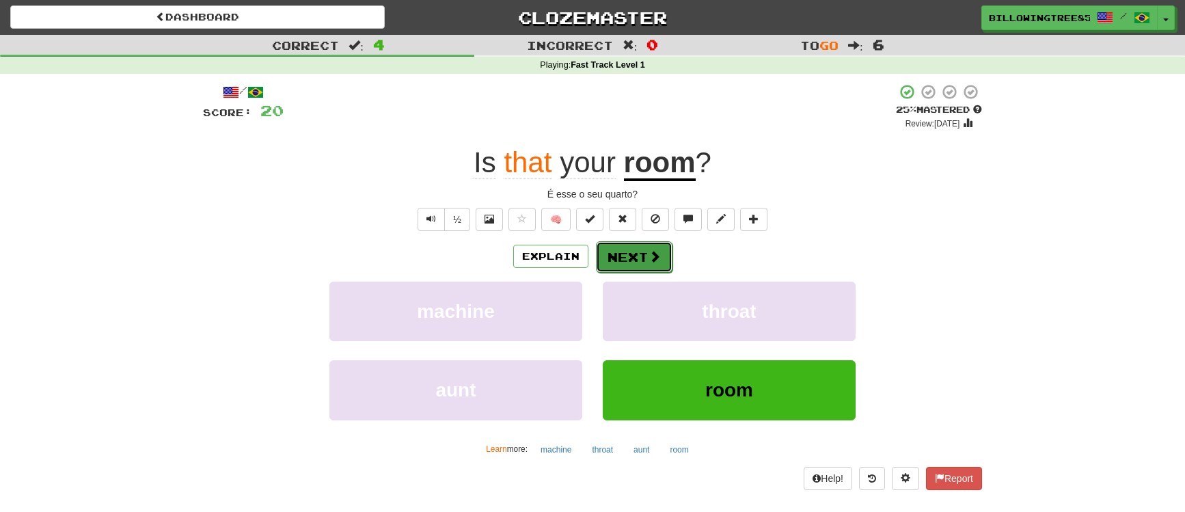
click at [638, 264] on button "Next" at bounding box center [634, 256] width 77 height 31
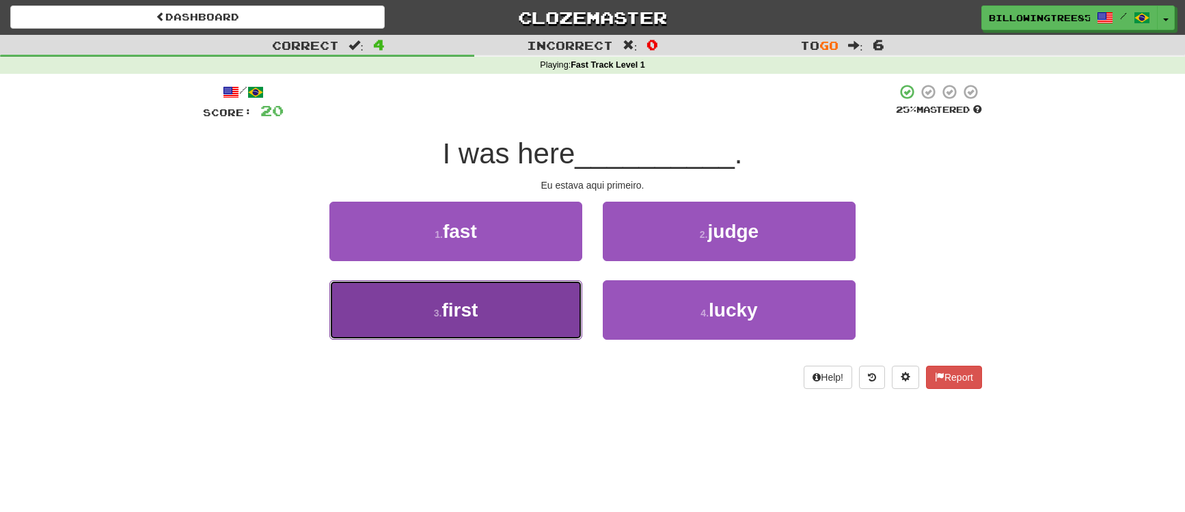
click at [491, 315] on button "3 . first" at bounding box center [455, 309] width 253 height 59
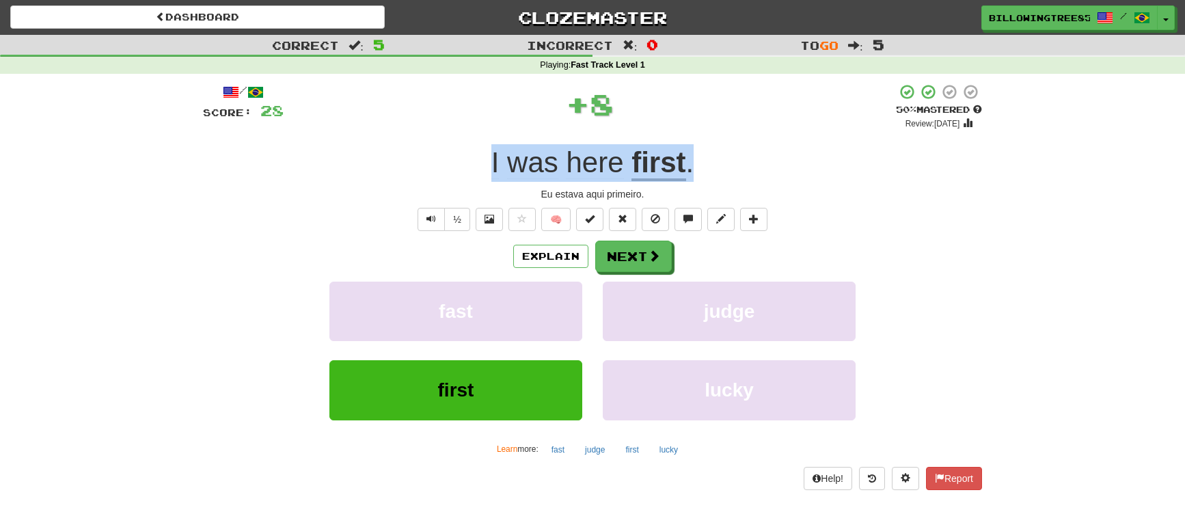
drag, startPoint x: 516, startPoint y: 152, endPoint x: 746, endPoint y: 151, distance: 230.2
click at [746, 151] on div "I was here first ." at bounding box center [592, 163] width 779 height 38
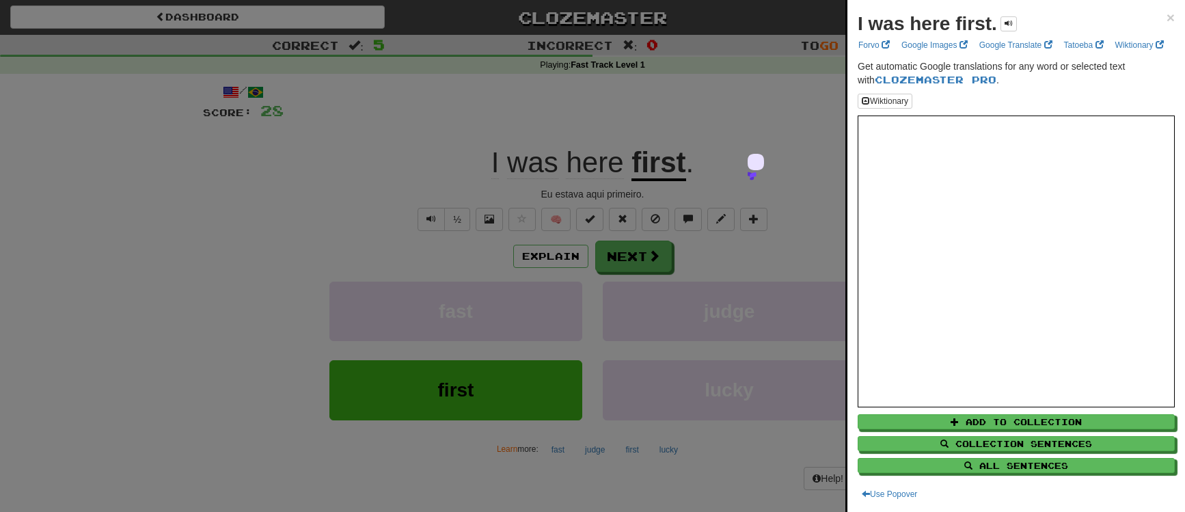
drag, startPoint x: 494, startPoint y: 508, endPoint x: 504, endPoint y: 499, distance: 13.5
click at [494, 508] on div at bounding box center [592, 256] width 1185 height 512
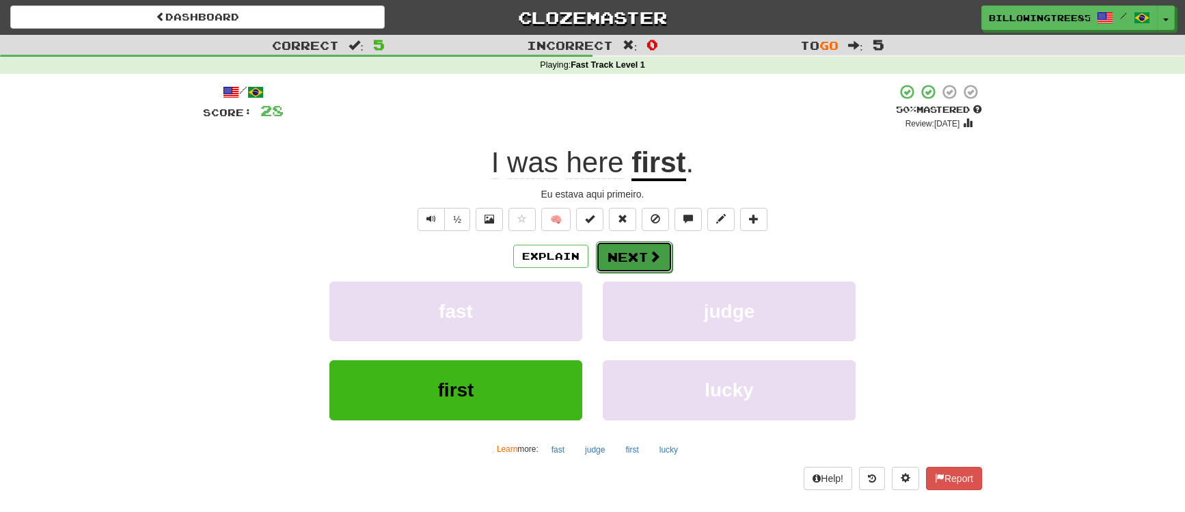
click at [639, 260] on button "Next" at bounding box center [634, 256] width 77 height 31
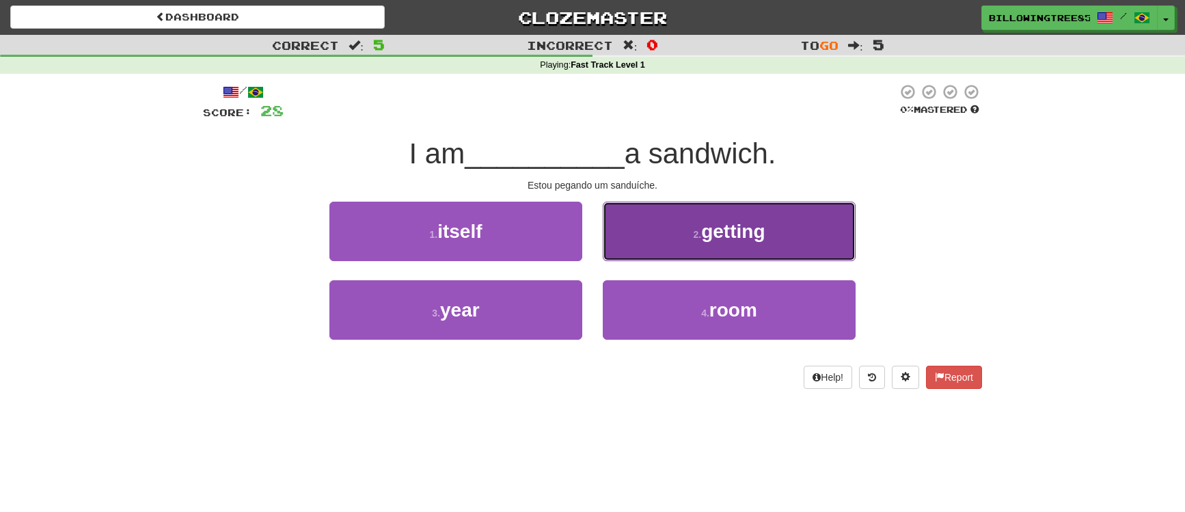
click at [706, 229] on span "getting" at bounding box center [733, 231] width 64 height 21
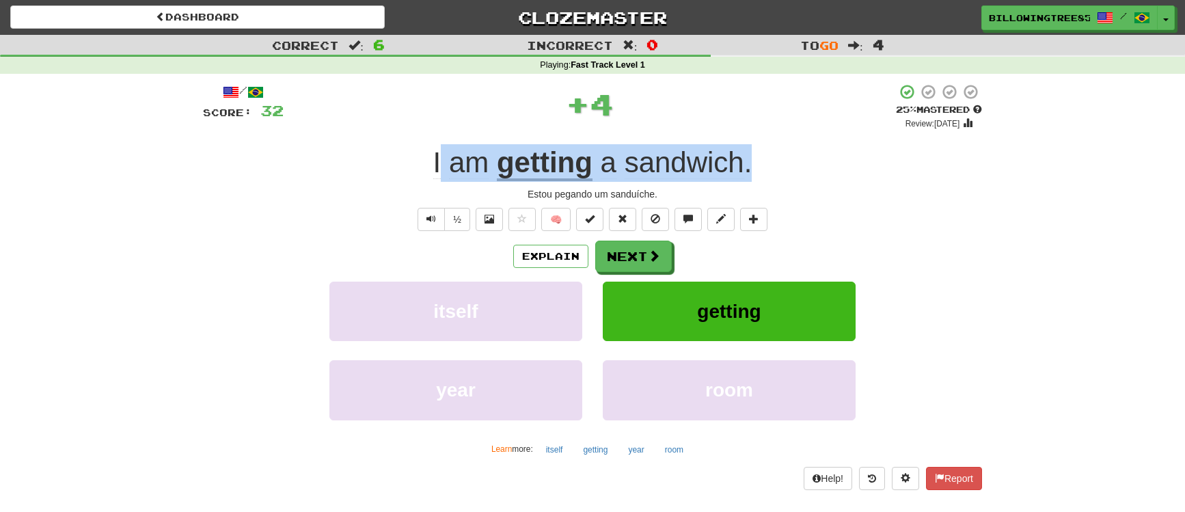
drag, startPoint x: 438, startPoint y: 167, endPoint x: 787, endPoint y: 174, distance: 349.2
click at [787, 174] on div "I am getting a sandwich ." at bounding box center [592, 163] width 779 height 38
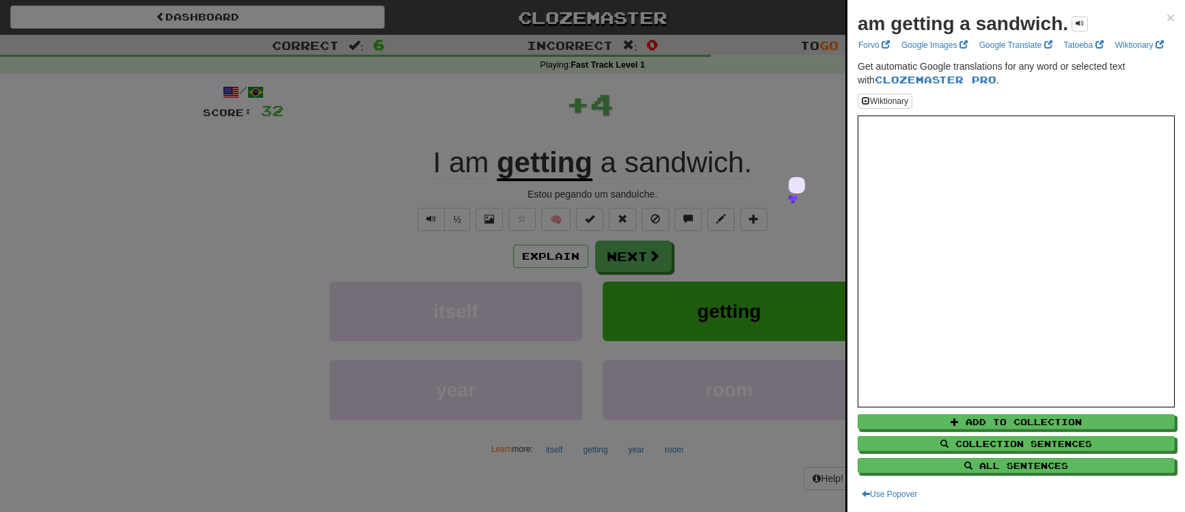
drag, startPoint x: 421, startPoint y: 161, endPoint x: 749, endPoint y: 167, distance: 328.7
click at [749, 167] on div at bounding box center [592, 256] width 1185 height 512
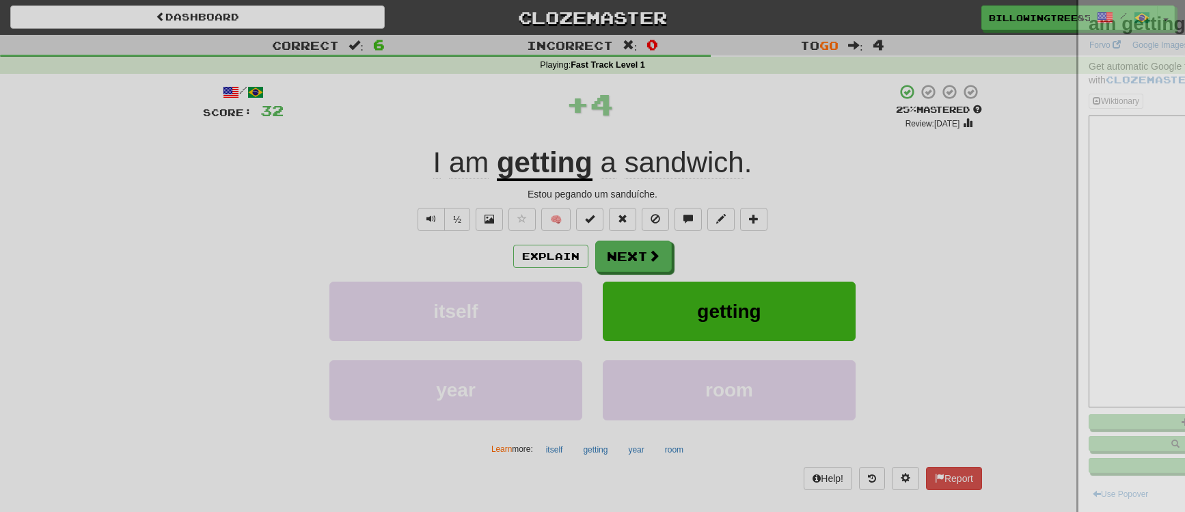
click at [399, 161] on div at bounding box center [592, 256] width 1185 height 512
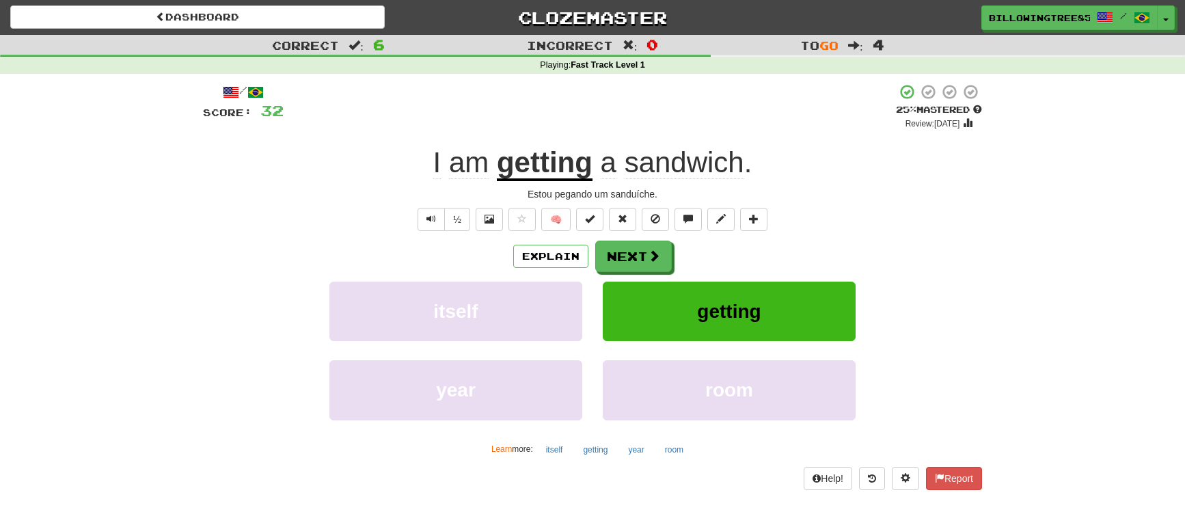
drag, startPoint x: 499, startPoint y: 161, endPoint x: 809, endPoint y: 172, distance: 309.7
click at [809, 172] on div "I am getting a sandwich ." at bounding box center [592, 163] width 779 height 38
click at [651, 261] on span at bounding box center [654, 256] width 12 height 12
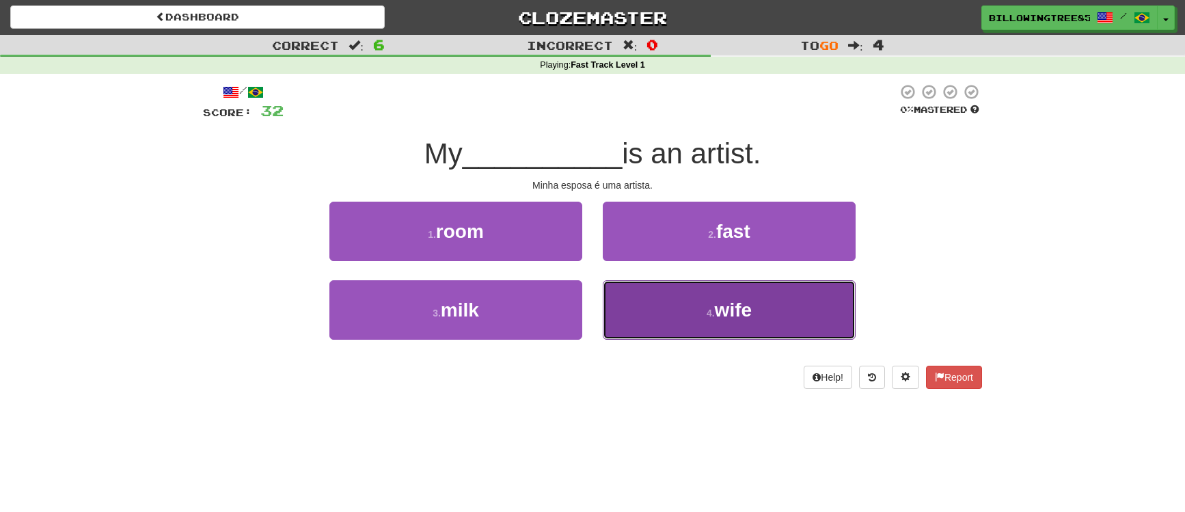
click at [657, 321] on button "4 . wife" at bounding box center [729, 309] width 253 height 59
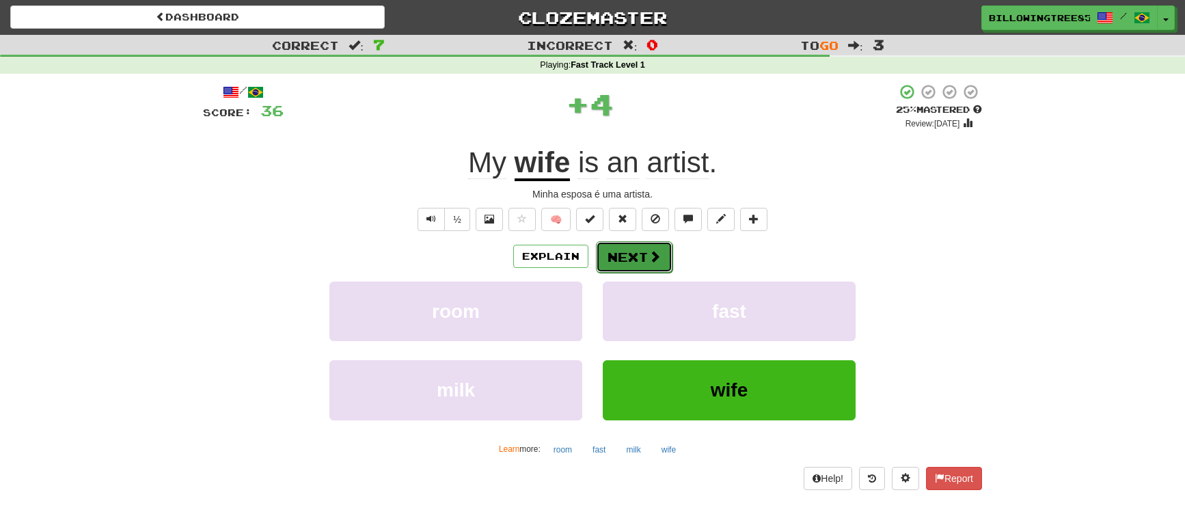
click at [636, 262] on button "Next" at bounding box center [634, 256] width 77 height 31
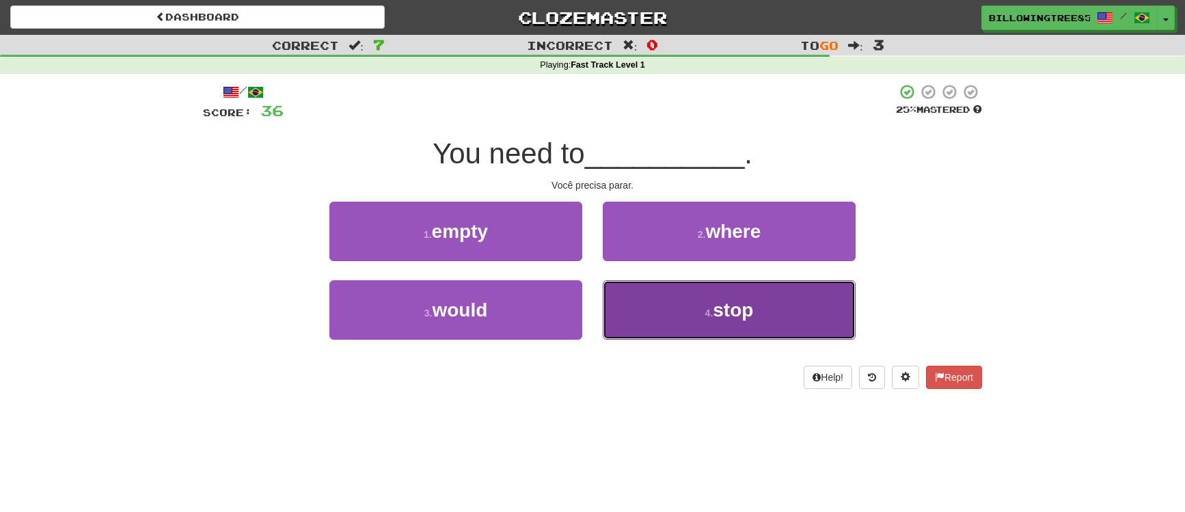
click at [709, 316] on small "4 ." at bounding box center [709, 312] width 8 height 11
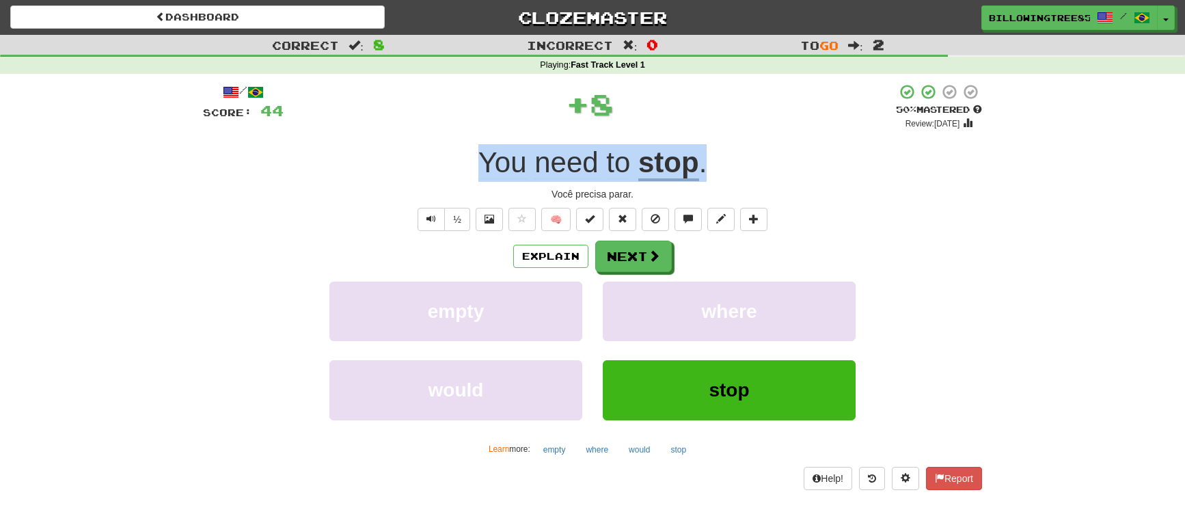
drag, startPoint x: 614, startPoint y: 150, endPoint x: 760, endPoint y: 157, distance: 146.4
click at [760, 157] on div "You need to stop ." at bounding box center [592, 163] width 779 height 38
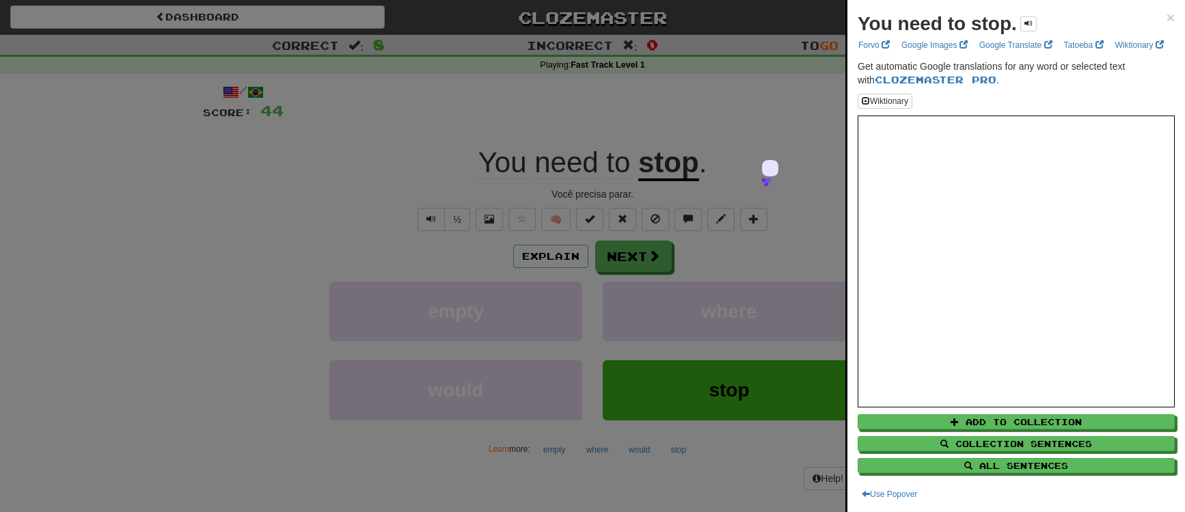
drag, startPoint x: 487, startPoint y: 477, endPoint x: 498, endPoint y: 451, distance: 28.2
click at [487, 477] on div at bounding box center [592, 256] width 1185 height 512
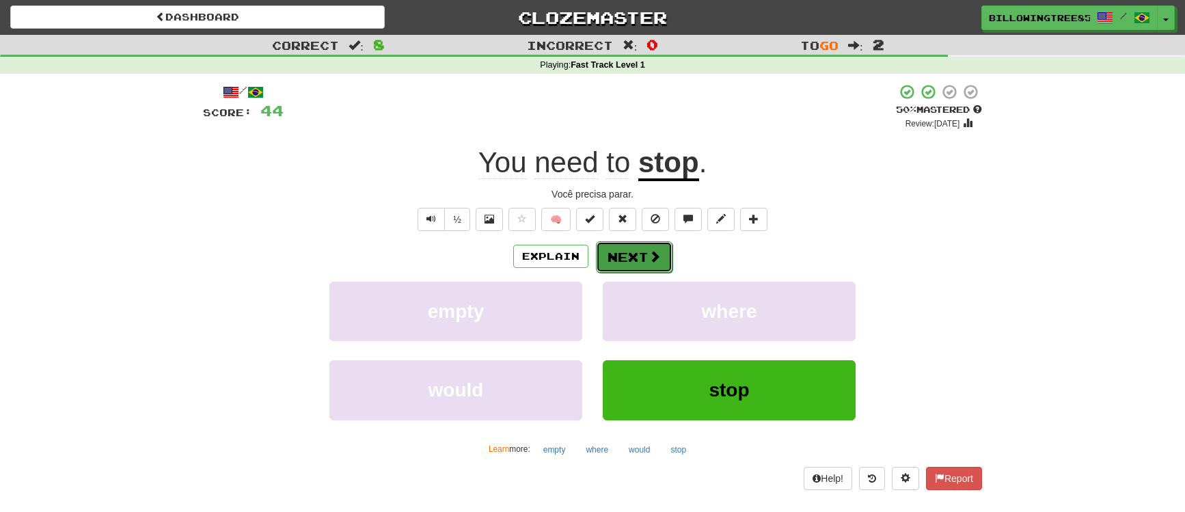
click at [635, 258] on button "Next" at bounding box center [634, 256] width 77 height 31
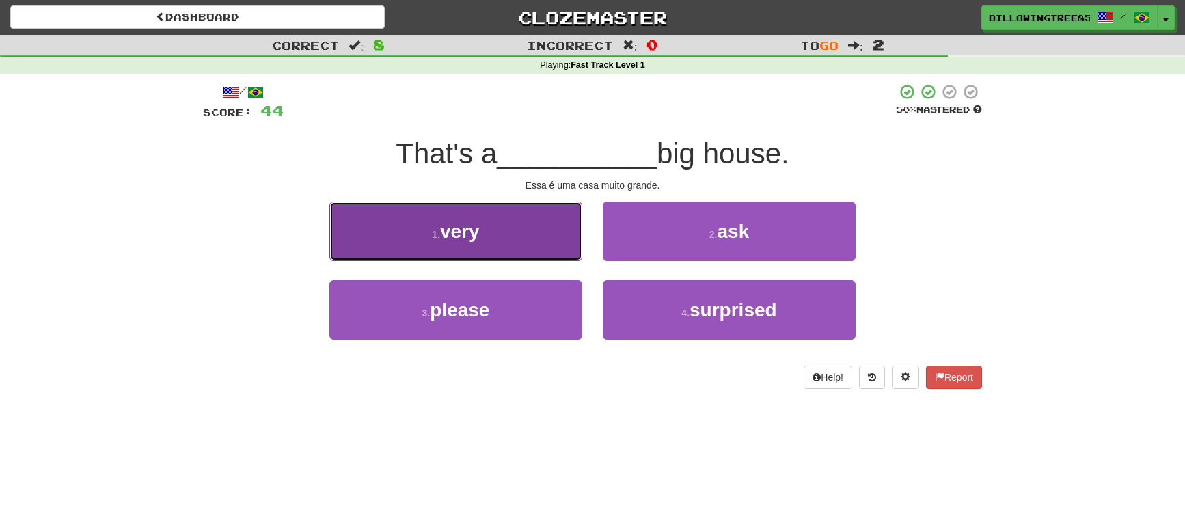
click at [481, 219] on button "1 . very" at bounding box center [455, 231] width 253 height 59
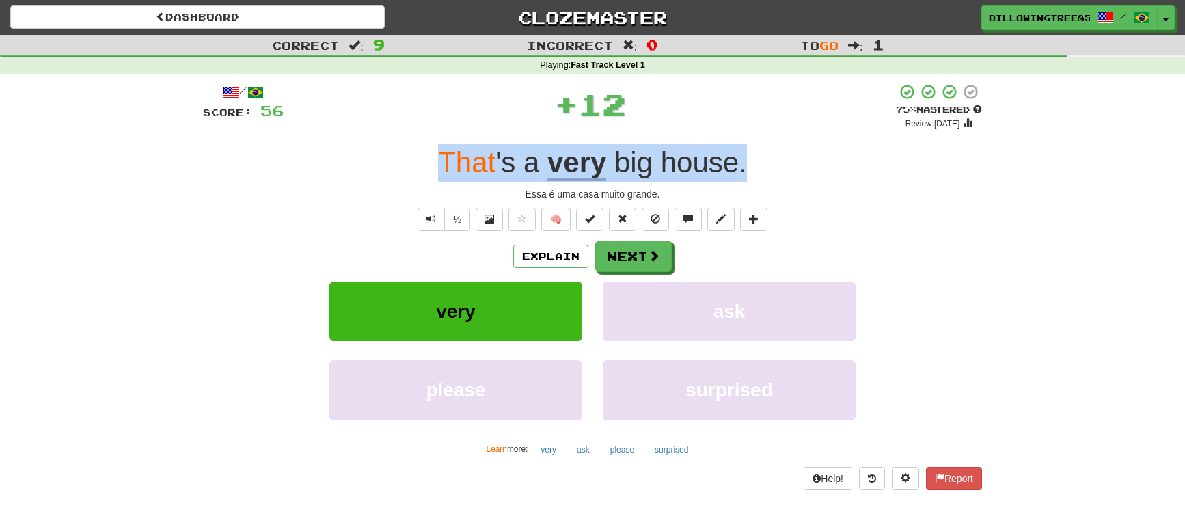
drag, startPoint x: 428, startPoint y: 165, endPoint x: 749, endPoint y: 161, distance: 321.1
click at [749, 161] on div "That 's a very big house ." at bounding box center [592, 163] width 779 height 38
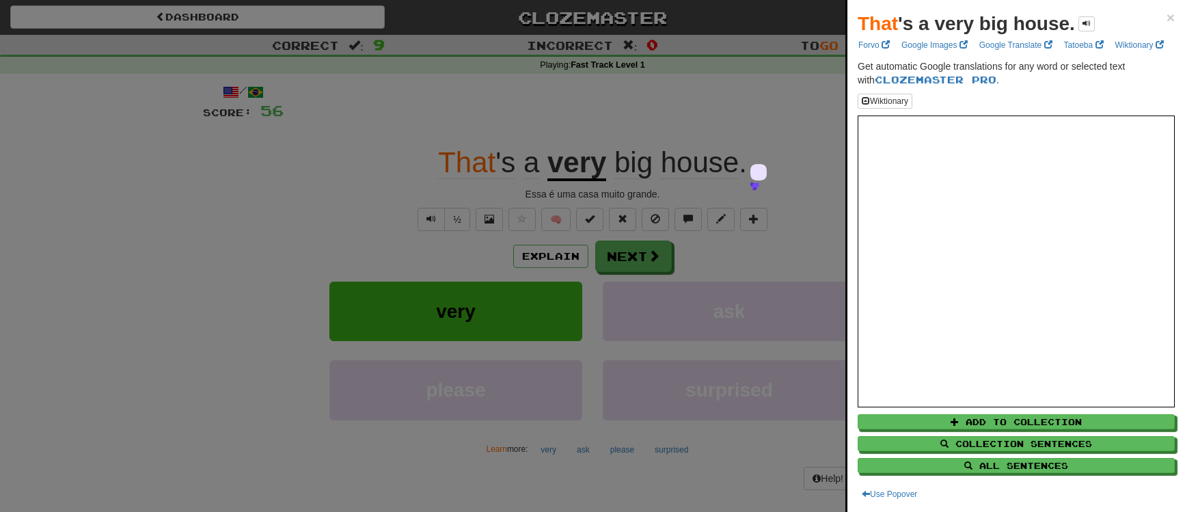
click at [379, 480] on div at bounding box center [592, 256] width 1185 height 512
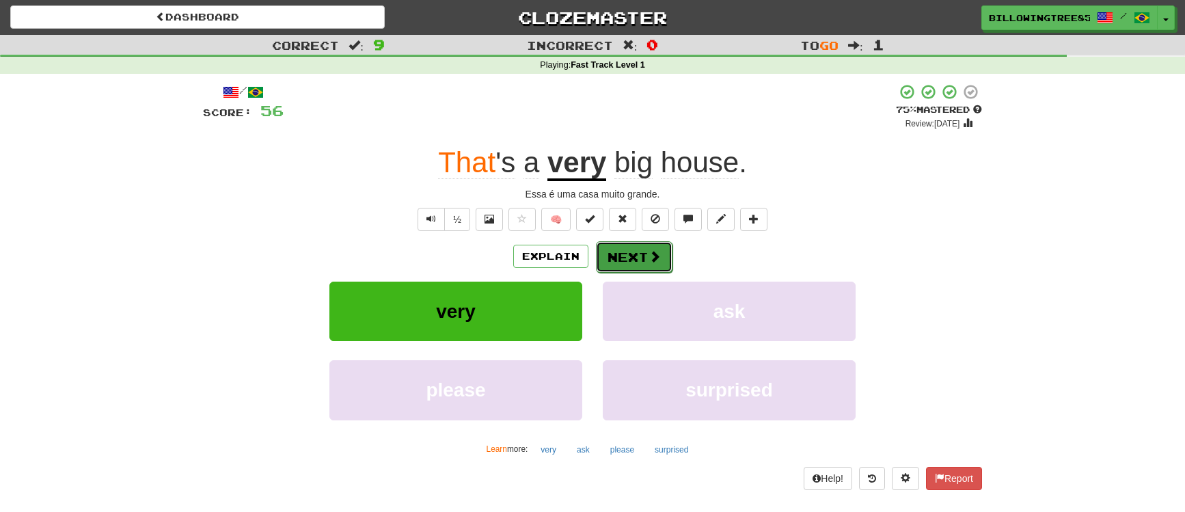
click at [654, 268] on button "Next" at bounding box center [634, 256] width 77 height 31
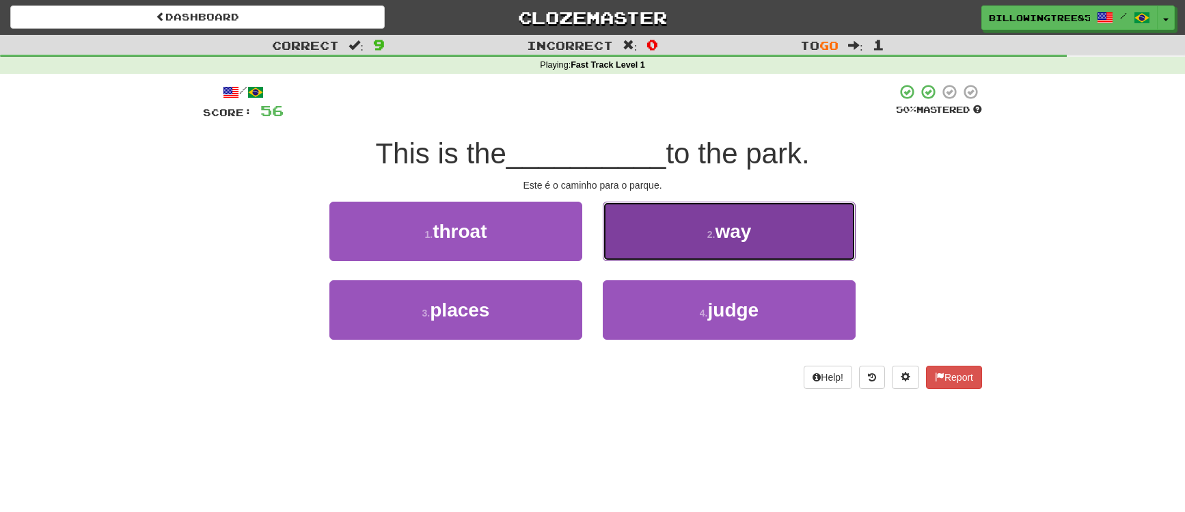
click at [703, 217] on button "2 . way" at bounding box center [729, 231] width 253 height 59
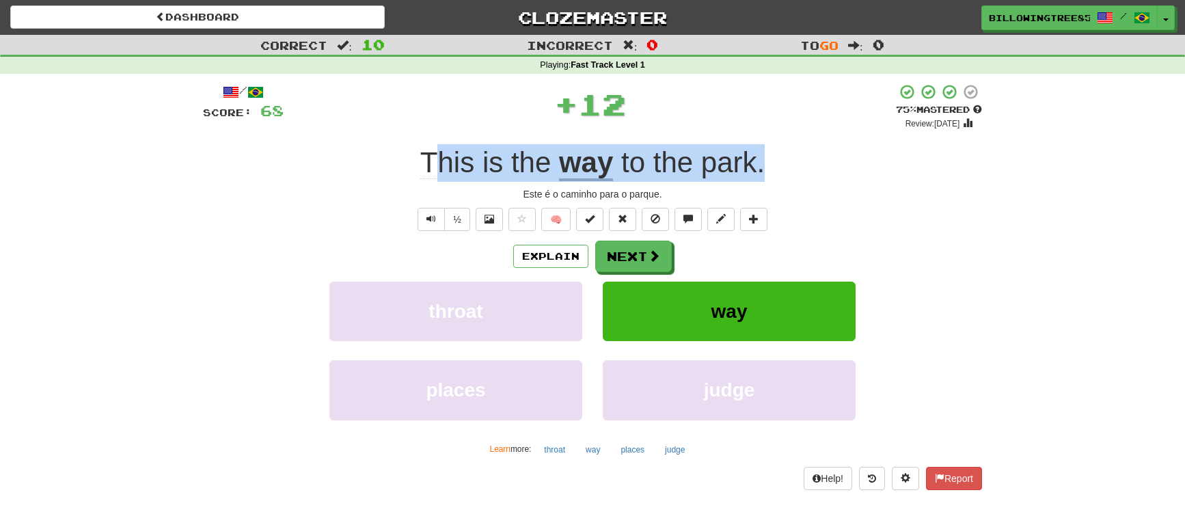
drag, startPoint x: 481, startPoint y: 167, endPoint x: 816, endPoint y: 177, distance: 335.6
click at [816, 177] on div "This is the way to the park ." at bounding box center [592, 163] width 779 height 38
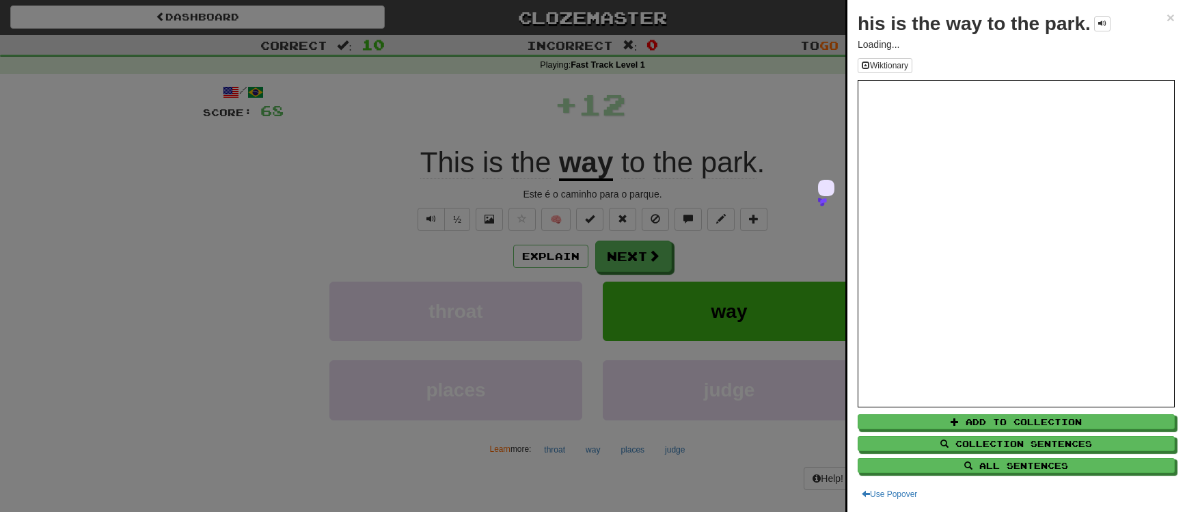
click at [426, 161] on div at bounding box center [592, 256] width 1185 height 512
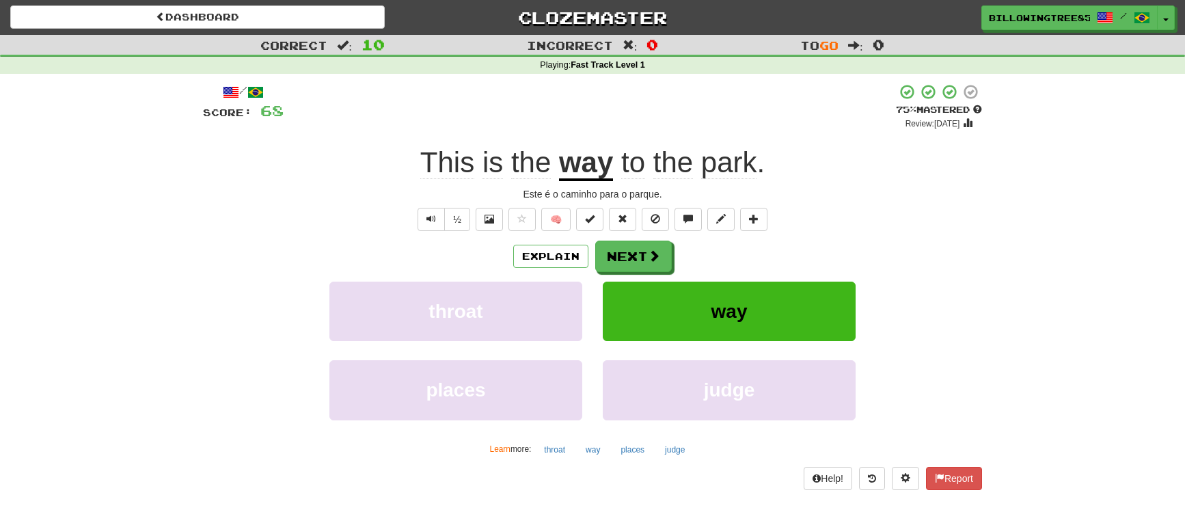
drag, startPoint x: 413, startPoint y: 158, endPoint x: 787, endPoint y: 174, distance: 374.0
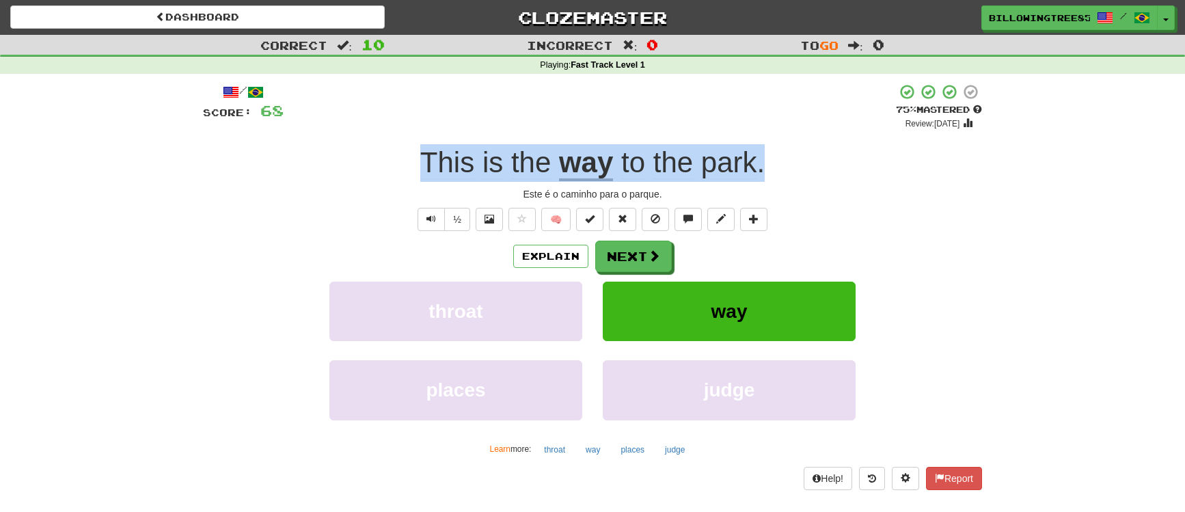
drag, startPoint x: 405, startPoint y: 155, endPoint x: 798, endPoint y: 162, distance: 392.9
click at [798, 162] on div "This is the way to the park ." at bounding box center [592, 163] width 779 height 38
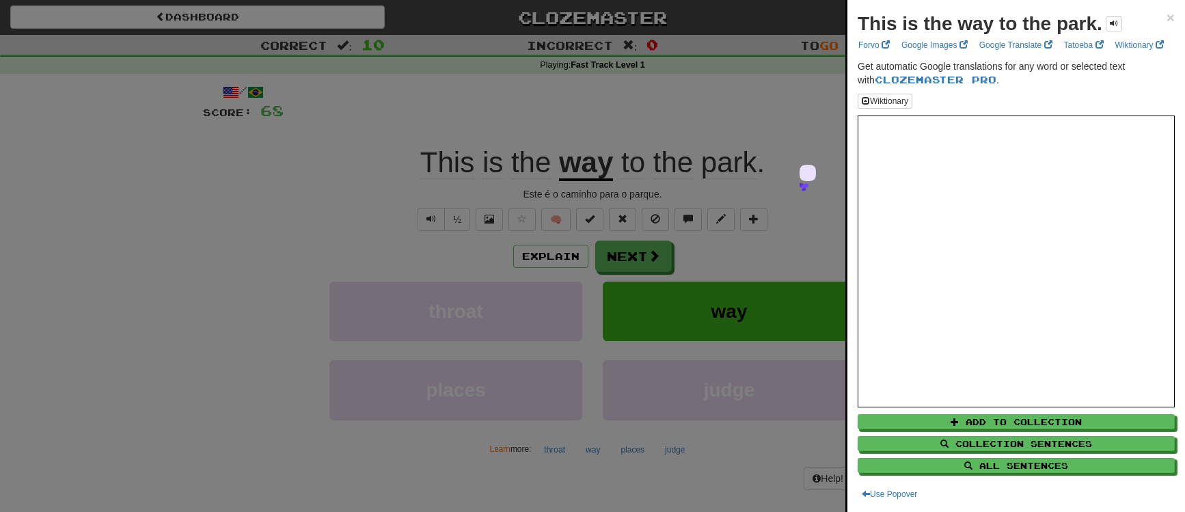
click at [318, 467] on div at bounding box center [592, 256] width 1185 height 512
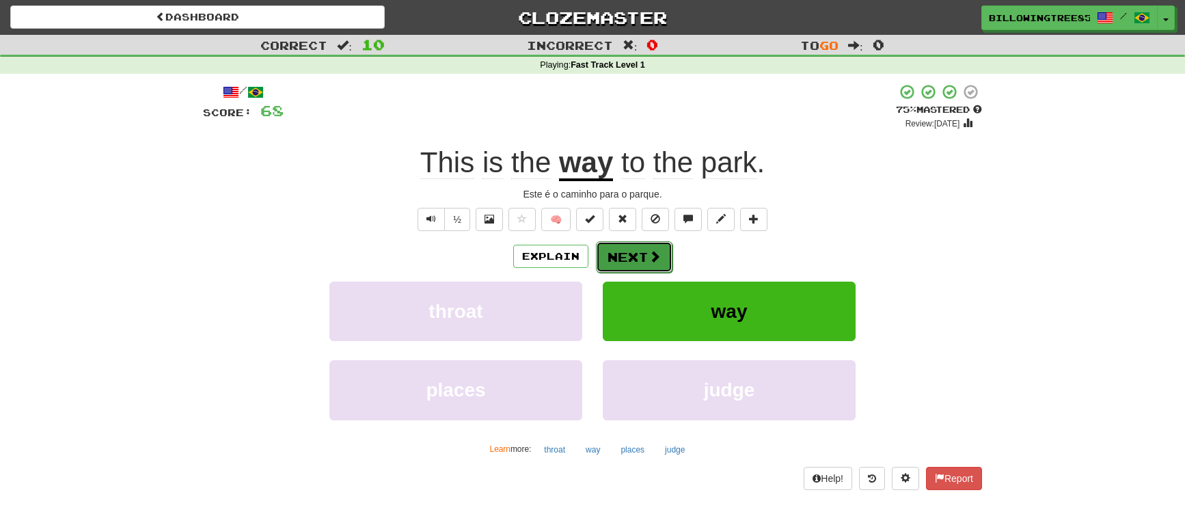
click at [652, 253] on span at bounding box center [654, 256] width 12 height 12
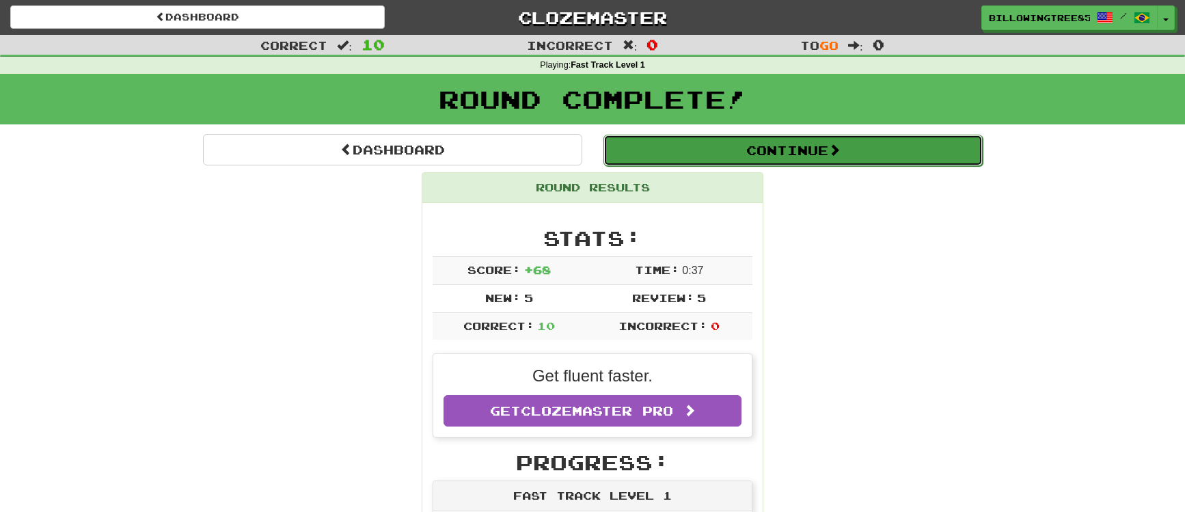
click at [784, 146] on button "Continue" at bounding box center [792, 150] width 379 height 31
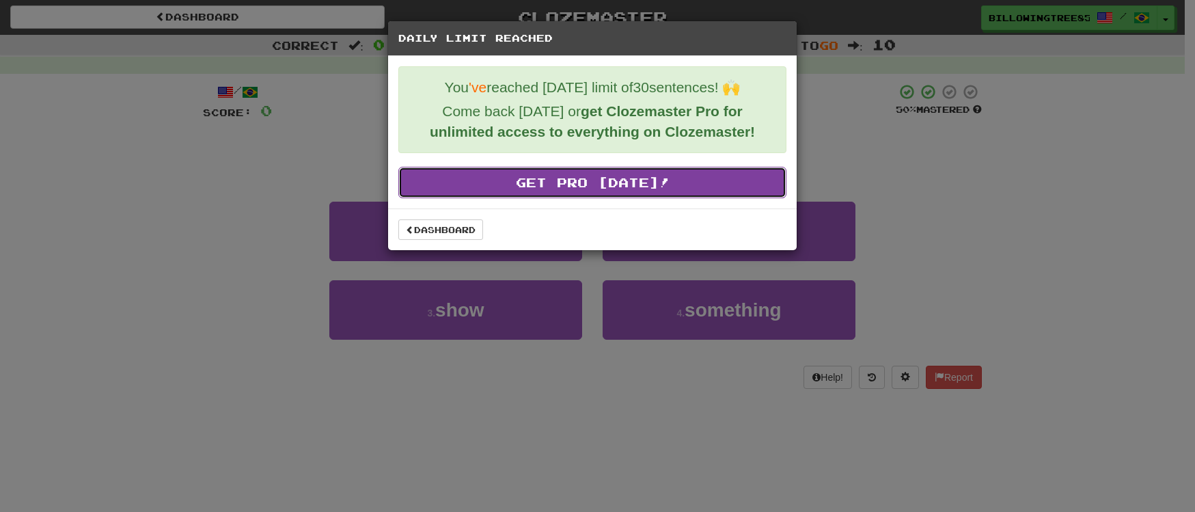
click at [620, 189] on link "Get Pro Today!" at bounding box center [592, 182] width 388 height 31
